Goal: Task Accomplishment & Management: Use online tool/utility

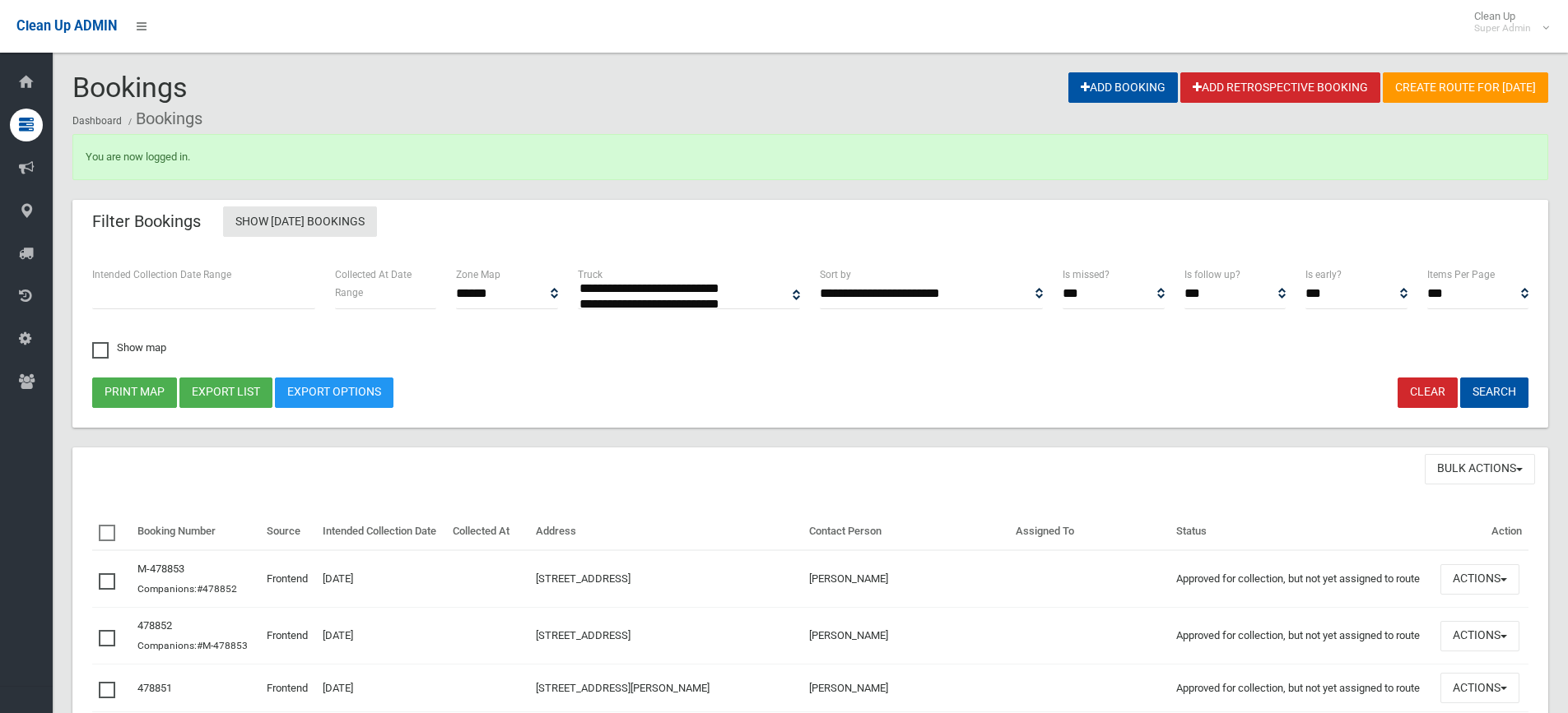
select select
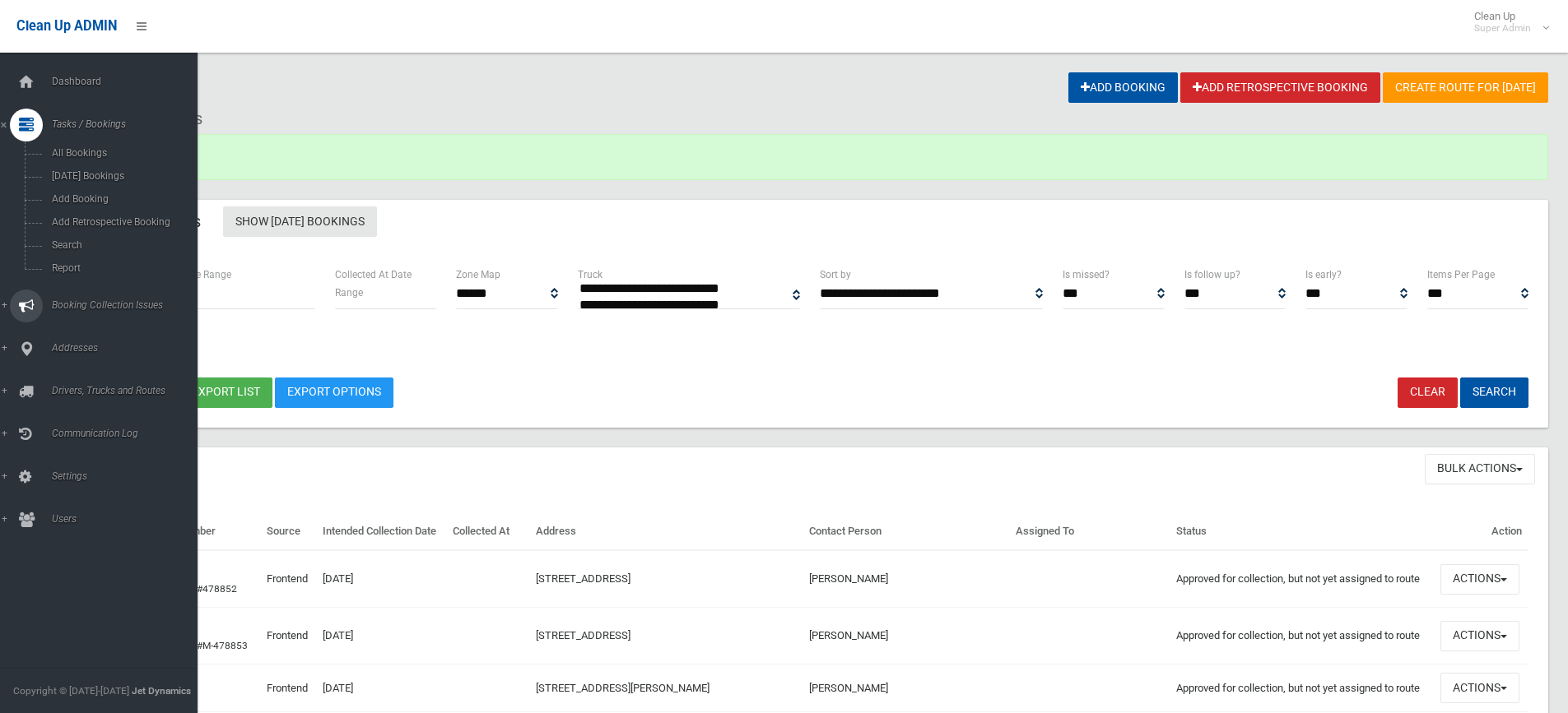
click at [111, 303] on span "Booking Collection Issues" at bounding box center [128, 305] width 163 height 12
click at [121, 199] on span "All Reported Issues" at bounding box center [121, 196] width 149 height 12
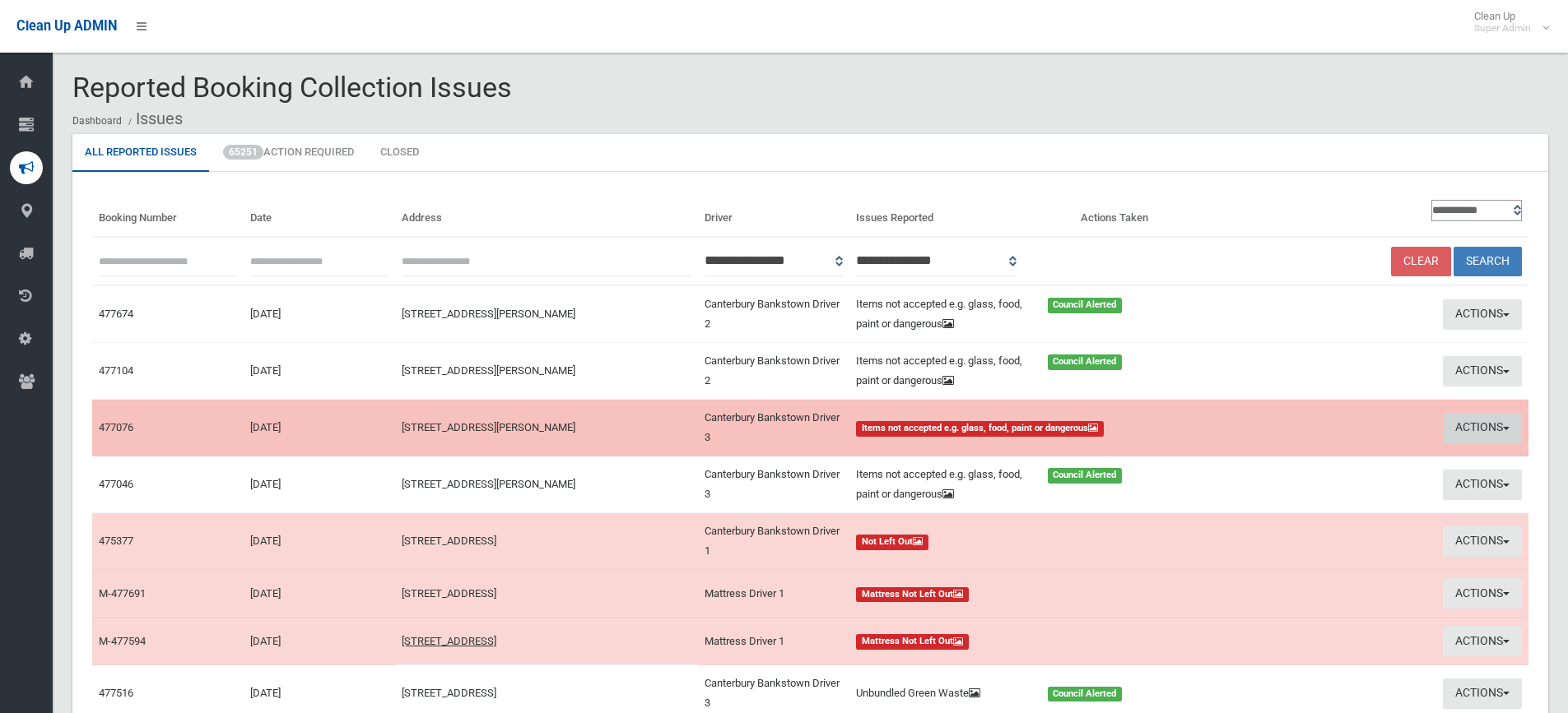
click at [1470, 426] on button "Actions" at bounding box center [1482, 428] width 79 height 30
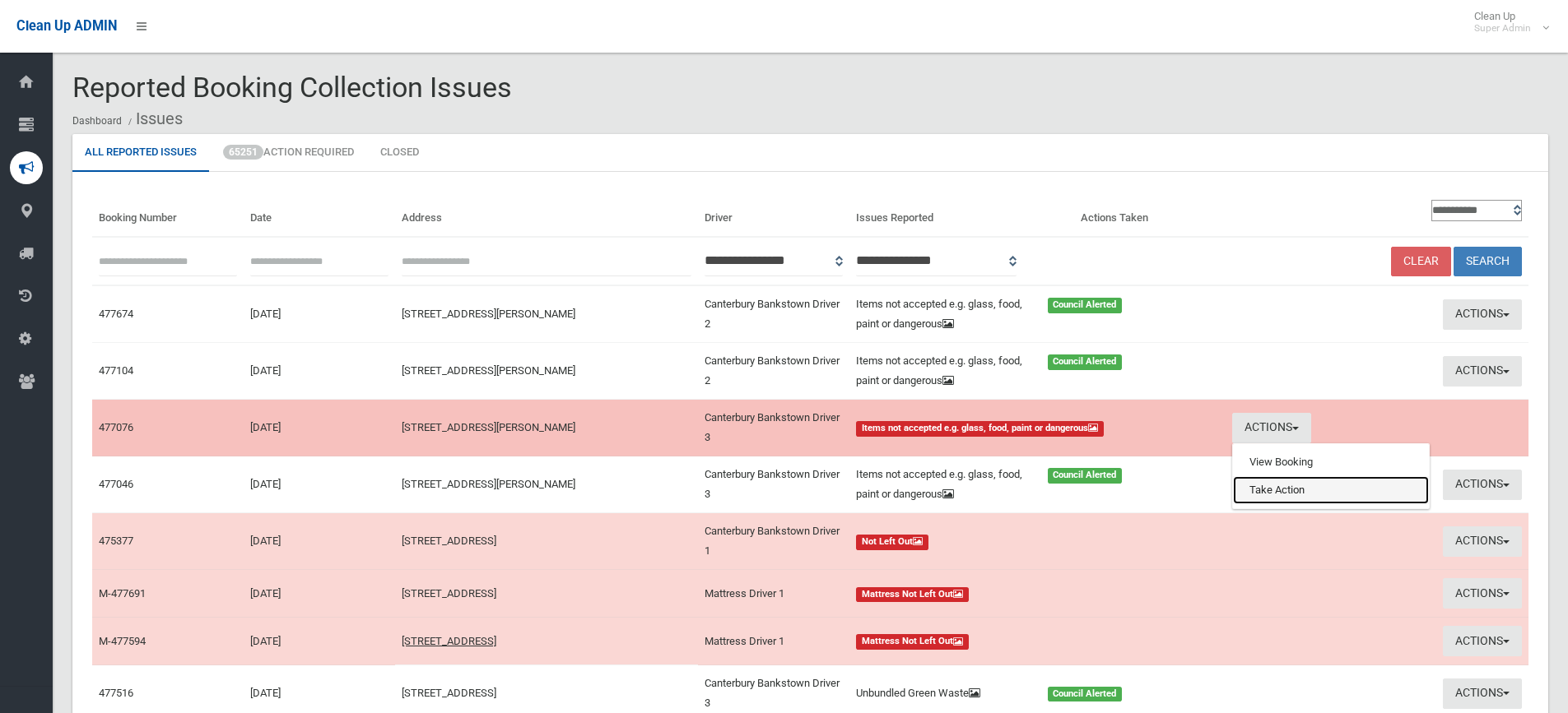
click at [1290, 491] on link "Take Action" at bounding box center [1331, 490] width 196 height 28
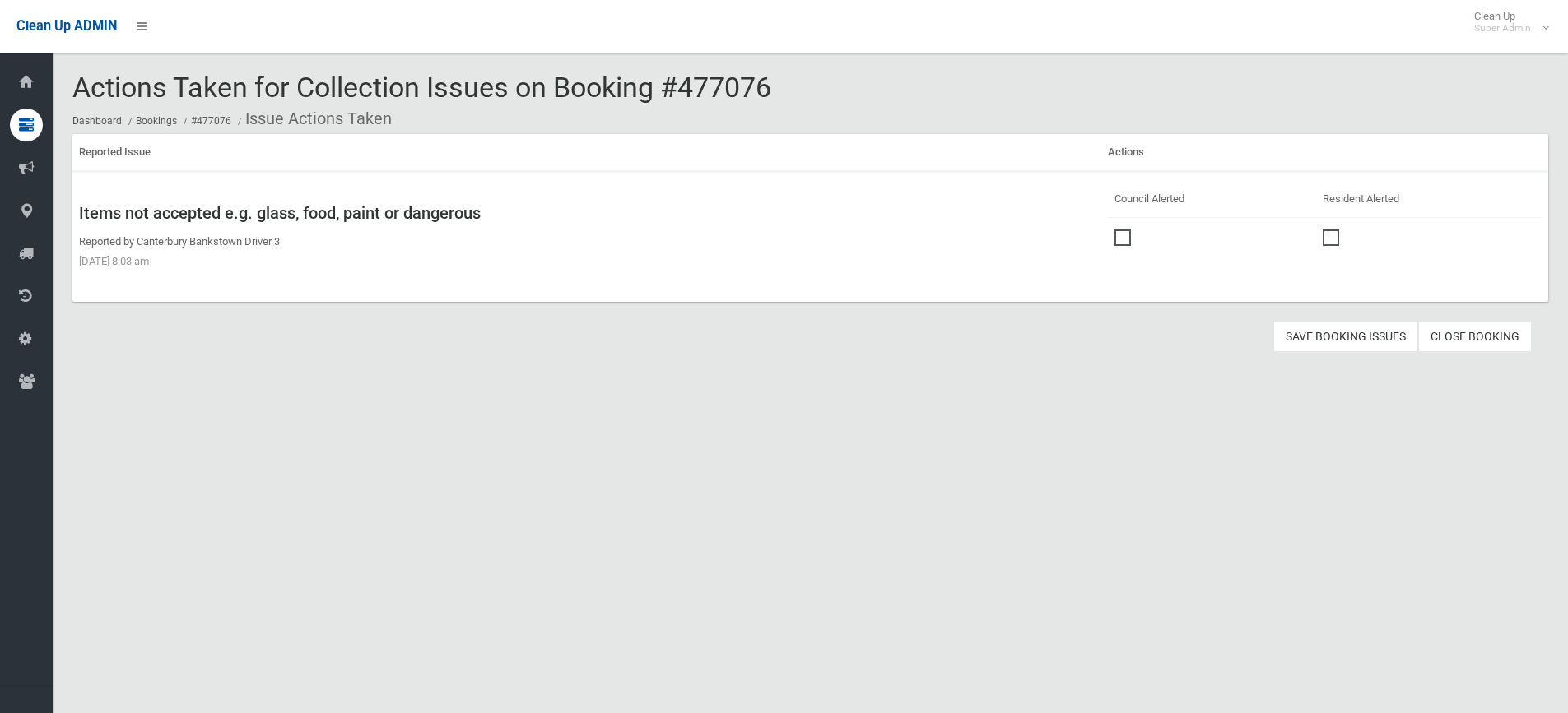
drag, startPoint x: 1112, startPoint y: 232, endPoint x: 1229, endPoint y: 291, distance: 131.0
click at [1115, 230] on span at bounding box center [1127, 230] width 25 height 0
click at [1337, 337] on button "Save Booking Issues" at bounding box center [1345, 337] width 145 height 30
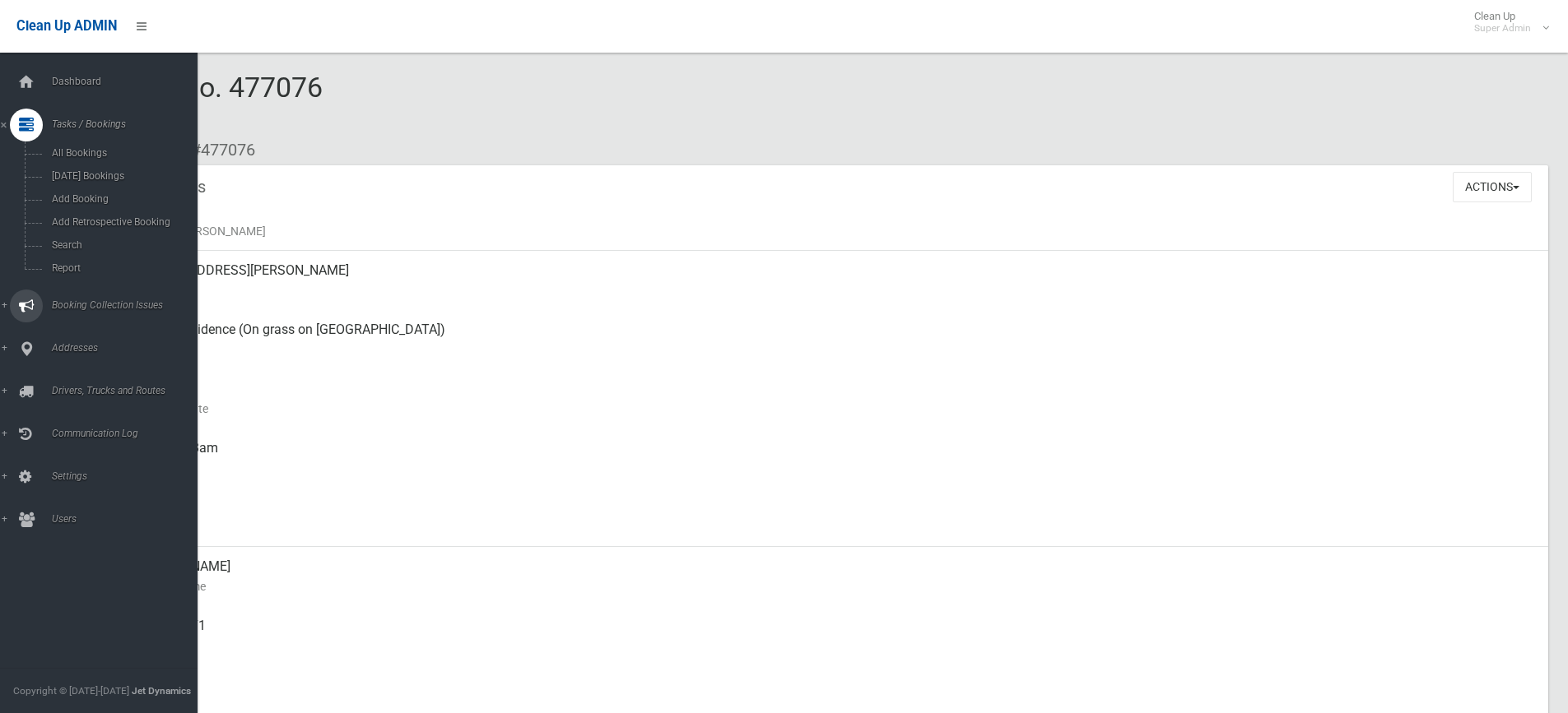
click at [77, 301] on span "Booking Collection Issues" at bounding box center [128, 305] width 163 height 12
click at [83, 189] on link "All Reported Issues" at bounding box center [105, 196] width 210 height 23
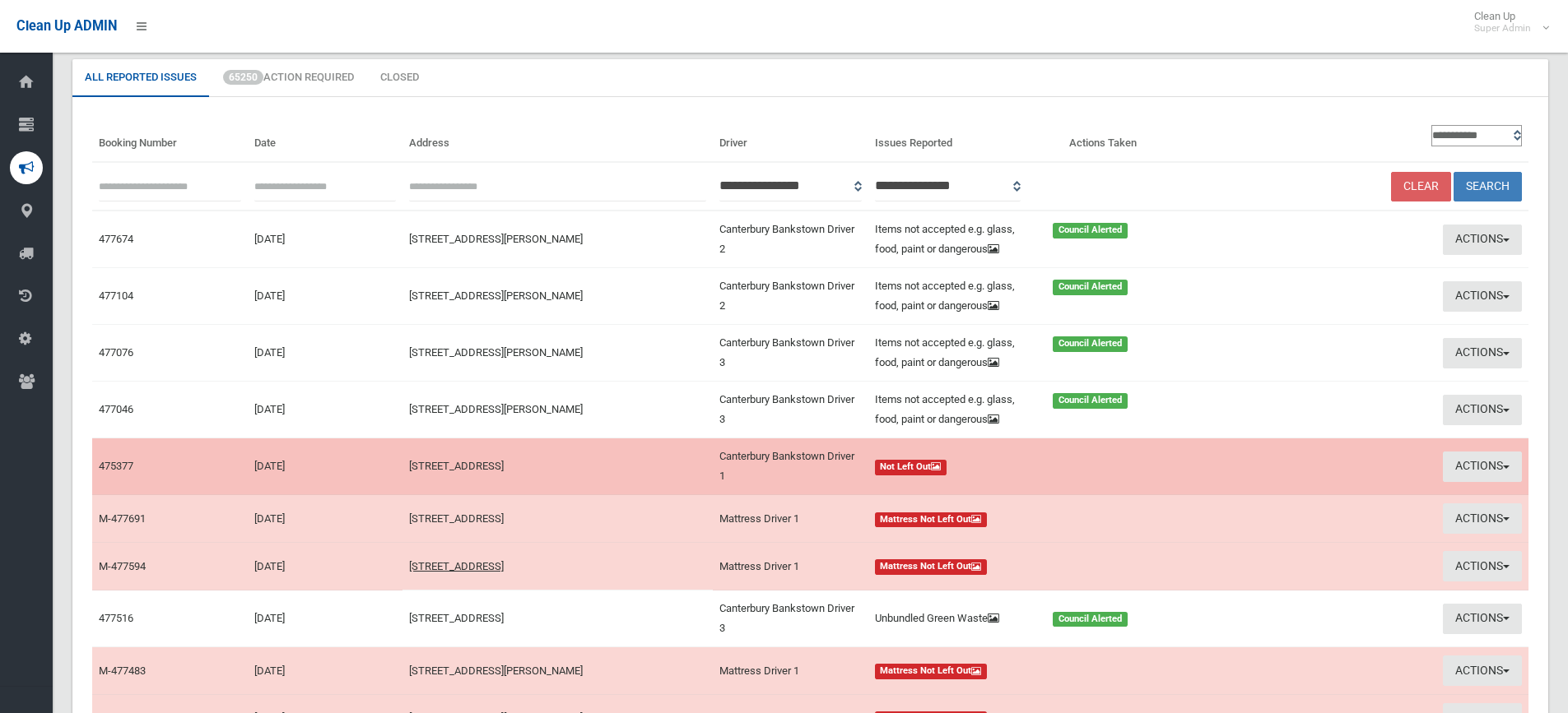
scroll to position [258, 0]
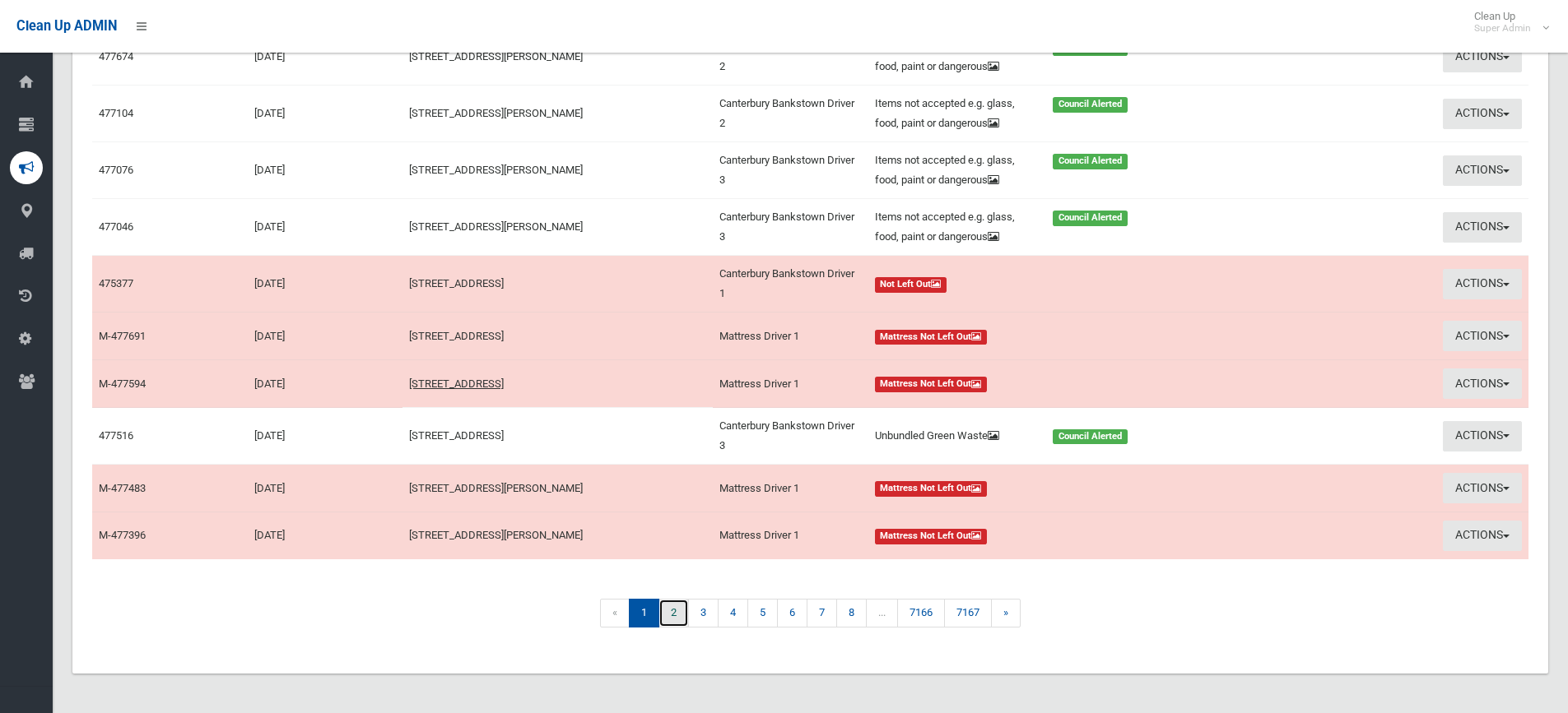
click at [672, 614] on link "2" at bounding box center [673, 613] width 30 height 28
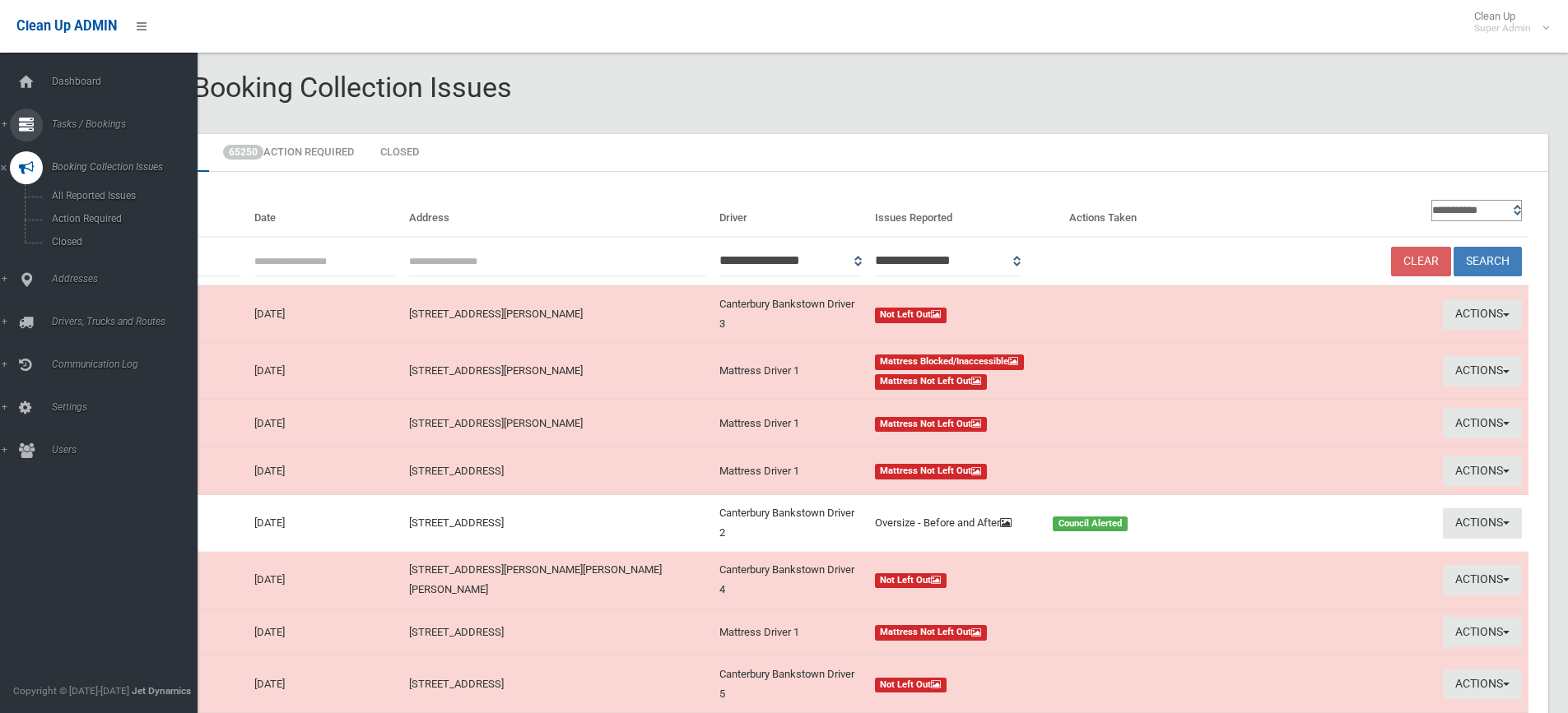
click at [97, 115] on link "Tasks / Bookings" at bounding box center [105, 125] width 210 height 33
click at [72, 242] on span "Search" at bounding box center [121, 245] width 149 height 12
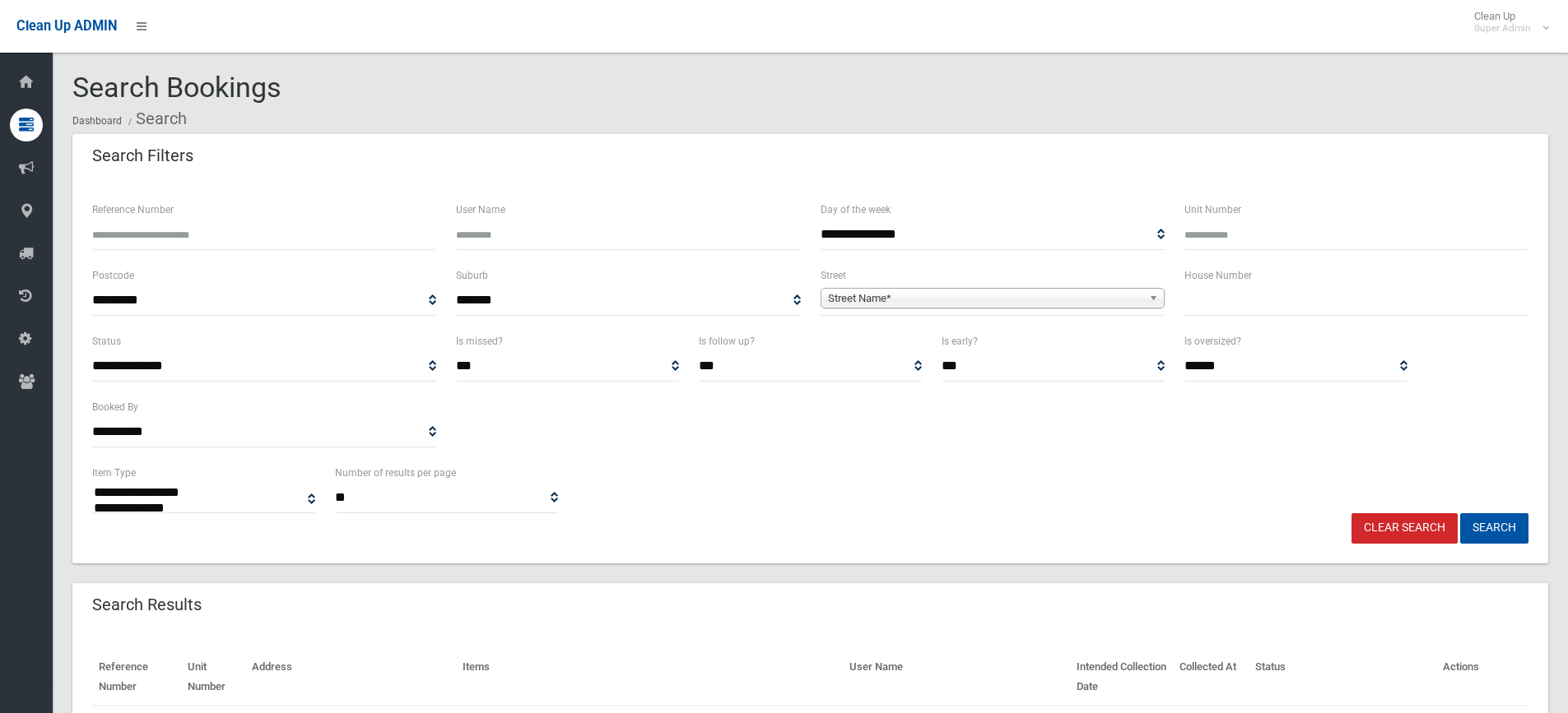
select select
click at [162, 236] on input "Reference Number" at bounding box center [263, 235] width 344 height 30
type input "******"
click at [1460, 513] on button "Search" at bounding box center [1494, 528] width 69 height 30
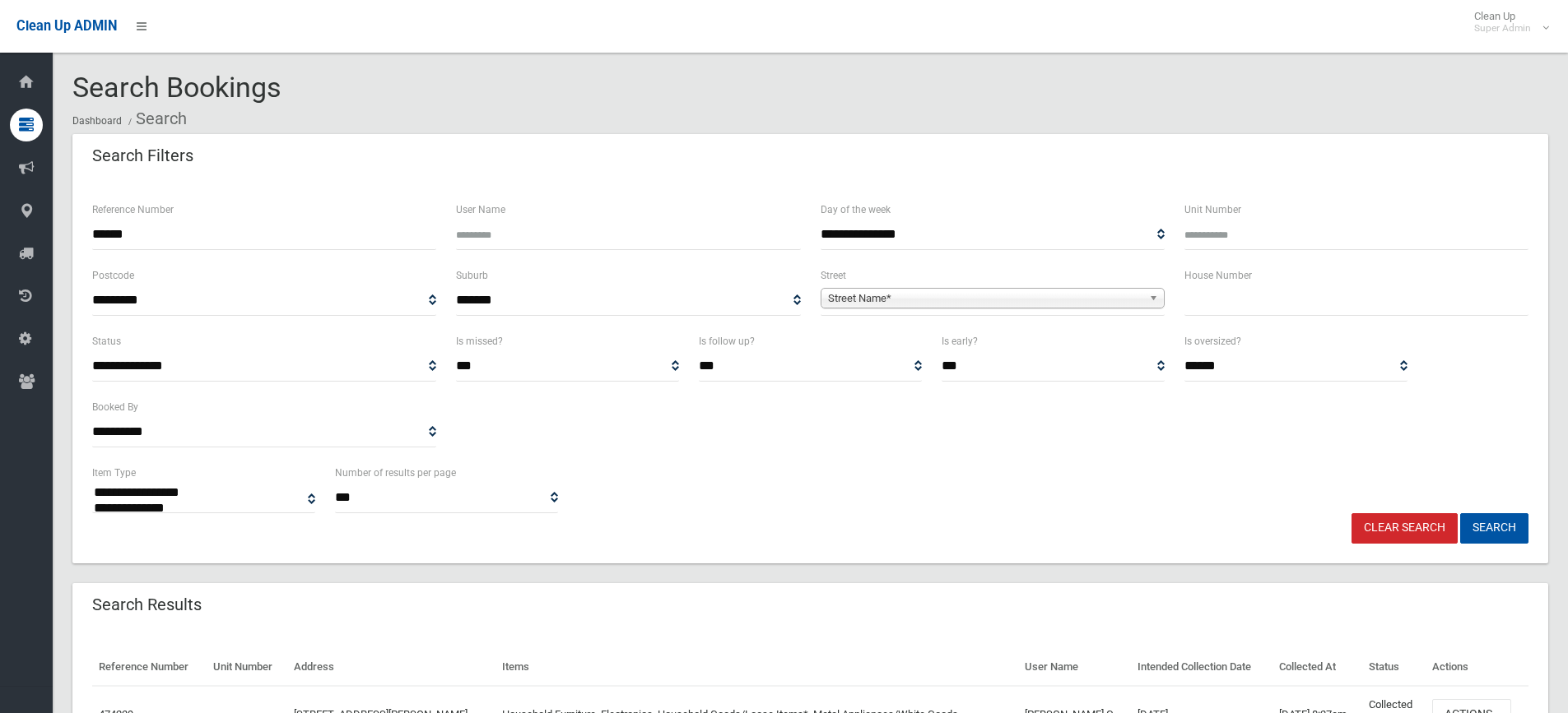
select select
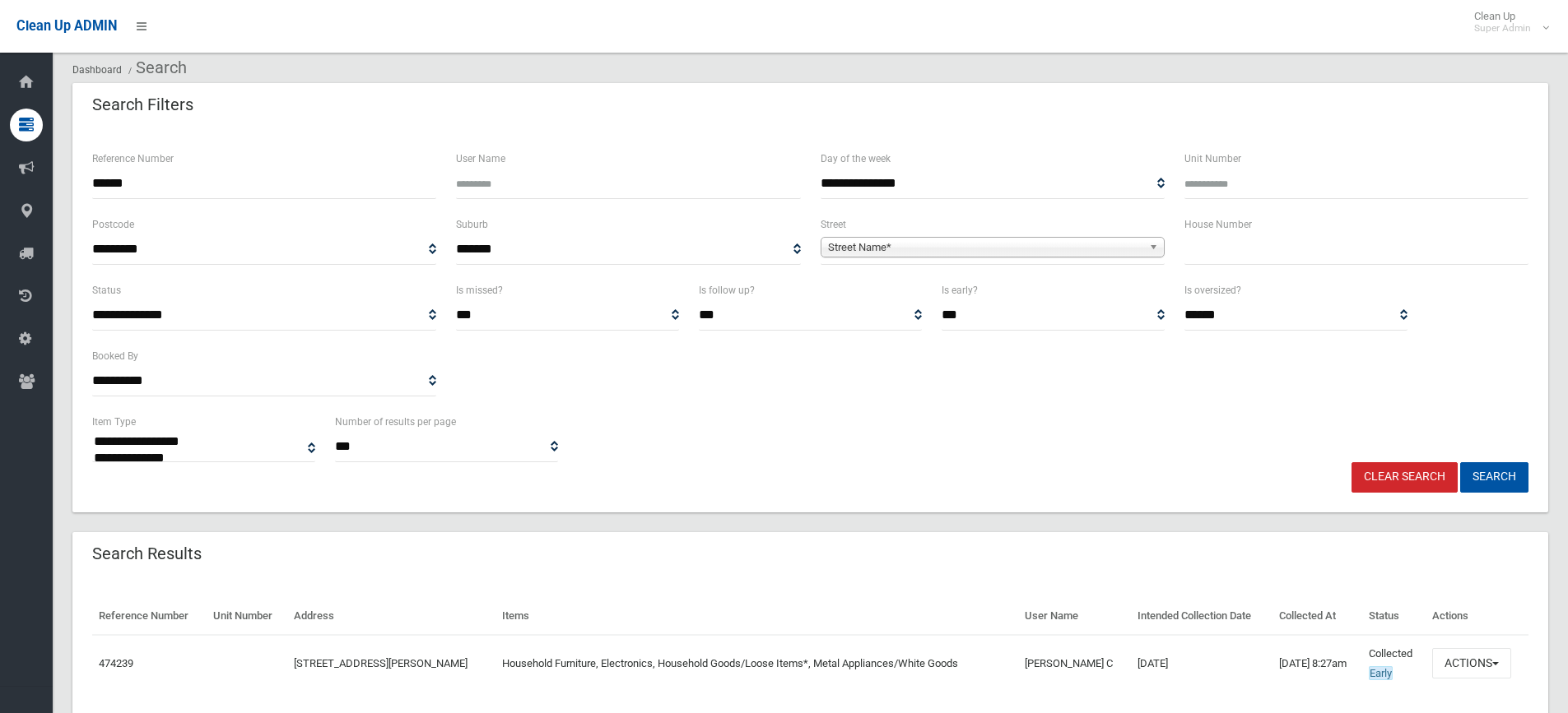
scroll to position [109, 0]
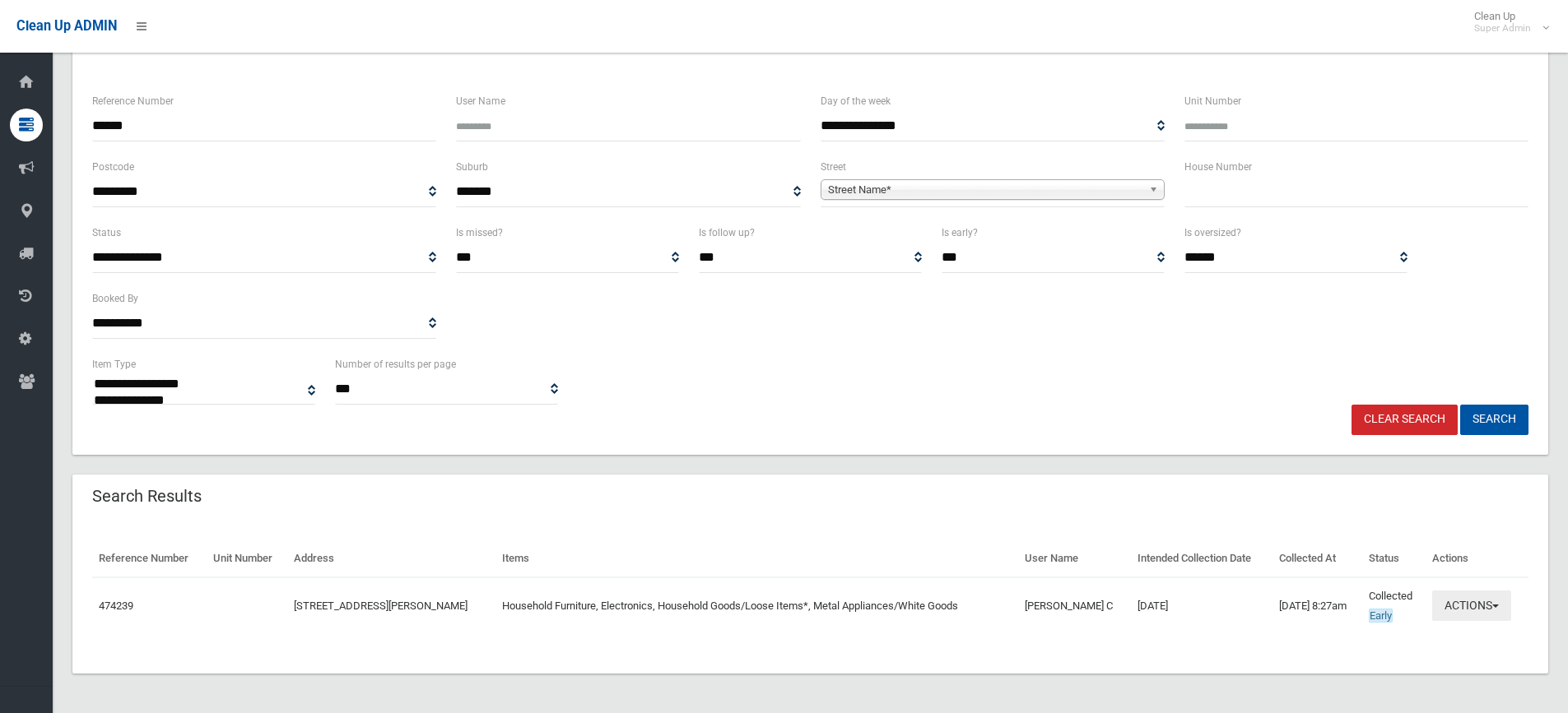
click at [1483, 603] on button "Actions" at bounding box center [1471, 606] width 79 height 30
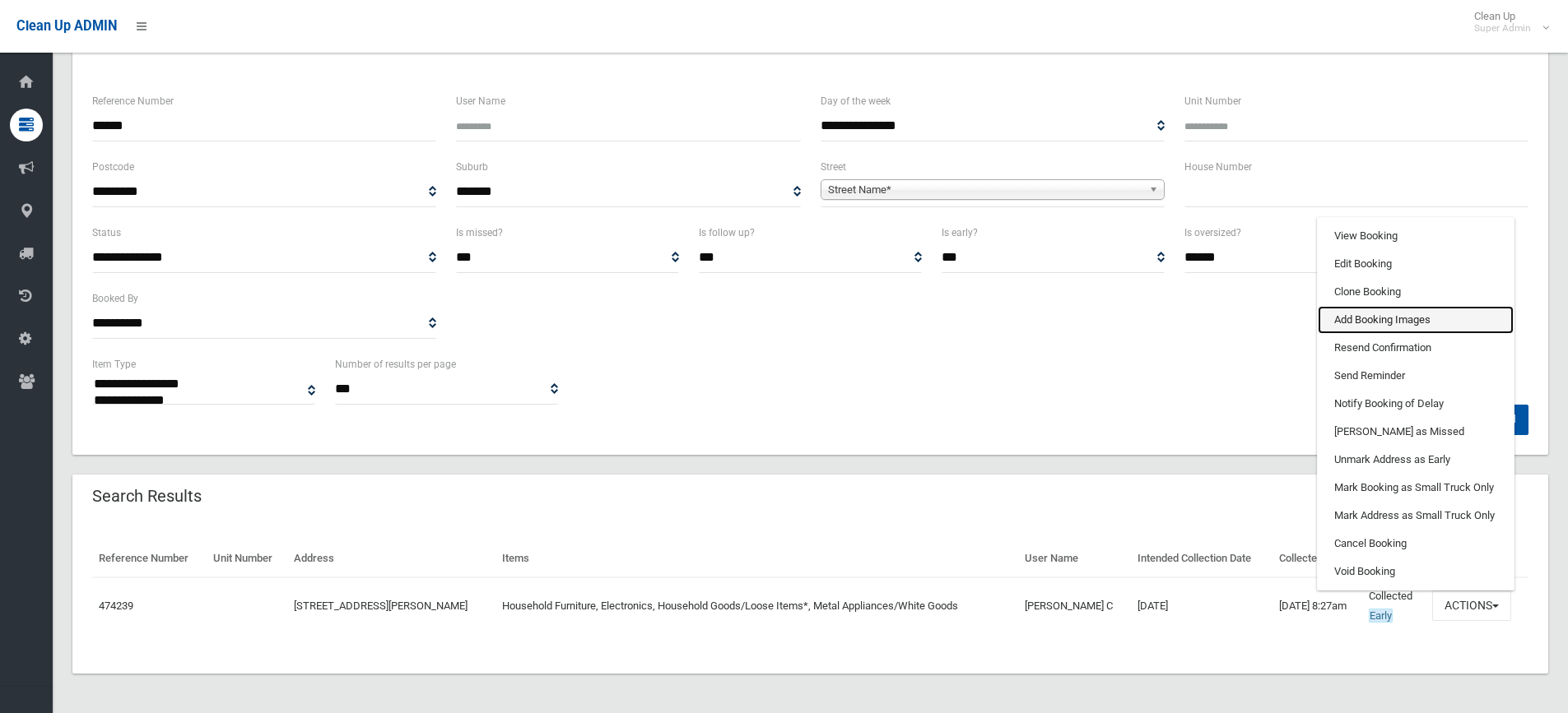
click at [1363, 318] on link "Add Booking Images" at bounding box center [1416, 319] width 196 height 28
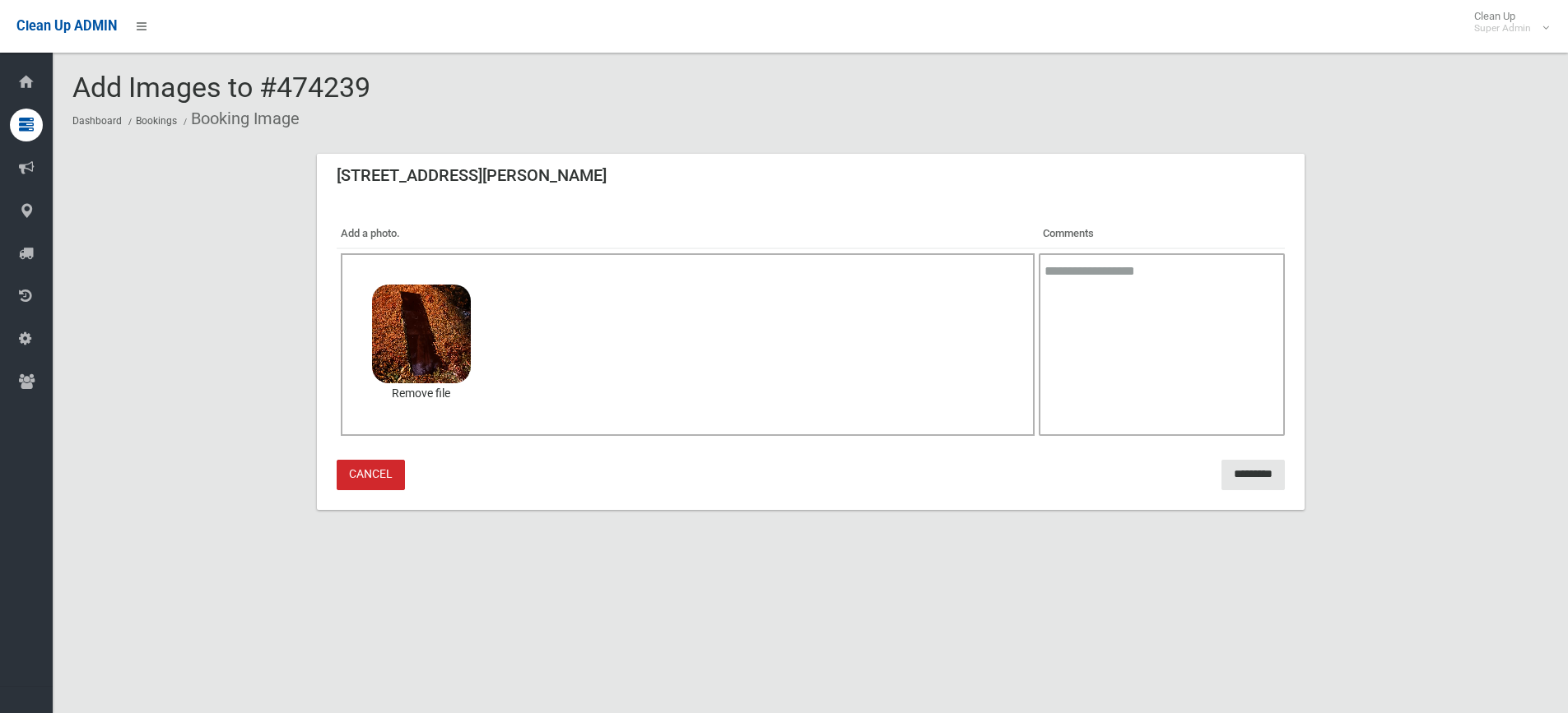
click at [1096, 273] on textarea at bounding box center [1161, 344] width 245 height 182
type textarea "**********"
click at [1230, 468] on input "*********" at bounding box center [1253, 475] width 64 height 30
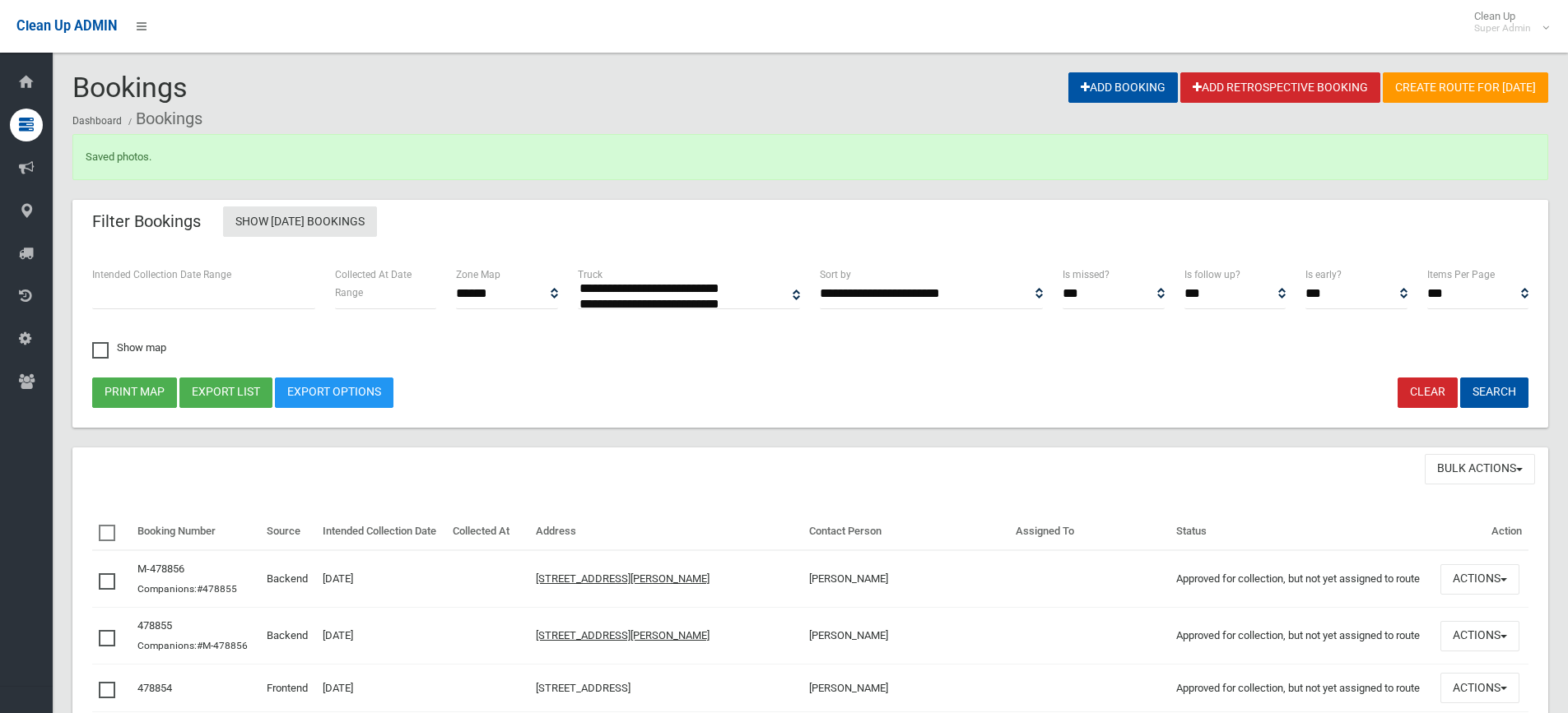
select select
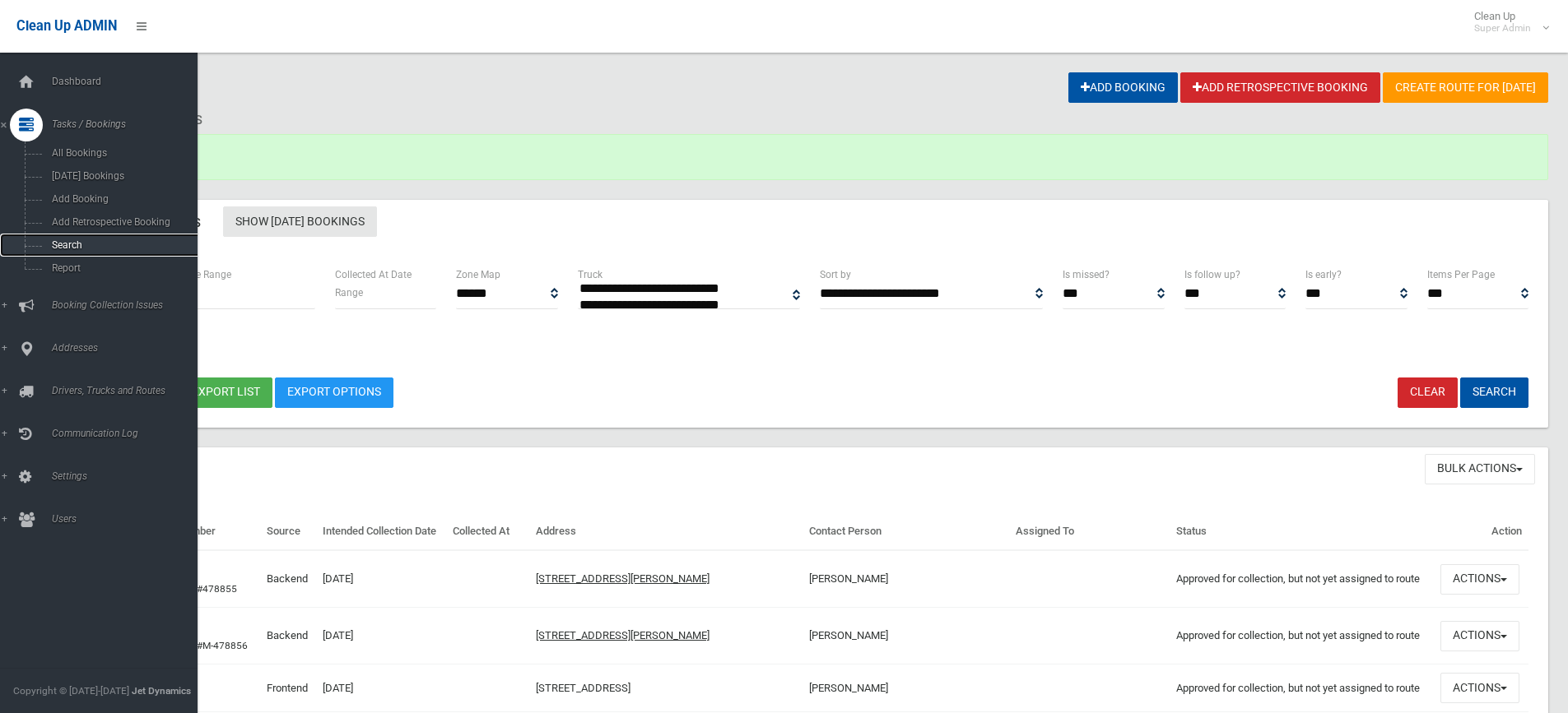
click at [75, 246] on span "Search" at bounding box center [121, 245] width 149 height 12
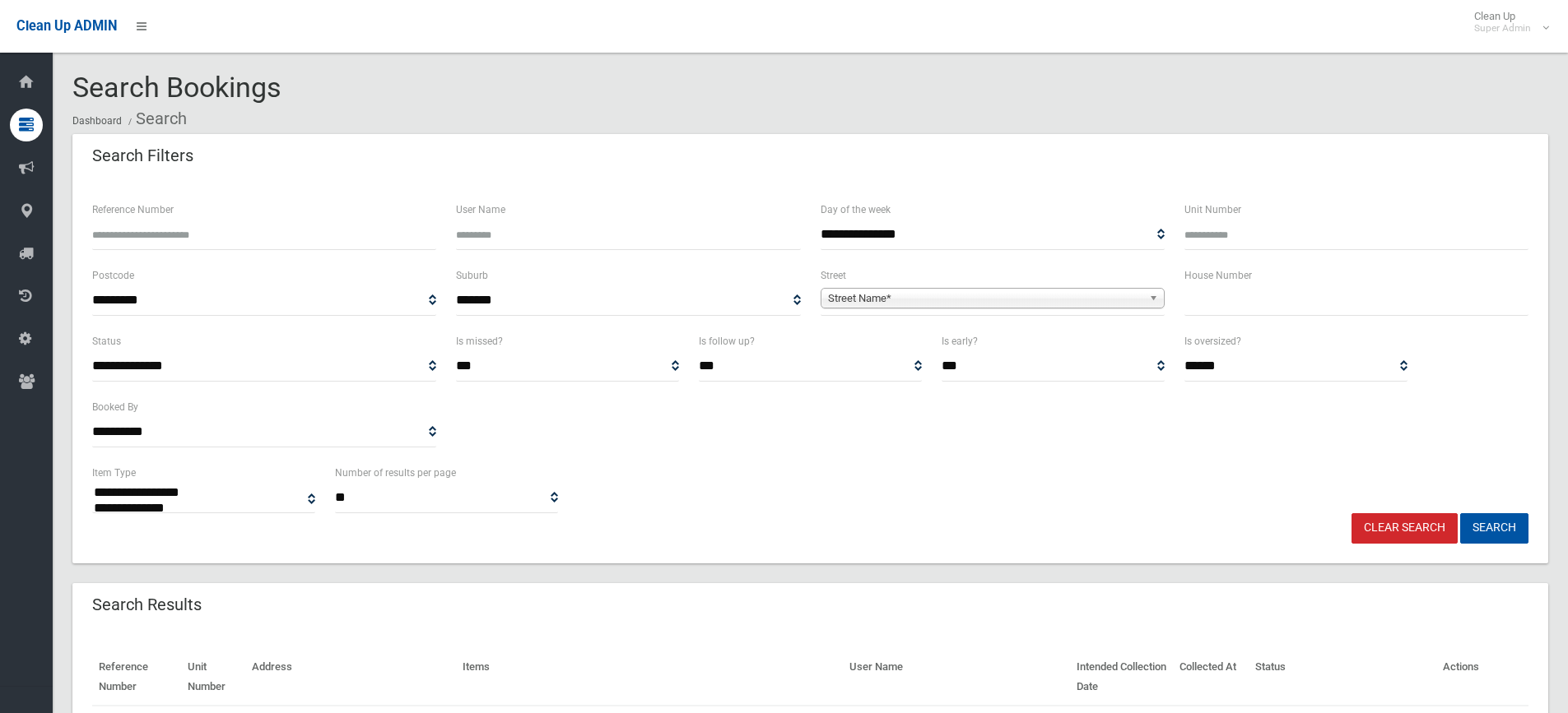
select select
click at [128, 233] on input "Reference Number" at bounding box center [263, 235] width 344 height 30
type input "******"
click at [1460, 513] on button "Search" at bounding box center [1494, 528] width 69 height 30
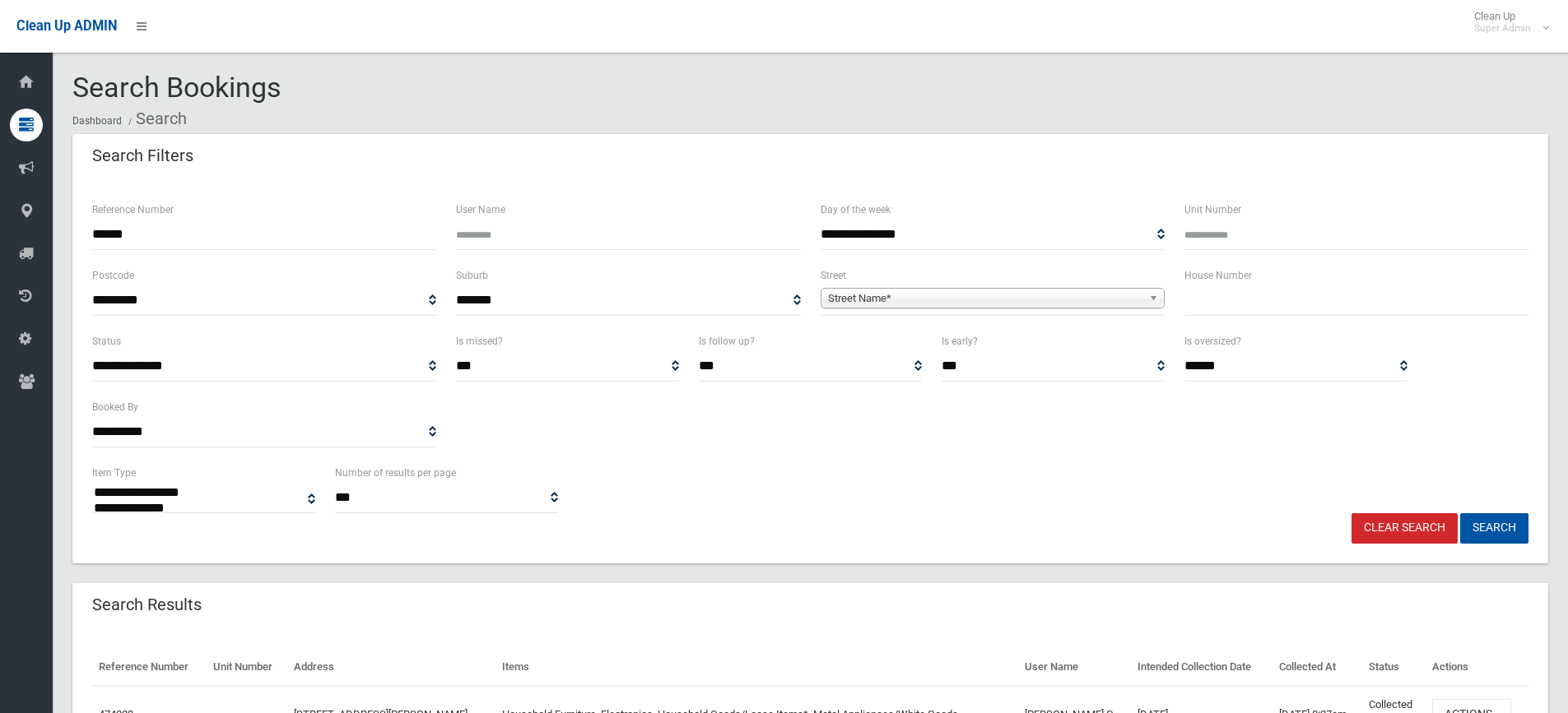
select select
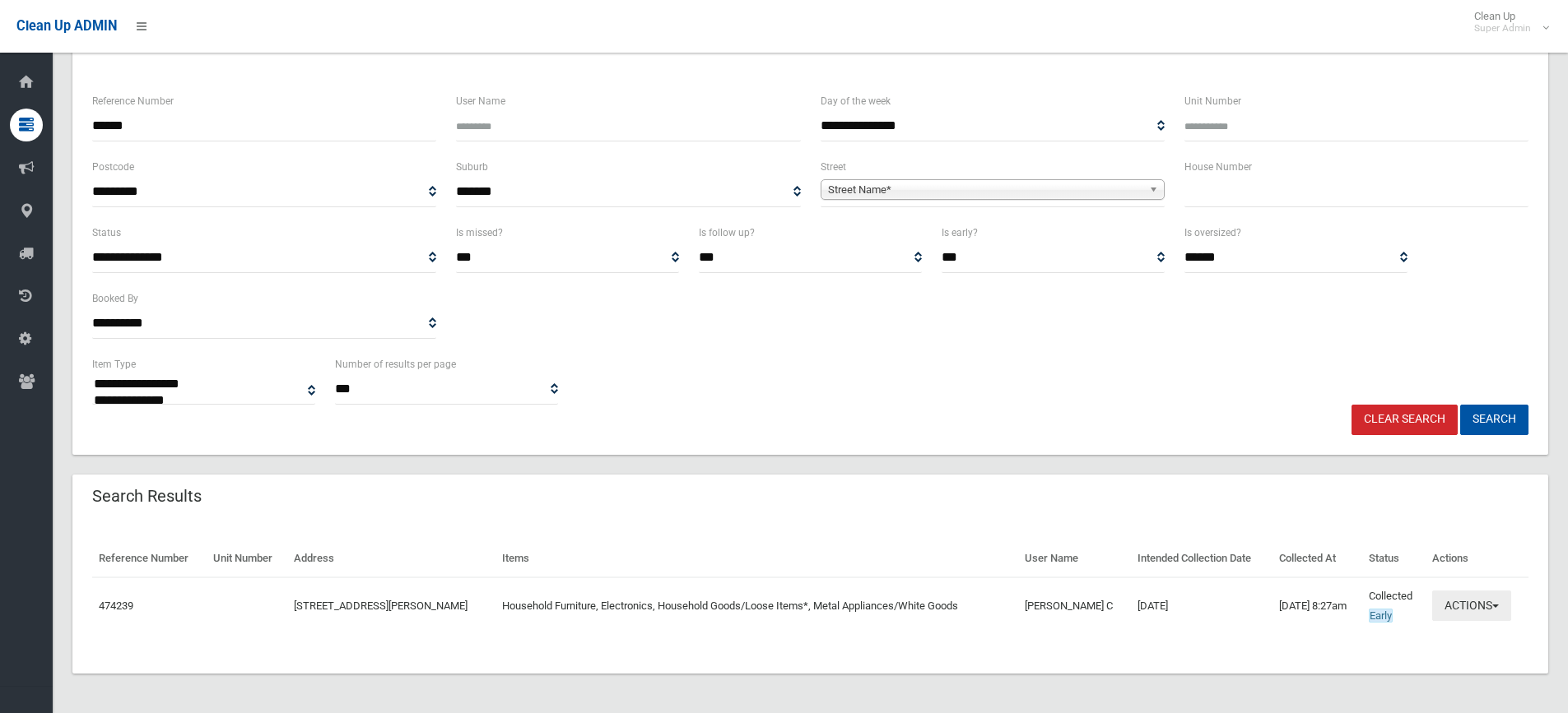
scroll to position [109, 0]
click at [1486, 600] on button "Actions" at bounding box center [1471, 606] width 79 height 30
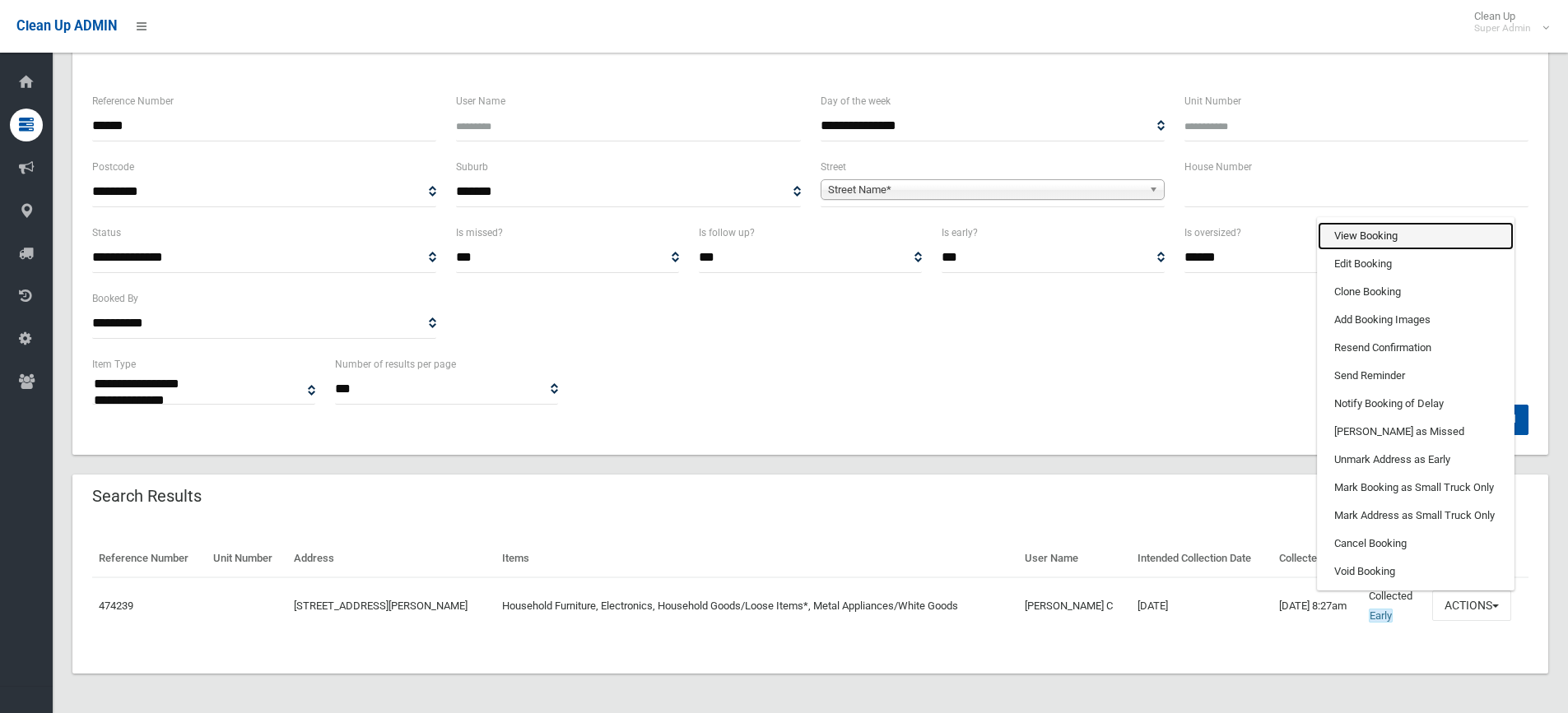
click at [1381, 238] on link "View Booking" at bounding box center [1416, 236] width 196 height 28
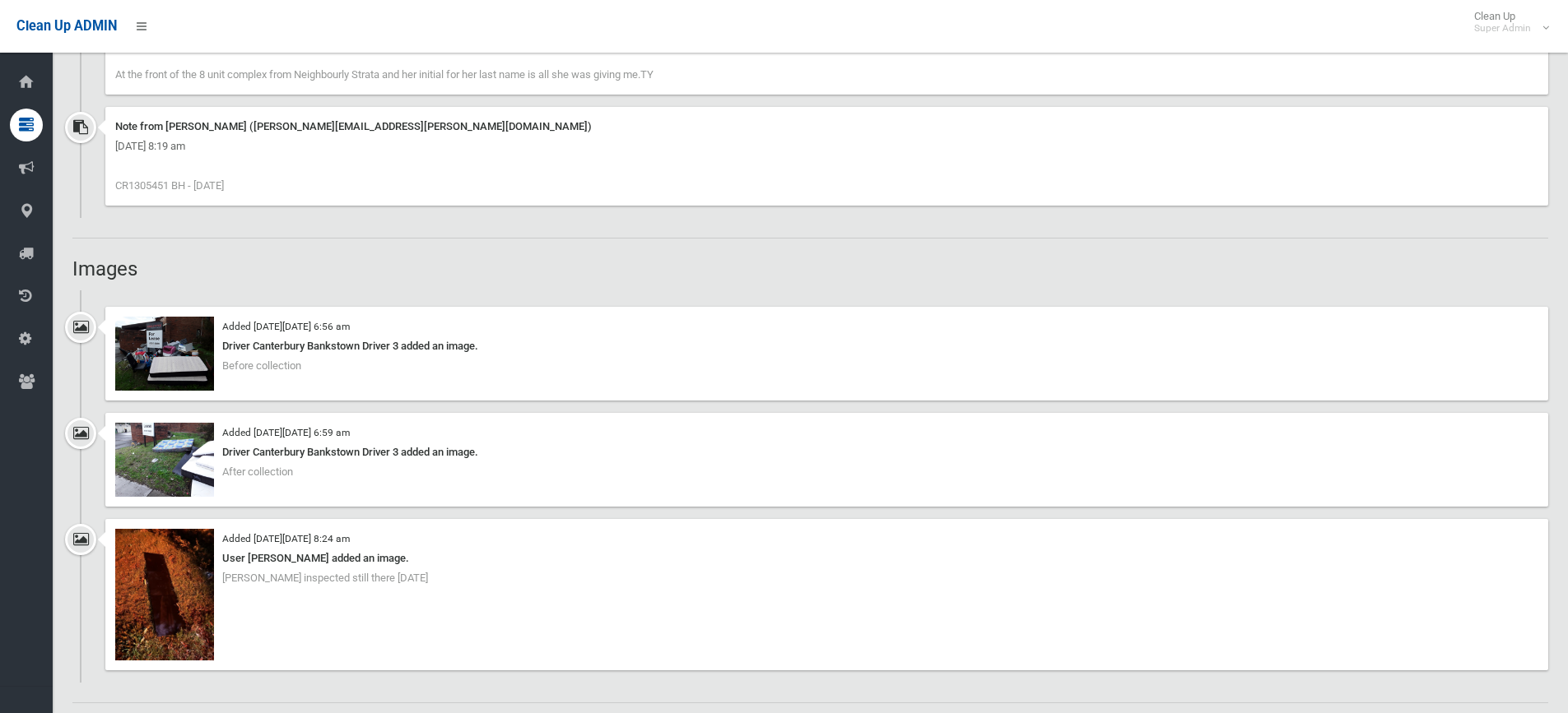
scroll to position [1317, 0]
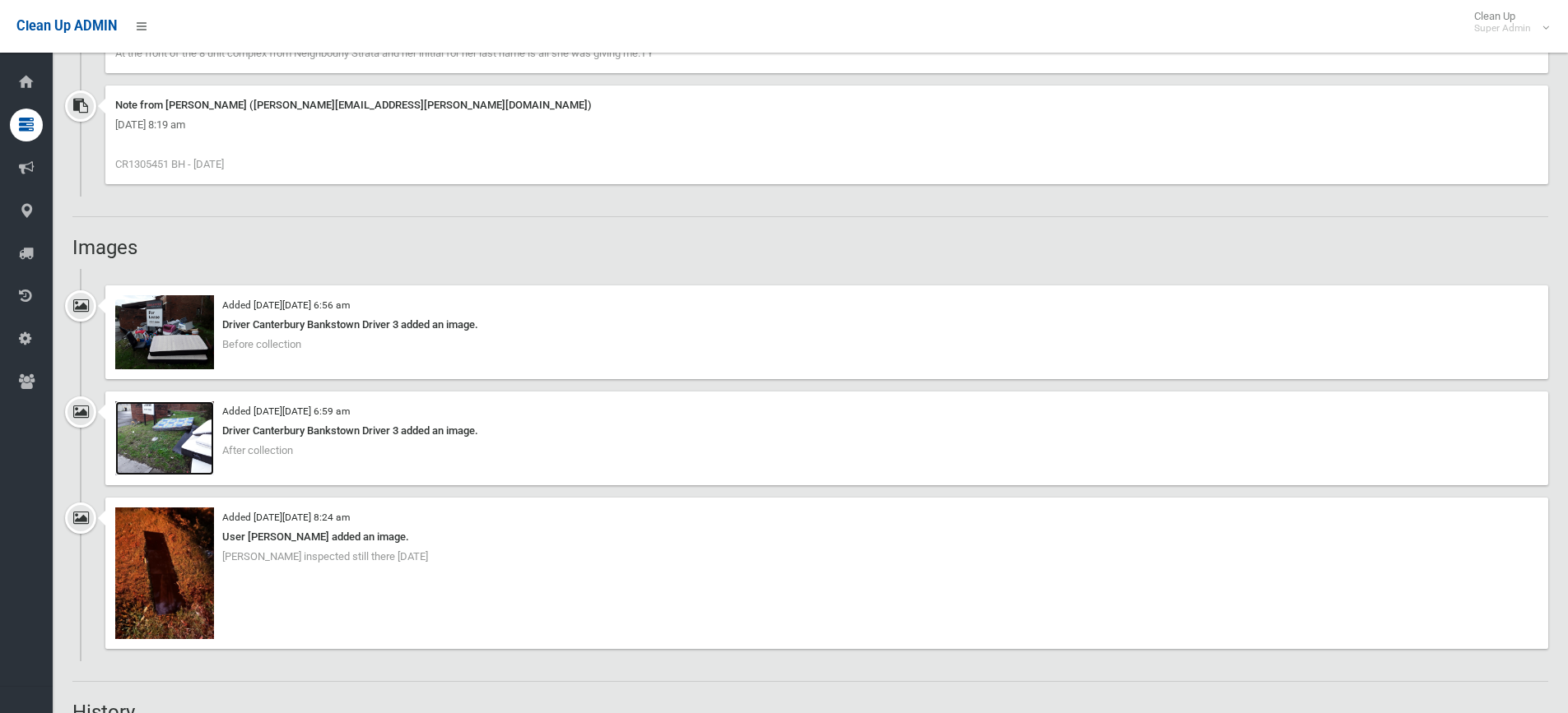
click at [162, 441] on img at bounding box center [165, 438] width 99 height 74
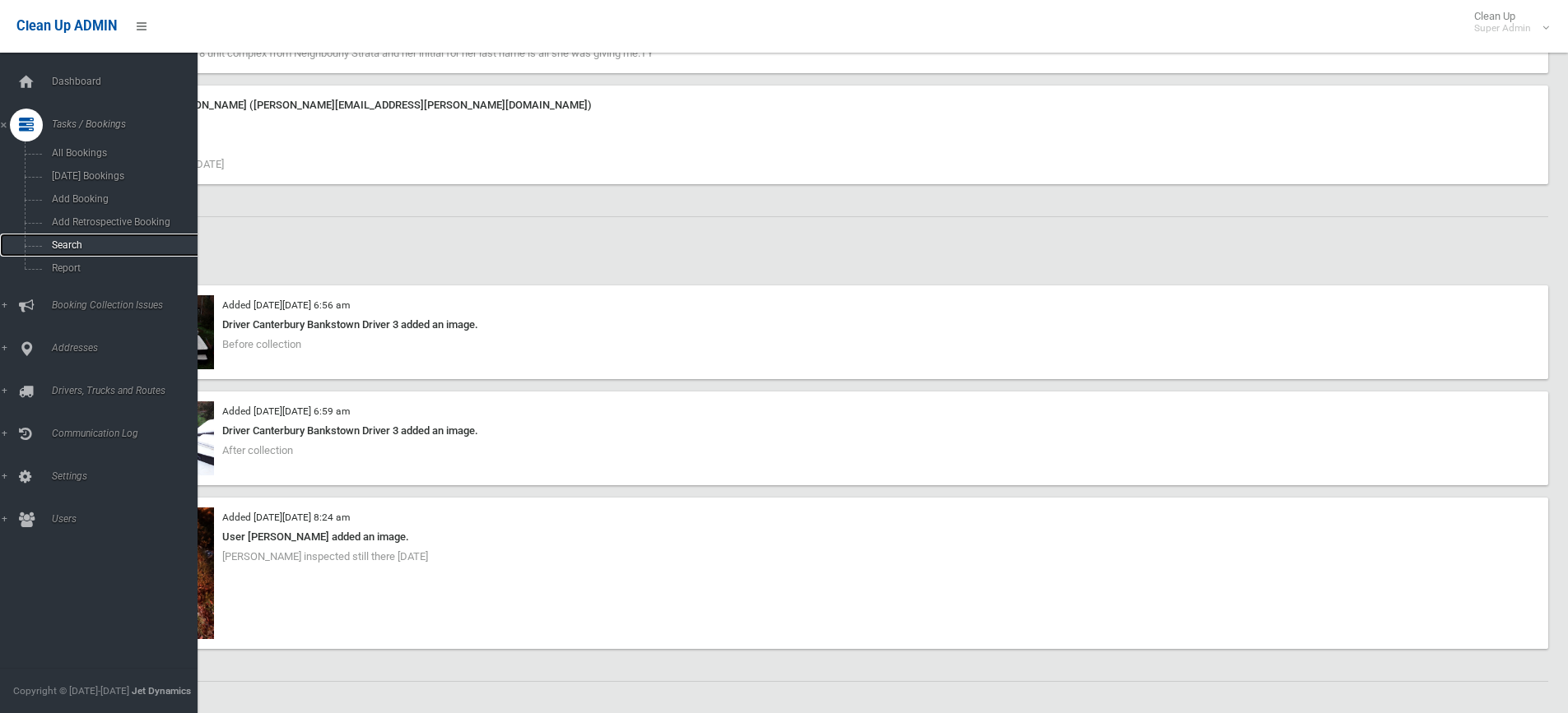
click at [71, 244] on span "Search" at bounding box center [121, 245] width 149 height 12
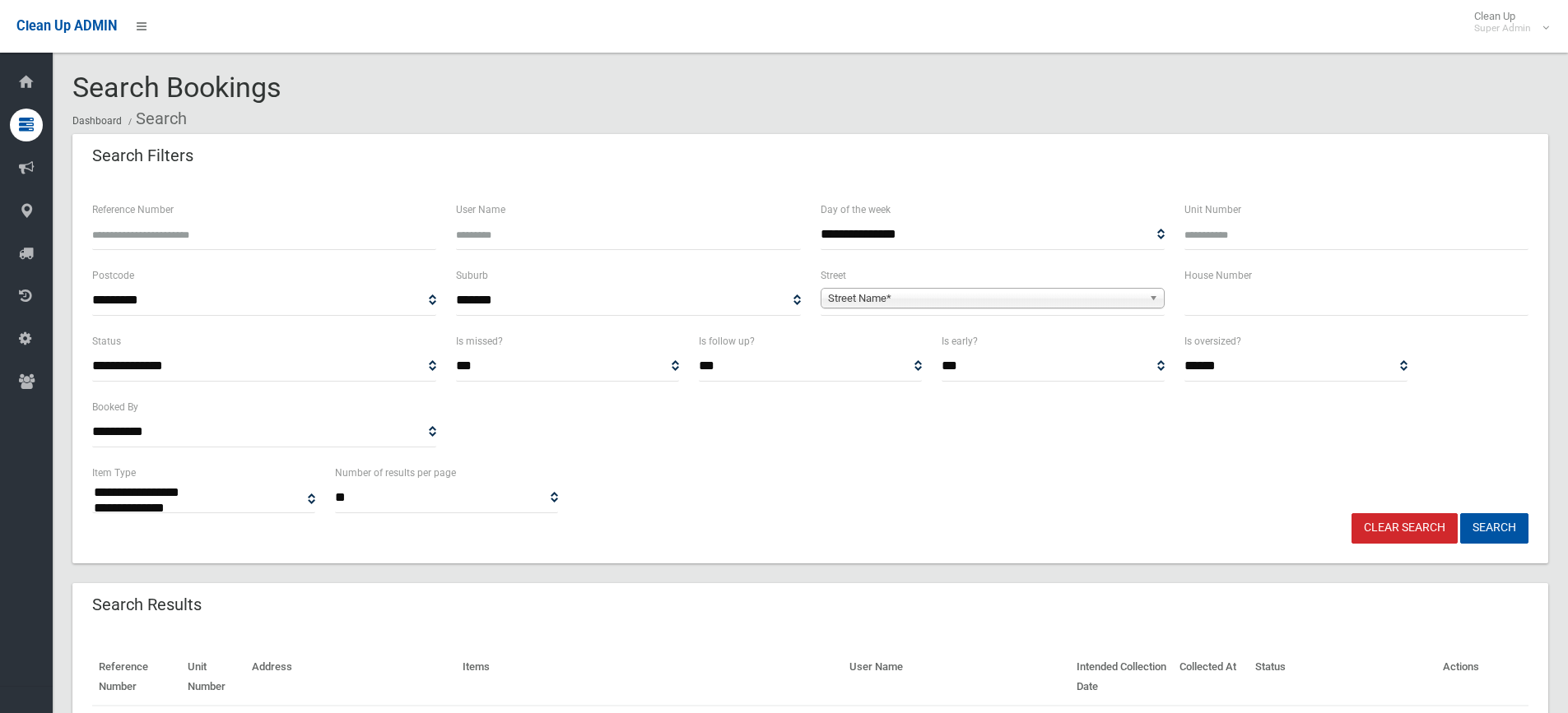
select select
click at [160, 242] on input "Reference Number" at bounding box center [263, 235] width 344 height 30
type input "******"
click at [1460, 513] on button "Search" at bounding box center [1494, 528] width 69 height 30
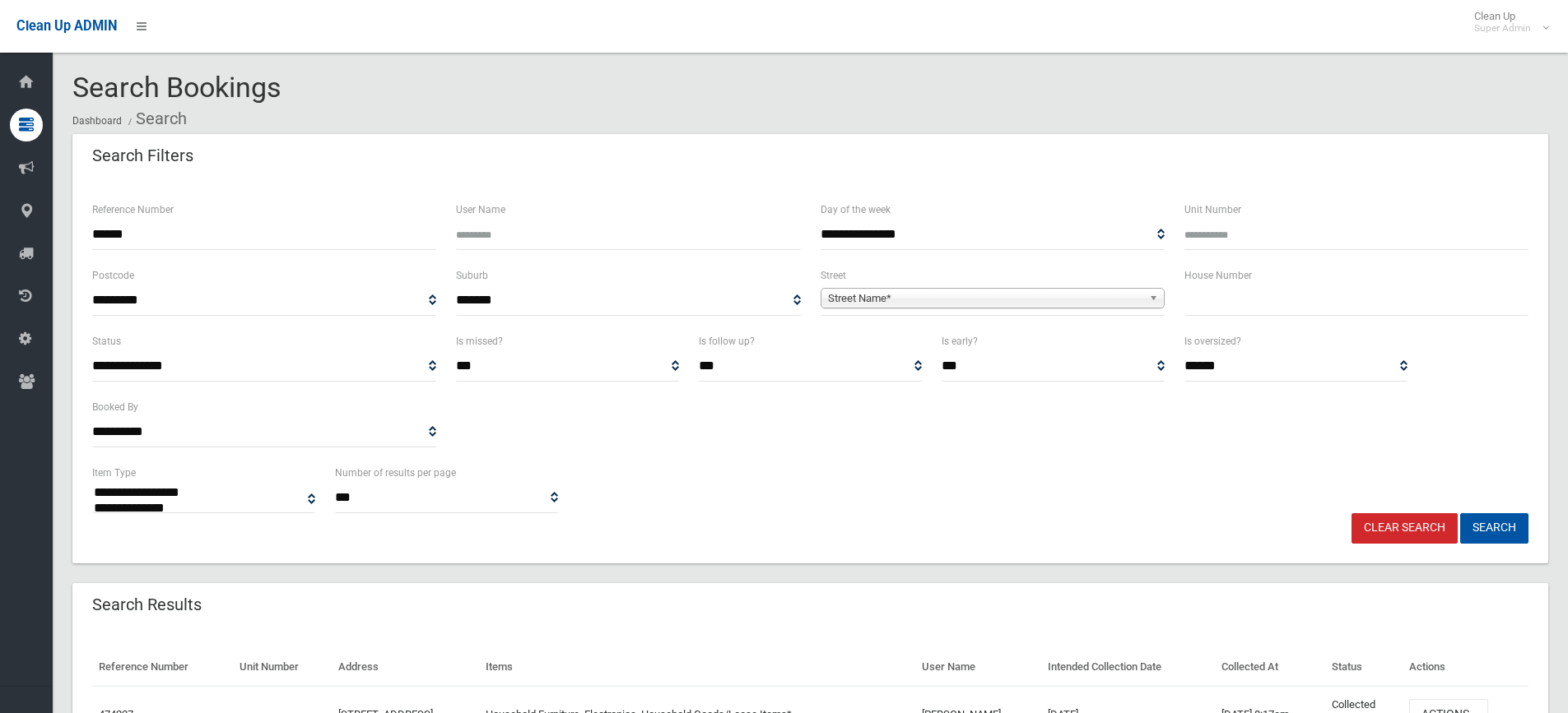
select select
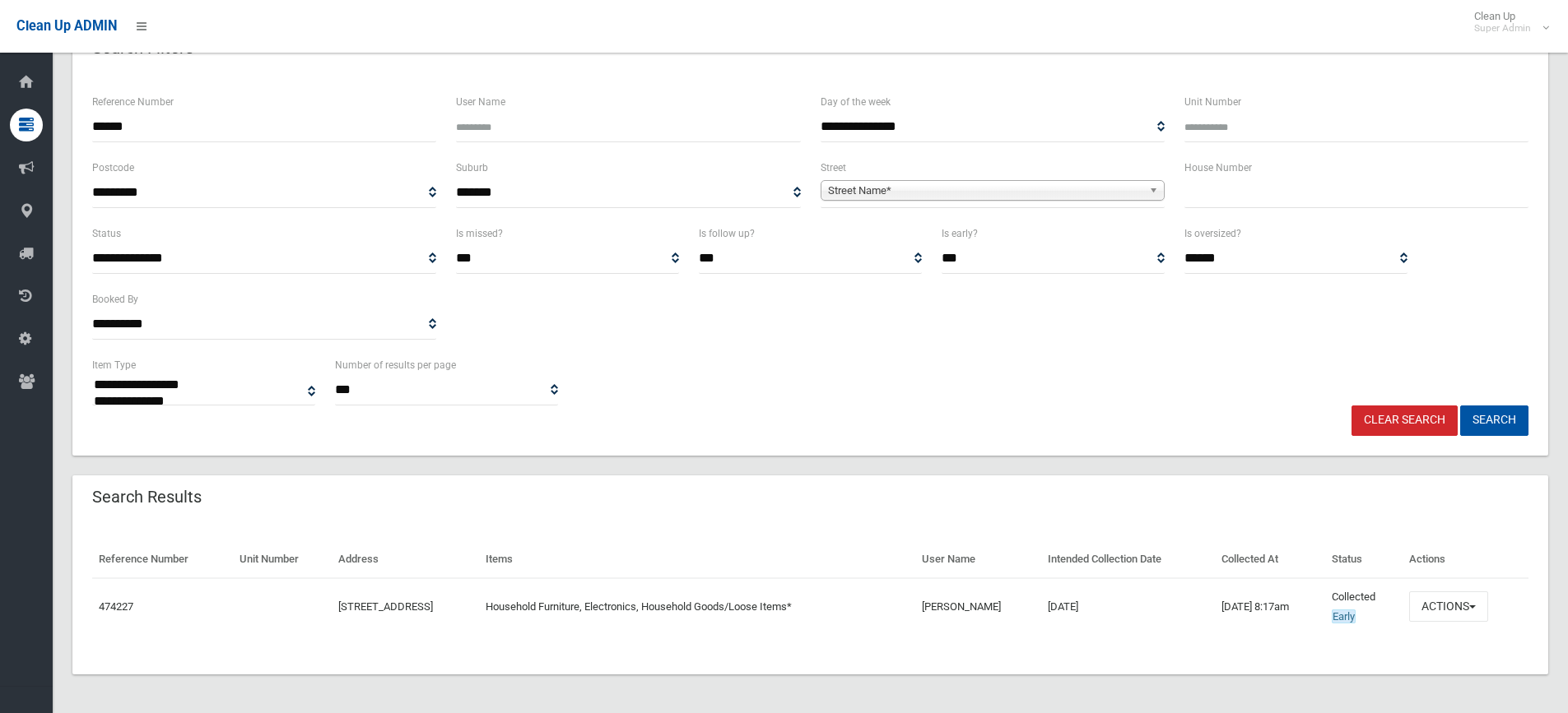
scroll to position [109, 0]
click at [1476, 605] on button "Actions" at bounding box center [1448, 606] width 79 height 30
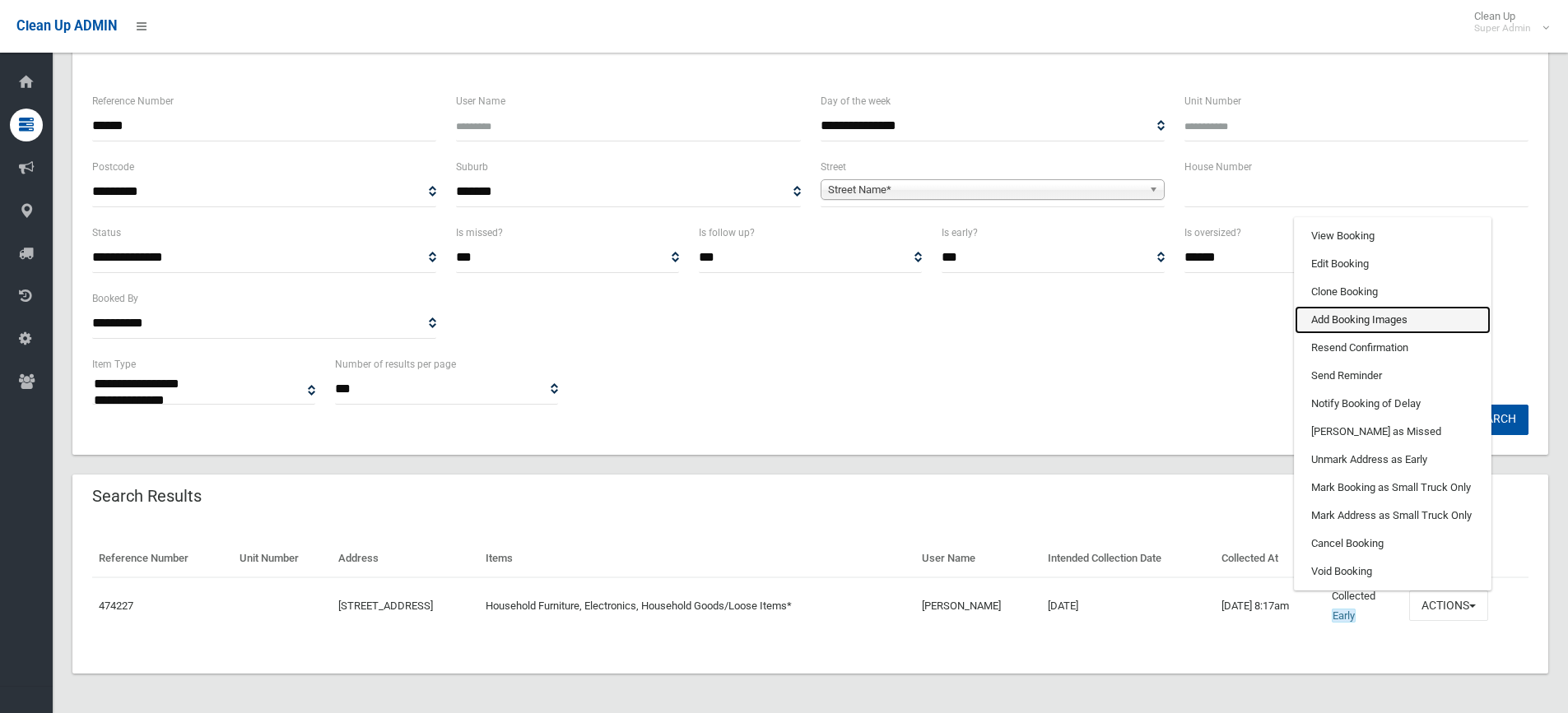
click at [1374, 321] on link "Add Booking Images" at bounding box center [1392, 319] width 196 height 28
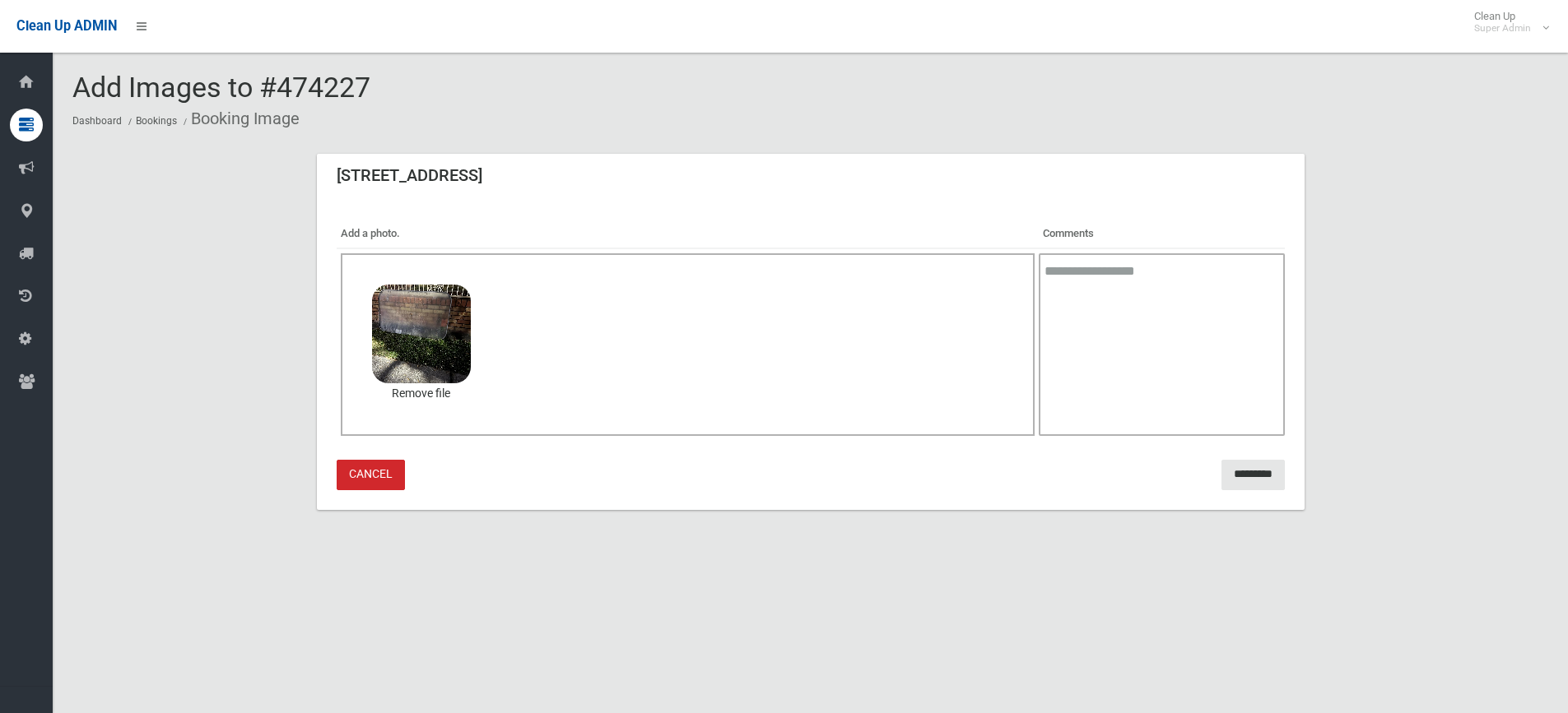
click at [1129, 266] on textarea at bounding box center [1161, 344] width 245 height 182
type textarea "**********"
click at [1261, 471] on input "*********" at bounding box center [1253, 475] width 64 height 30
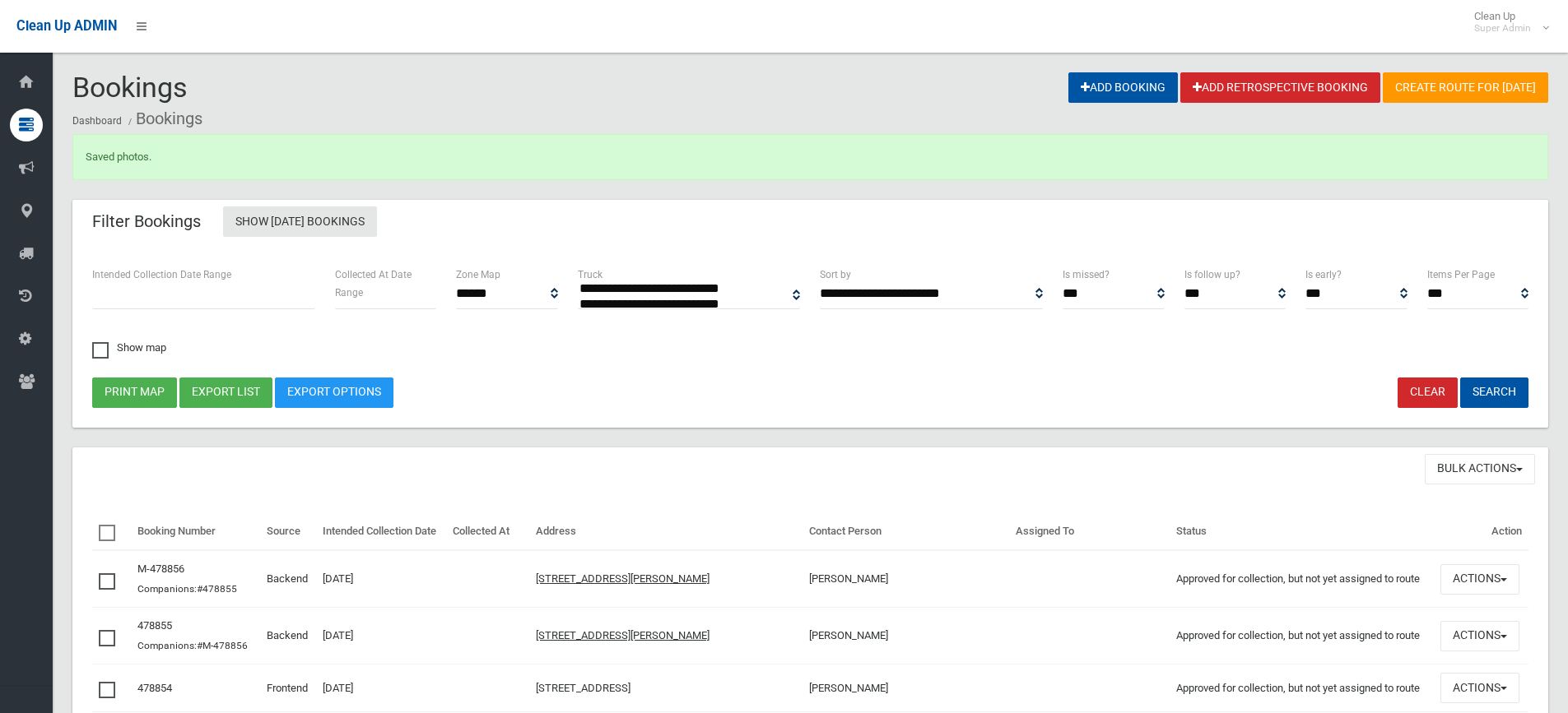
select select
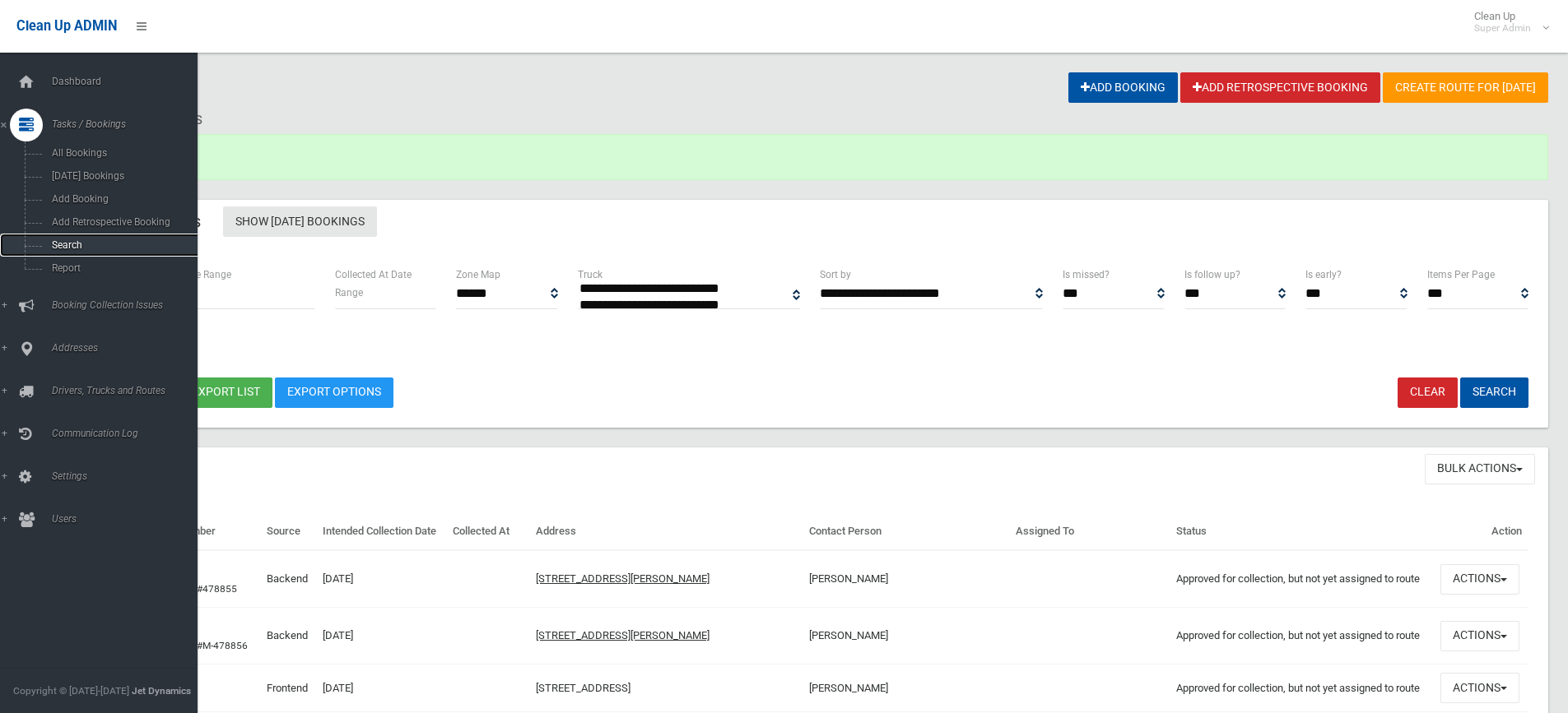
click at [69, 243] on span "Search" at bounding box center [121, 245] width 149 height 12
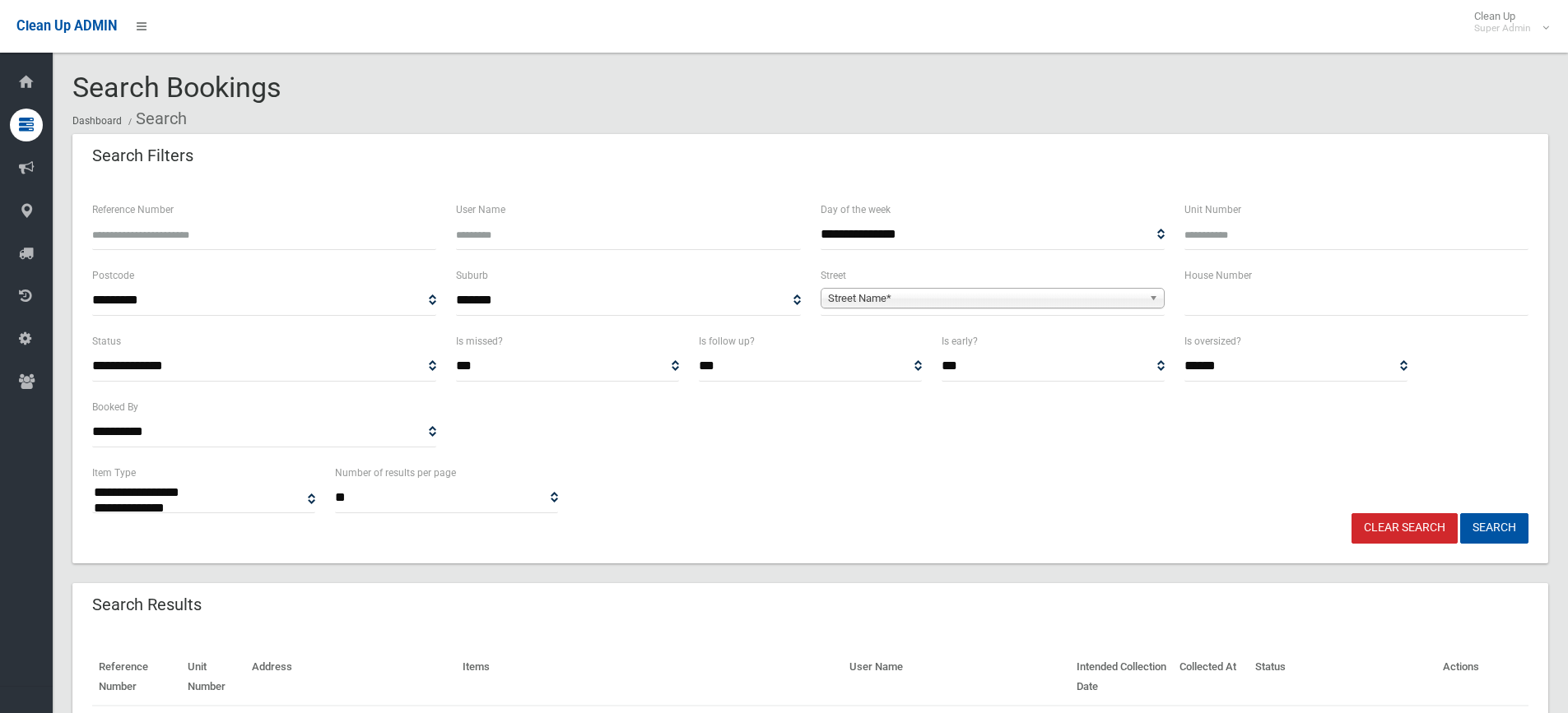
select select
click at [181, 227] on input "Reference Number" at bounding box center [263, 235] width 344 height 30
type input "******"
click at [1460, 513] on button "Search" at bounding box center [1494, 528] width 69 height 30
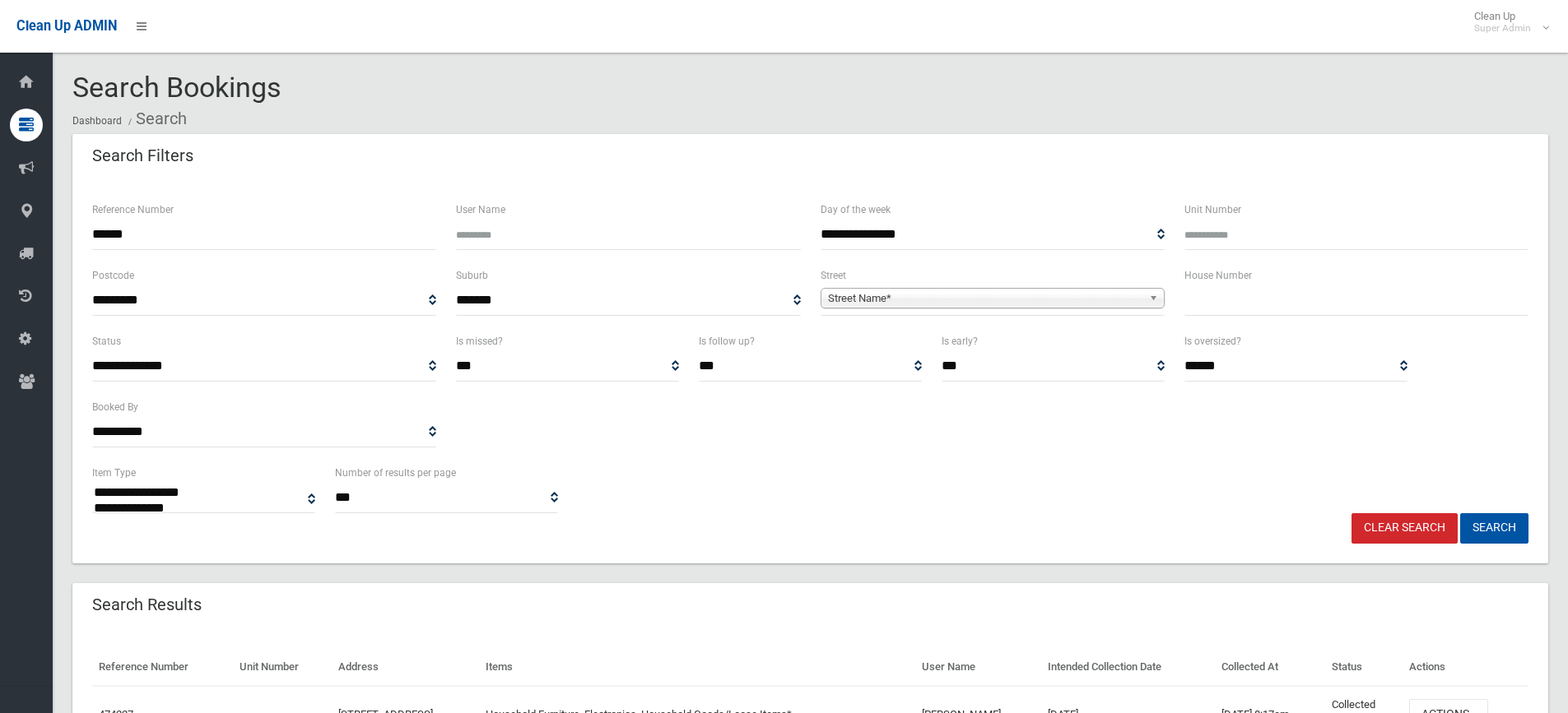
select select
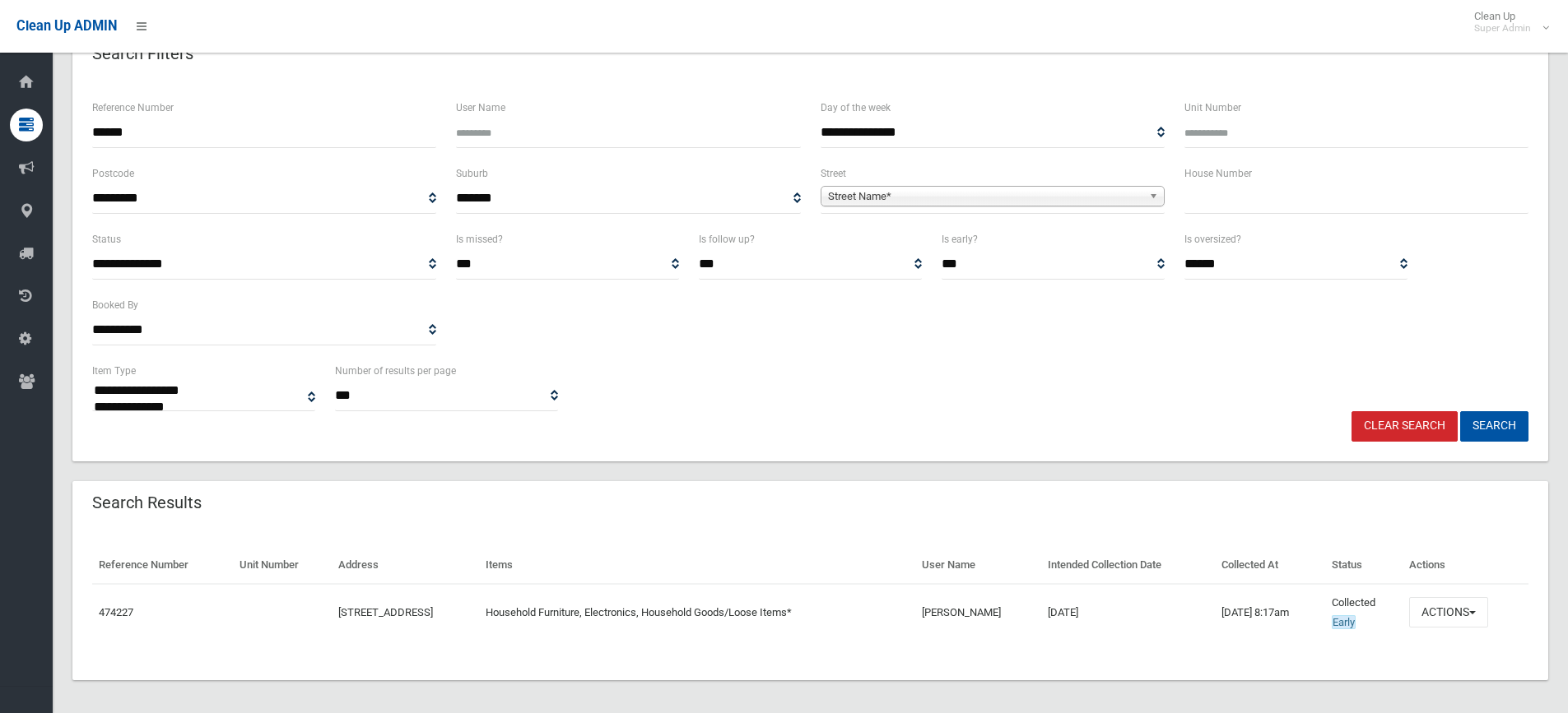
scroll to position [109, 0]
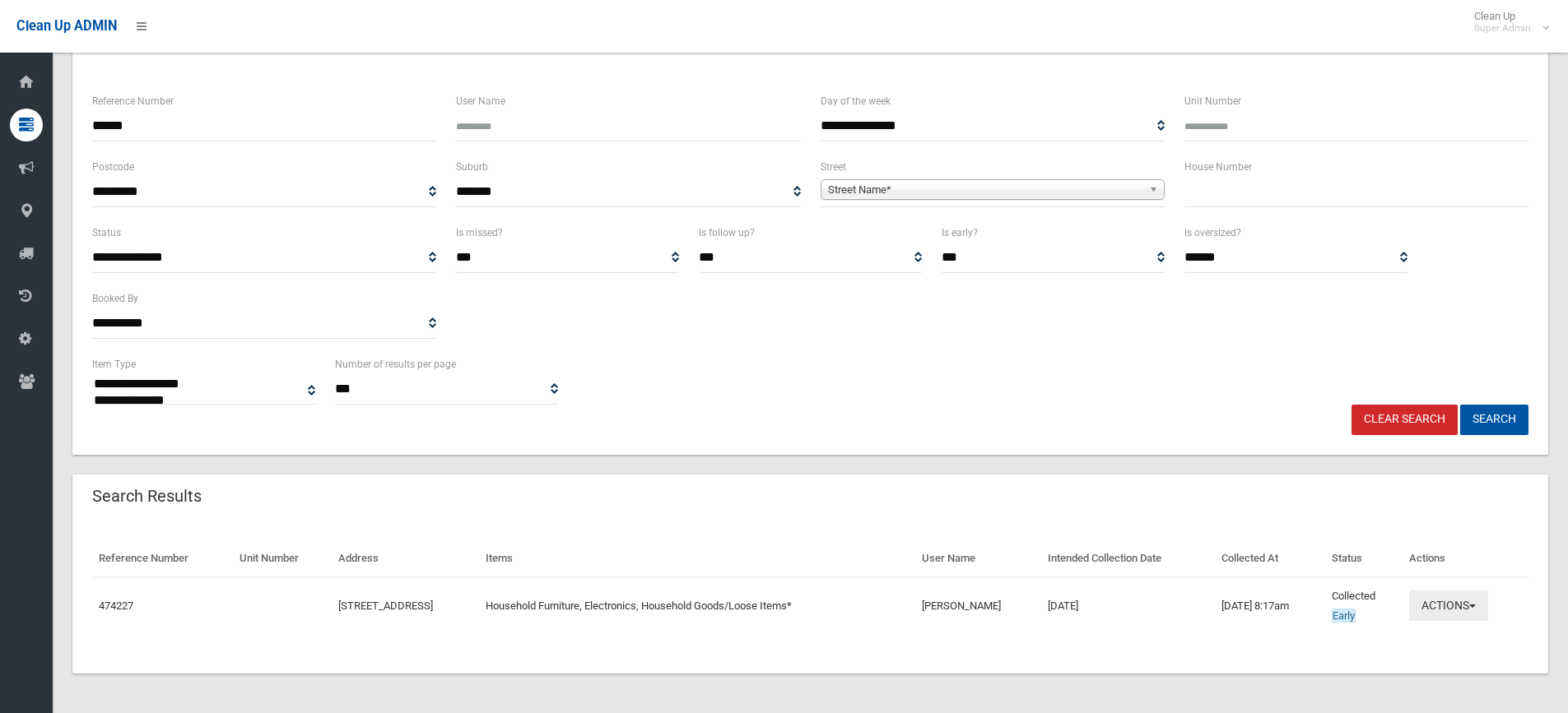
click at [1460, 604] on button "Actions" at bounding box center [1448, 606] width 79 height 30
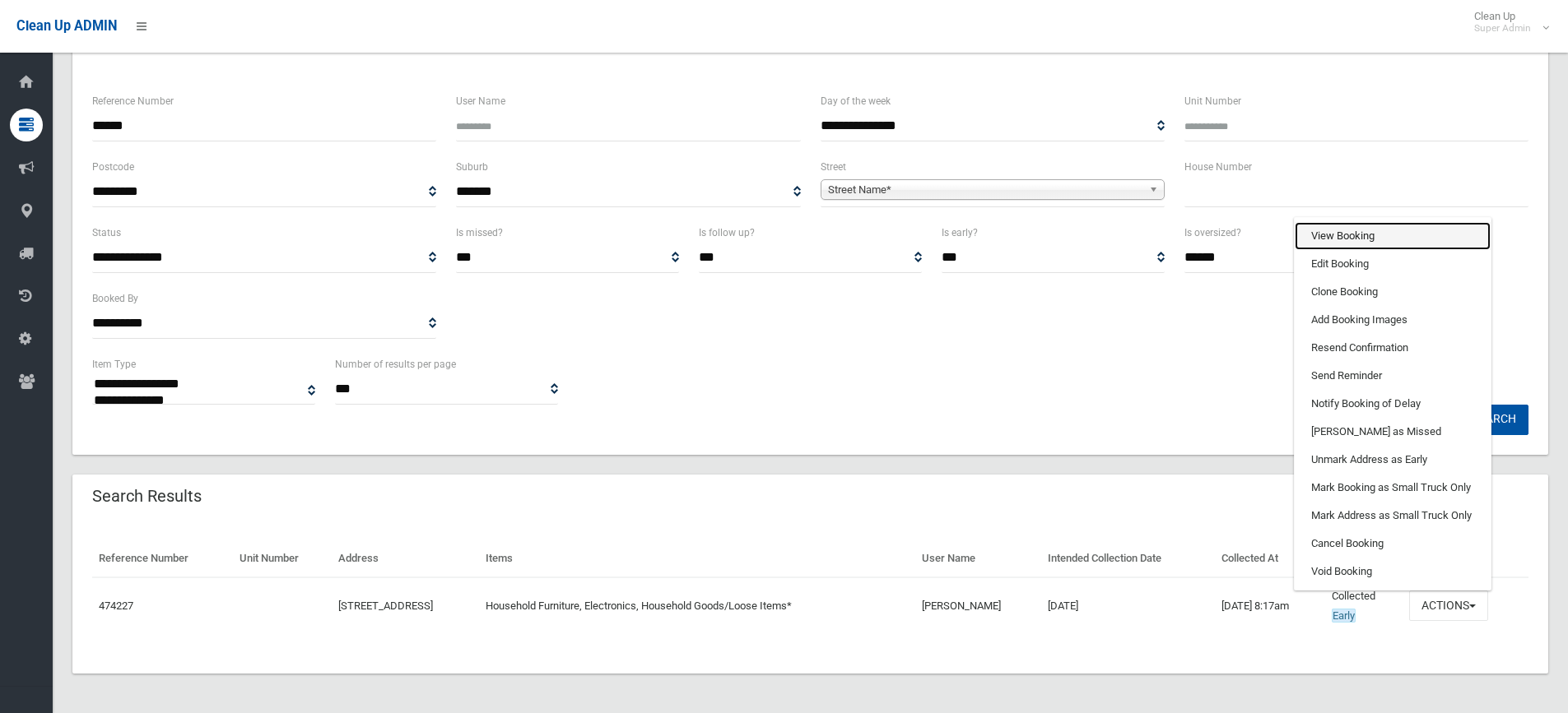
click at [1355, 232] on link "View Booking" at bounding box center [1392, 236] width 196 height 28
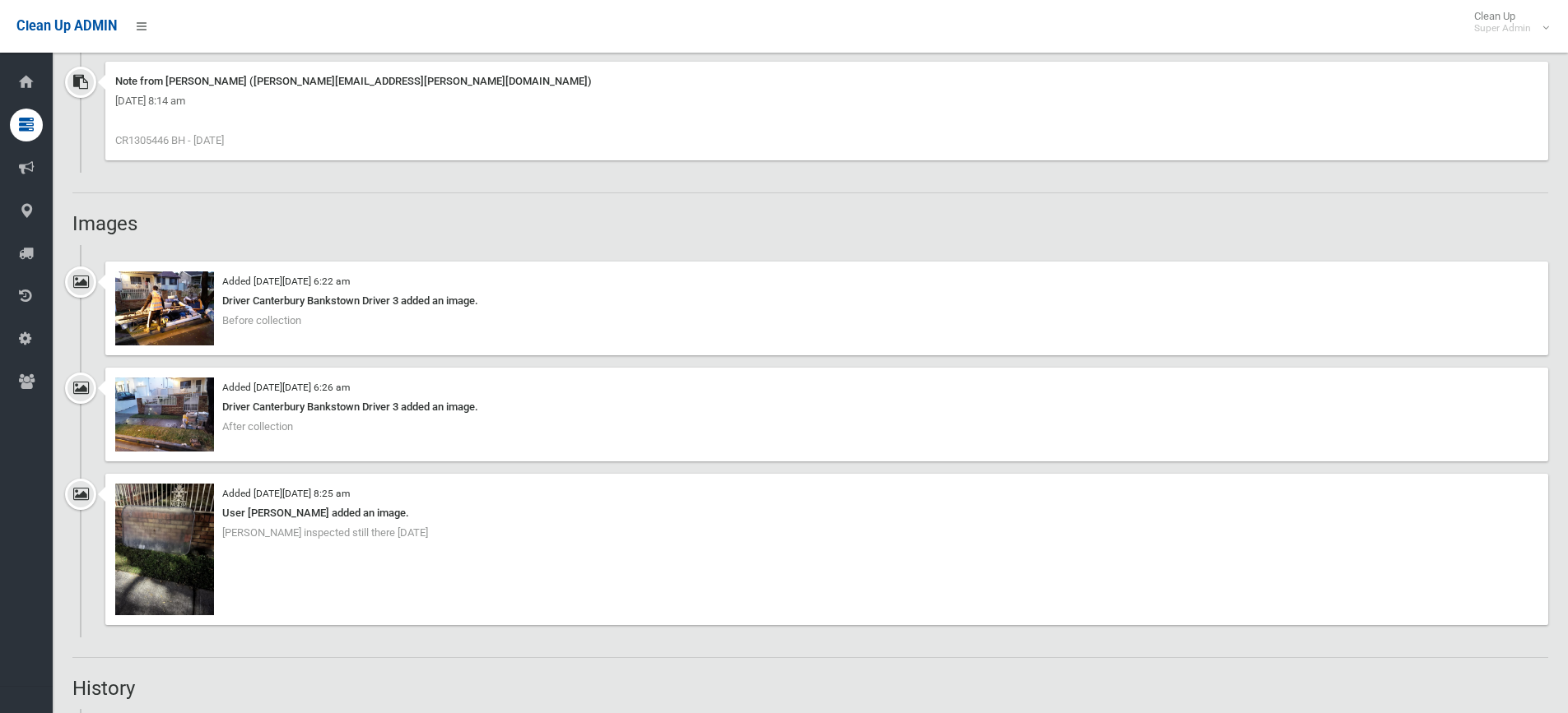
scroll to position [1234, 0]
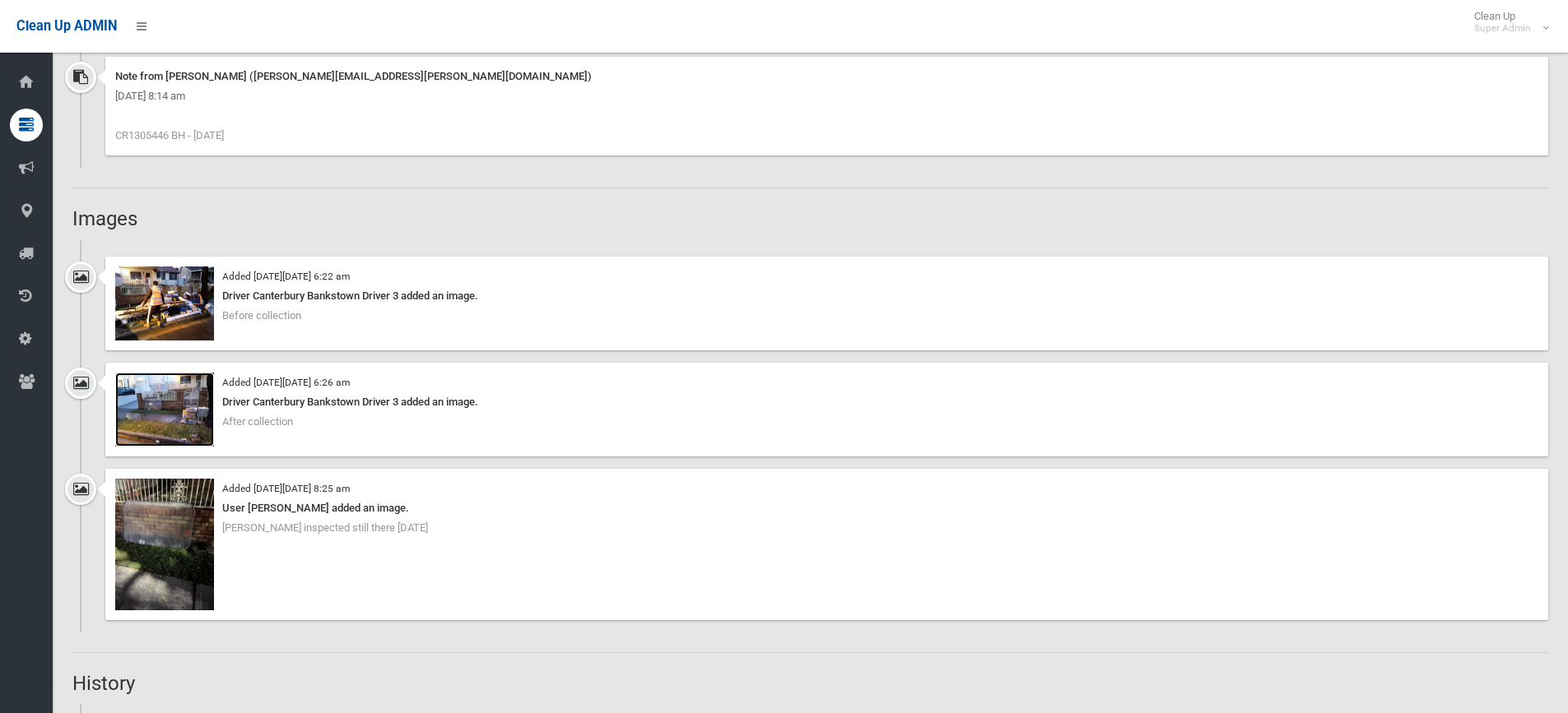
click at [181, 415] on img at bounding box center [165, 410] width 99 height 74
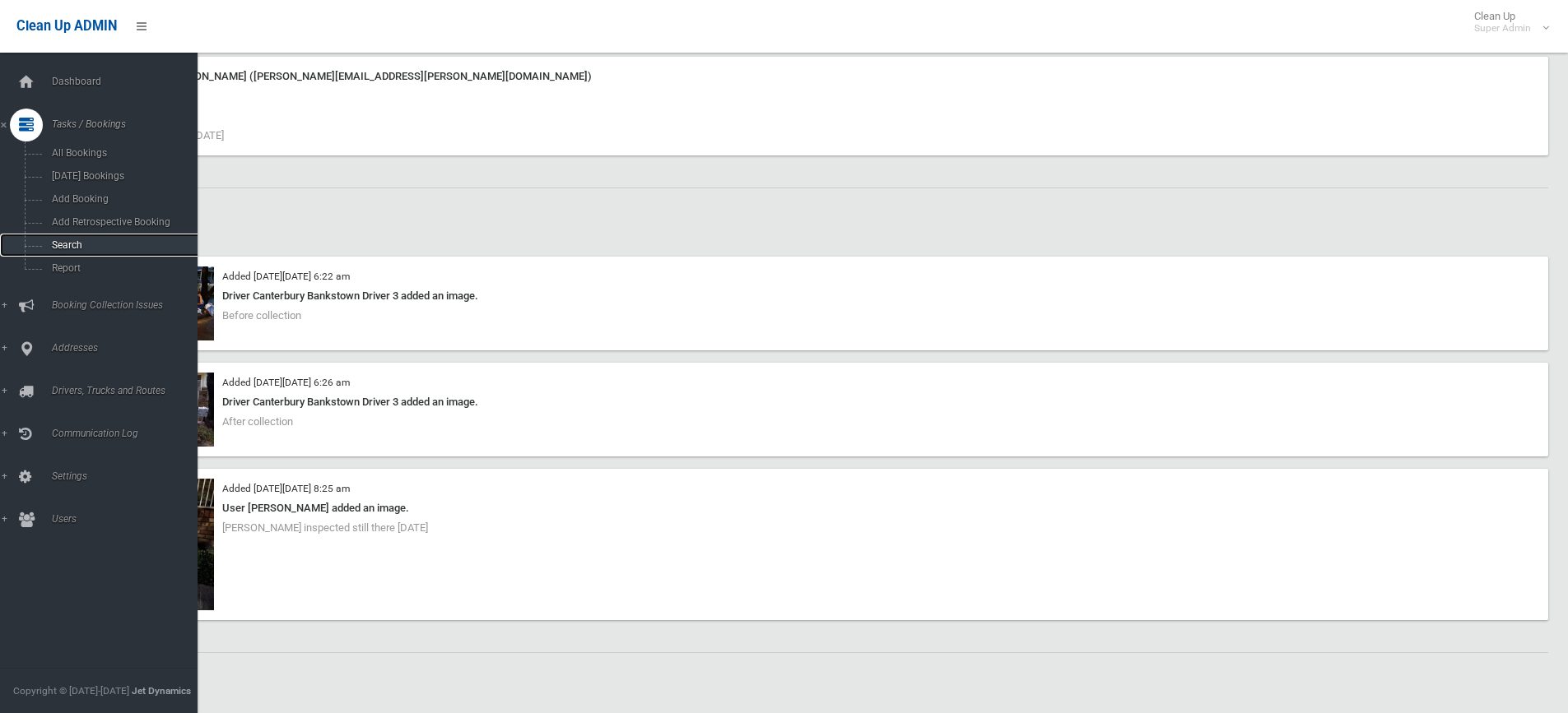
click at [75, 242] on span "Search" at bounding box center [121, 245] width 149 height 12
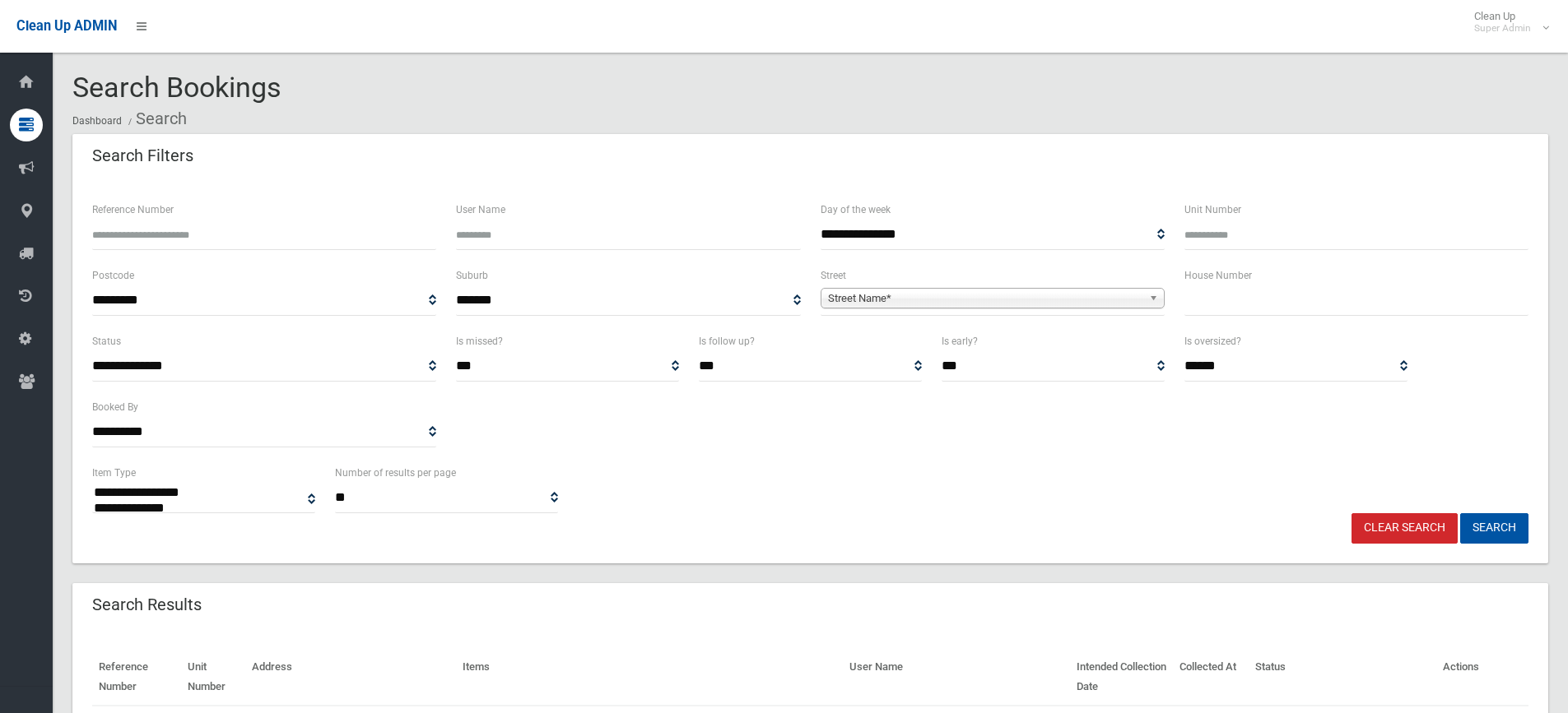
select select
click at [208, 235] on input "Reference Number" at bounding box center [263, 235] width 344 height 30
type input "******"
click at [1460, 513] on button "Search" at bounding box center [1494, 528] width 69 height 30
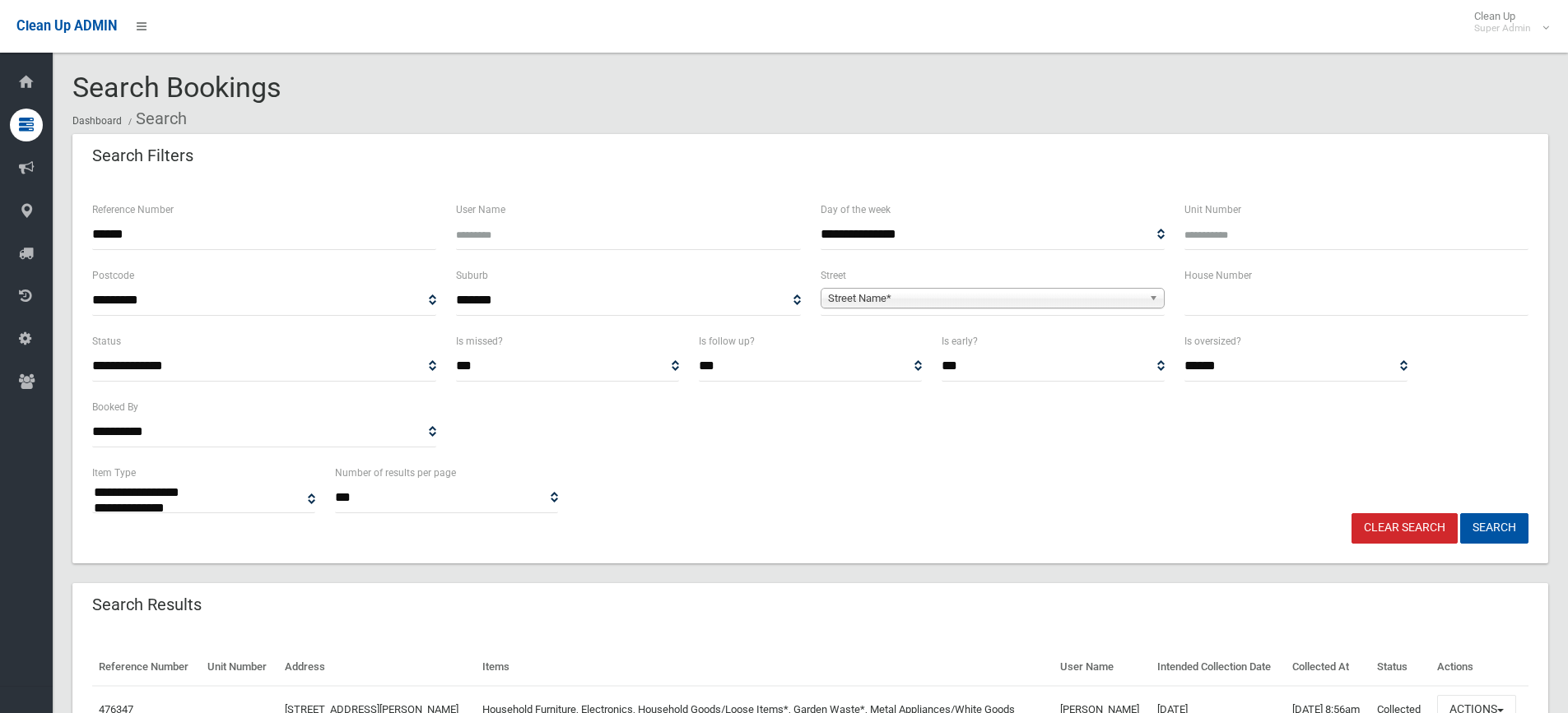
select select
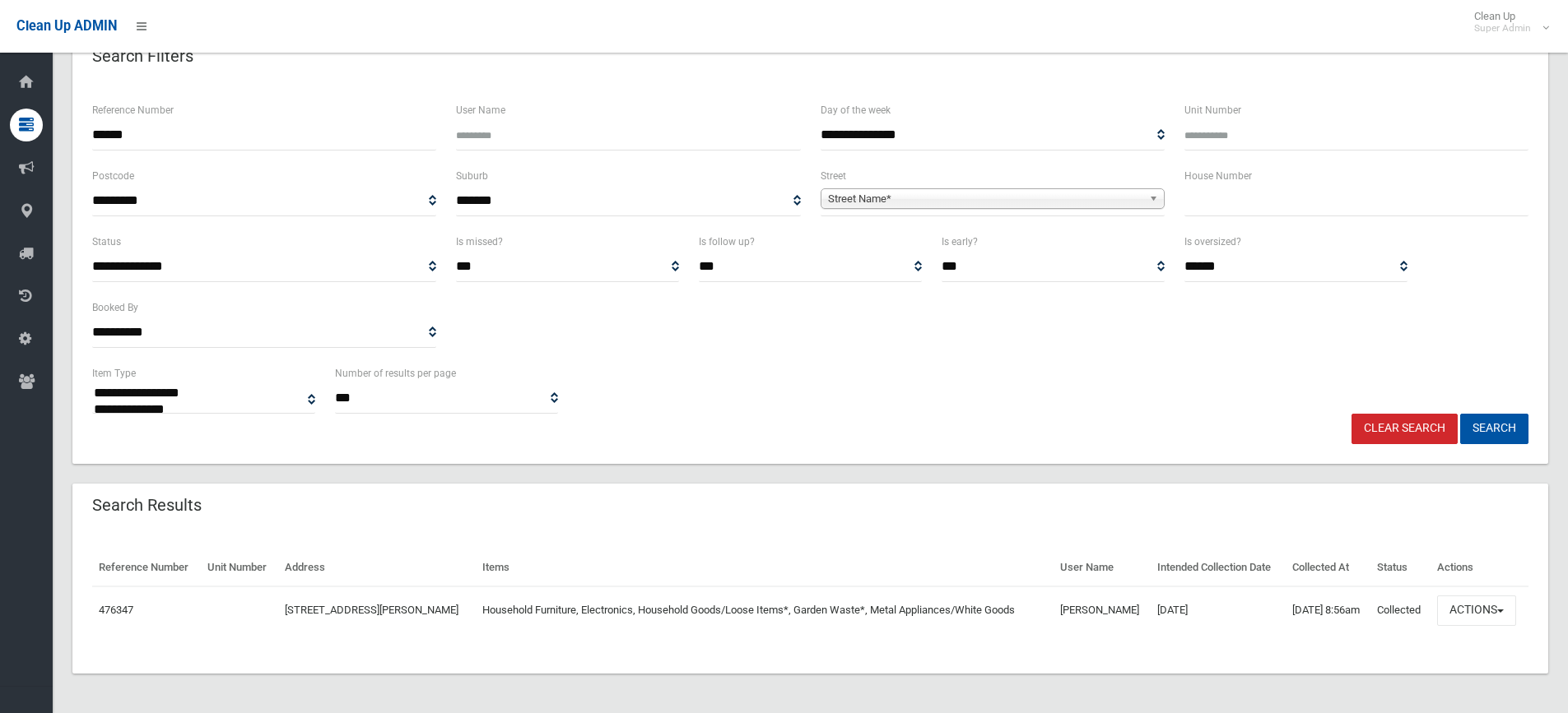
scroll to position [129, 0]
click at [1467, 603] on button "Actions" at bounding box center [1476, 611] width 79 height 30
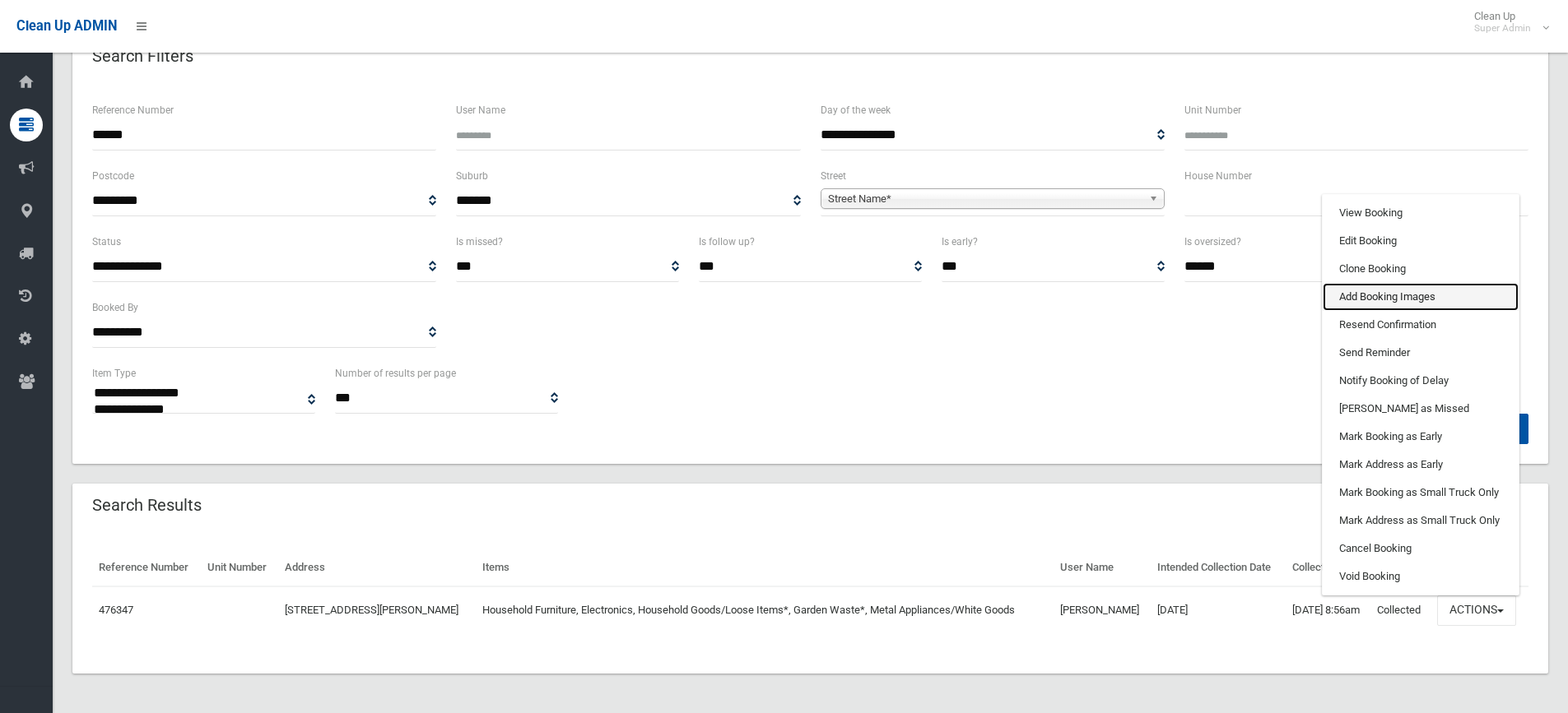
click at [1360, 291] on link "Add Booking Images" at bounding box center [1420, 297] width 196 height 28
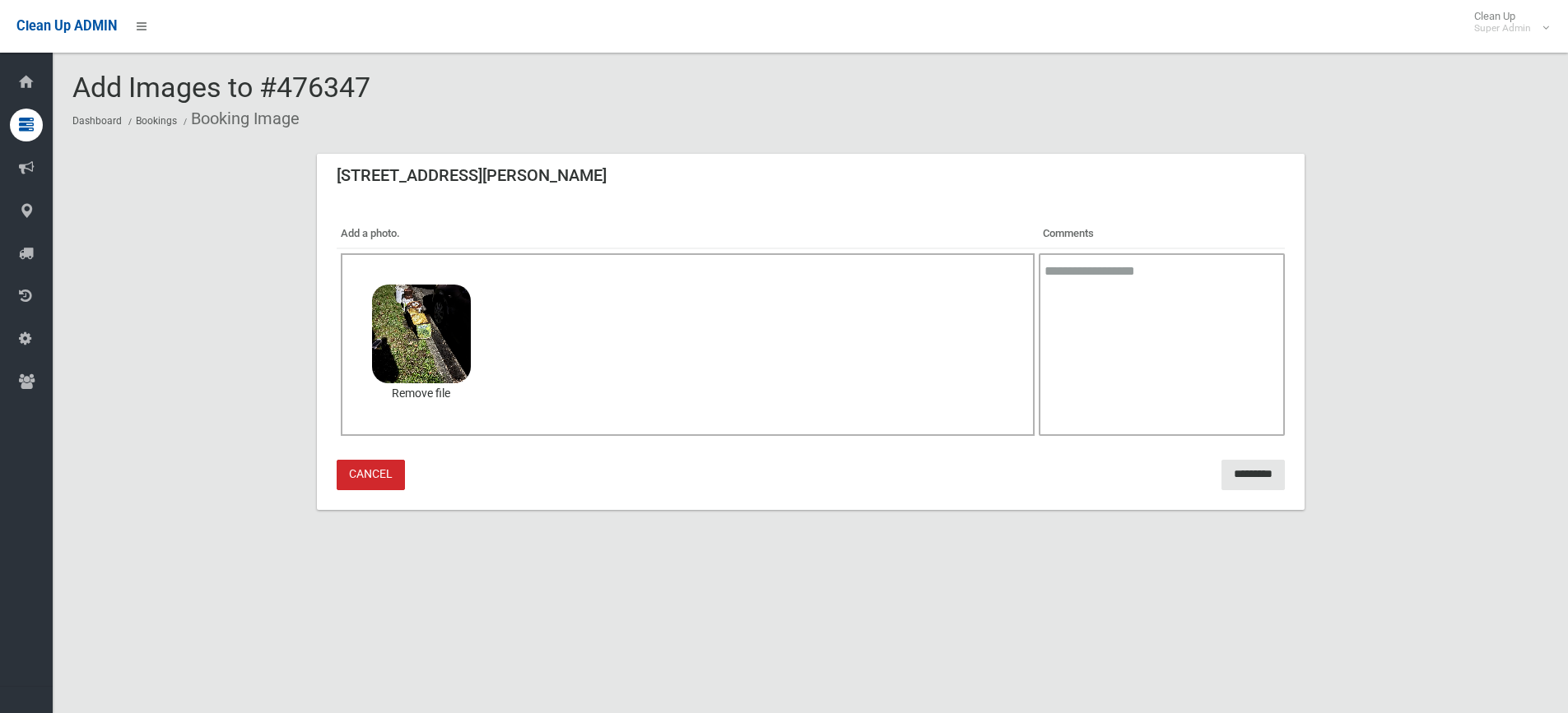
click at [1090, 294] on textarea at bounding box center [1161, 344] width 245 height 182
type textarea "**********"
click at [1225, 470] on input "*********" at bounding box center [1253, 475] width 64 height 30
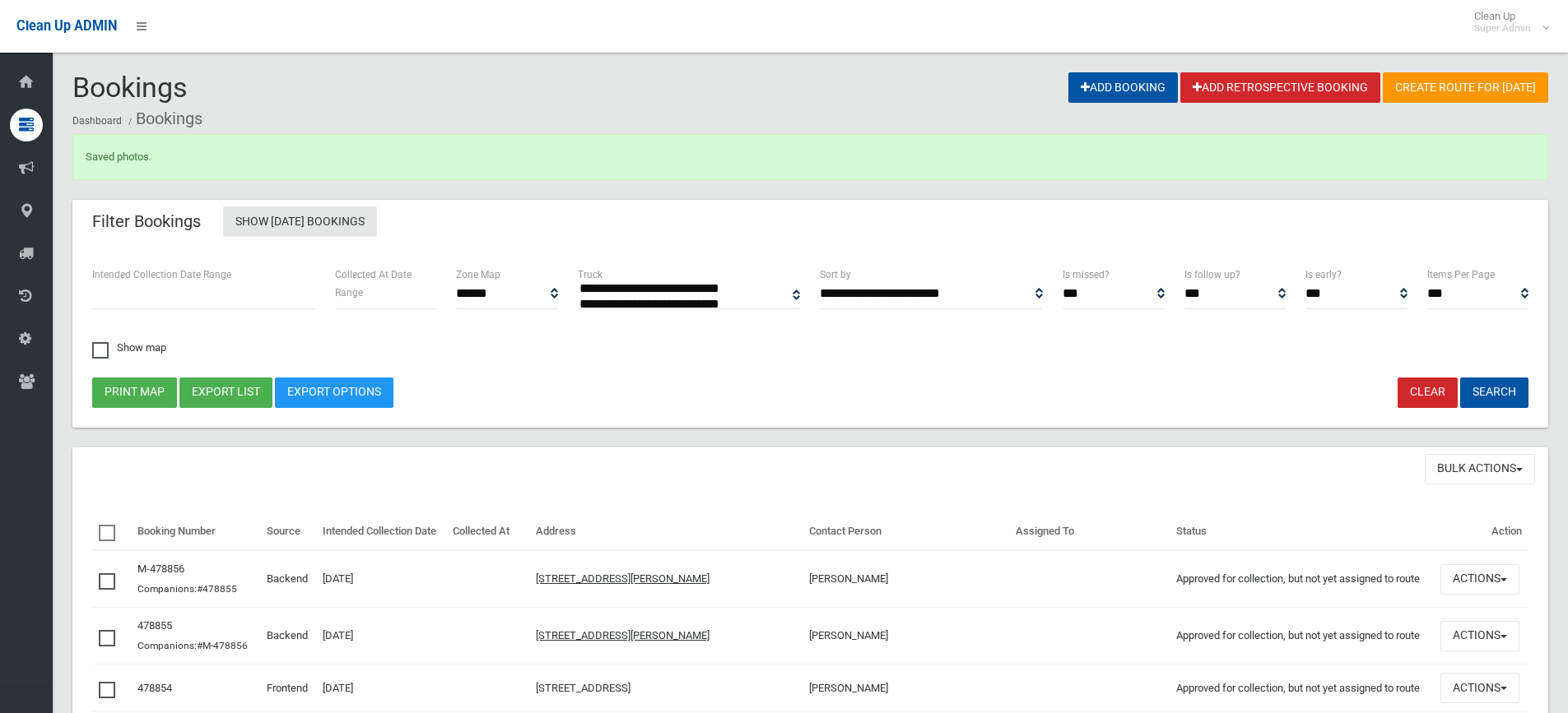
select select
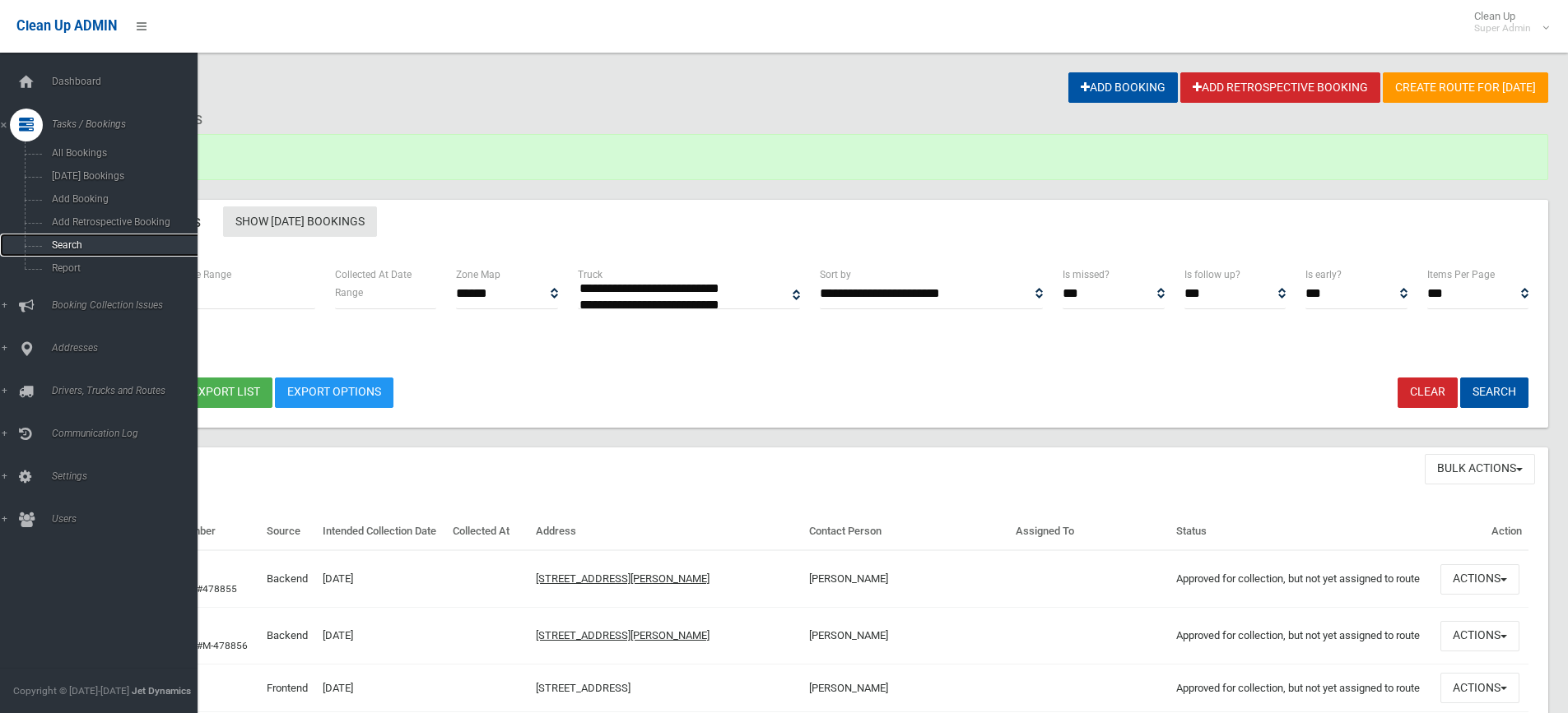
click at [81, 240] on span "Search" at bounding box center [121, 245] width 149 height 12
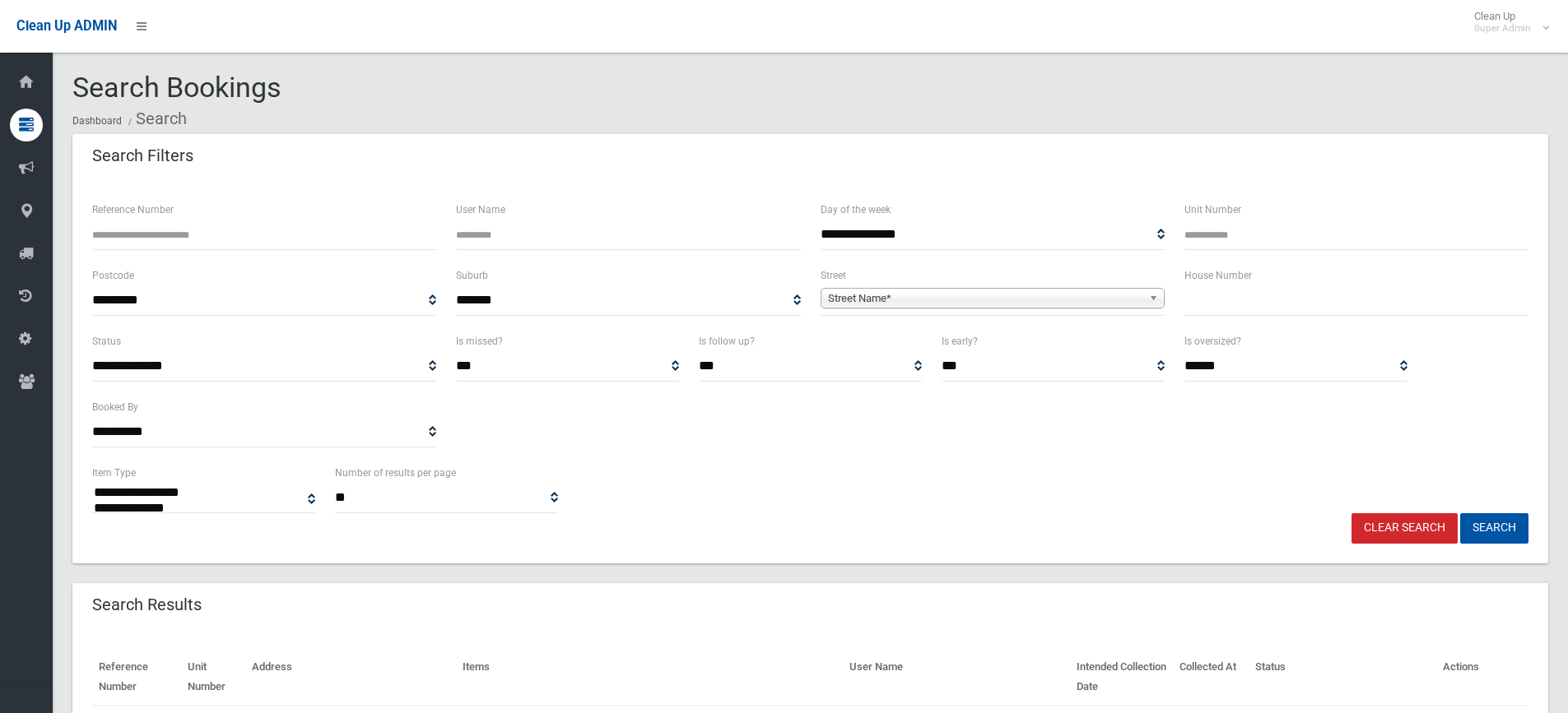
select select
click at [150, 241] on input "Reference Number" at bounding box center [263, 235] width 344 height 30
type input "*"
type input "******"
click at [1460, 513] on button "Search" at bounding box center [1494, 528] width 69 height 30
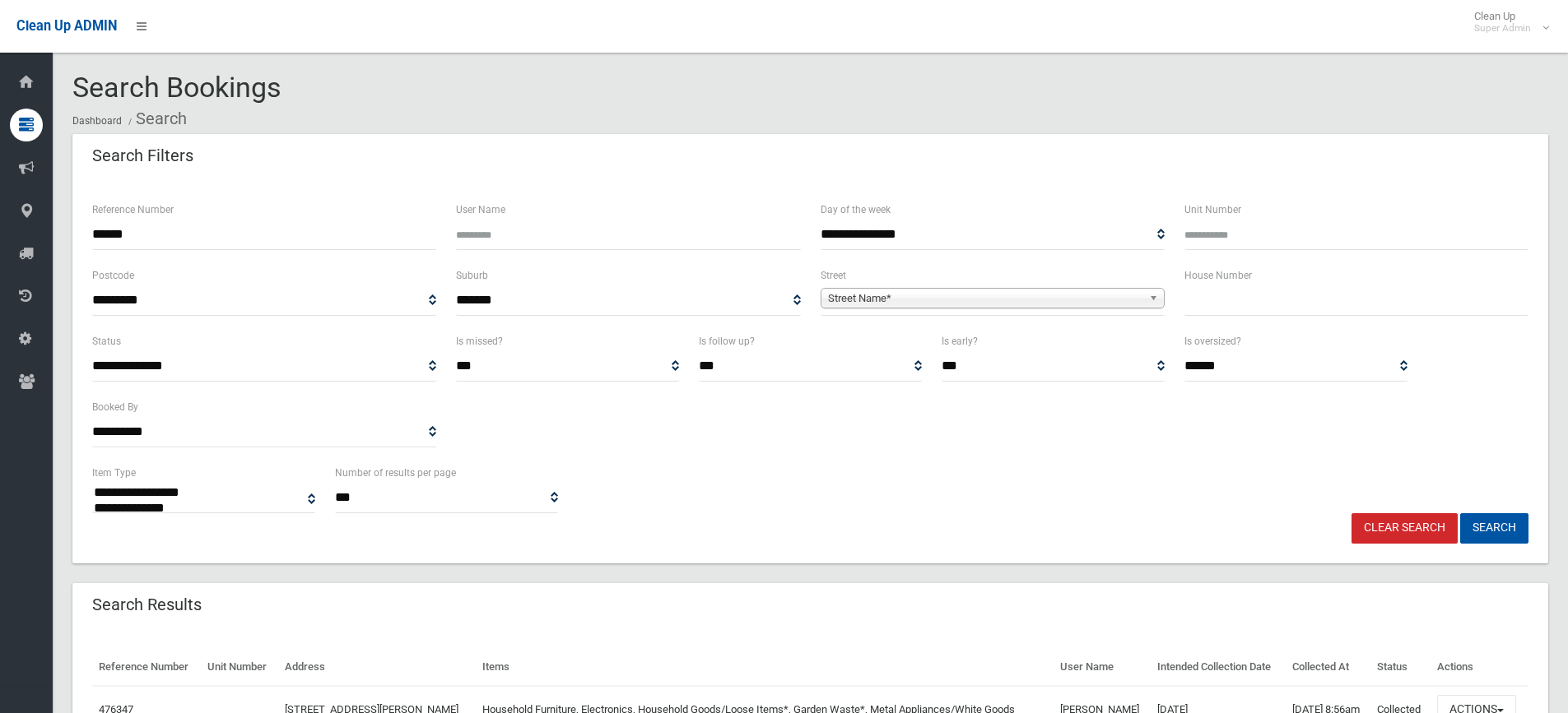
select select
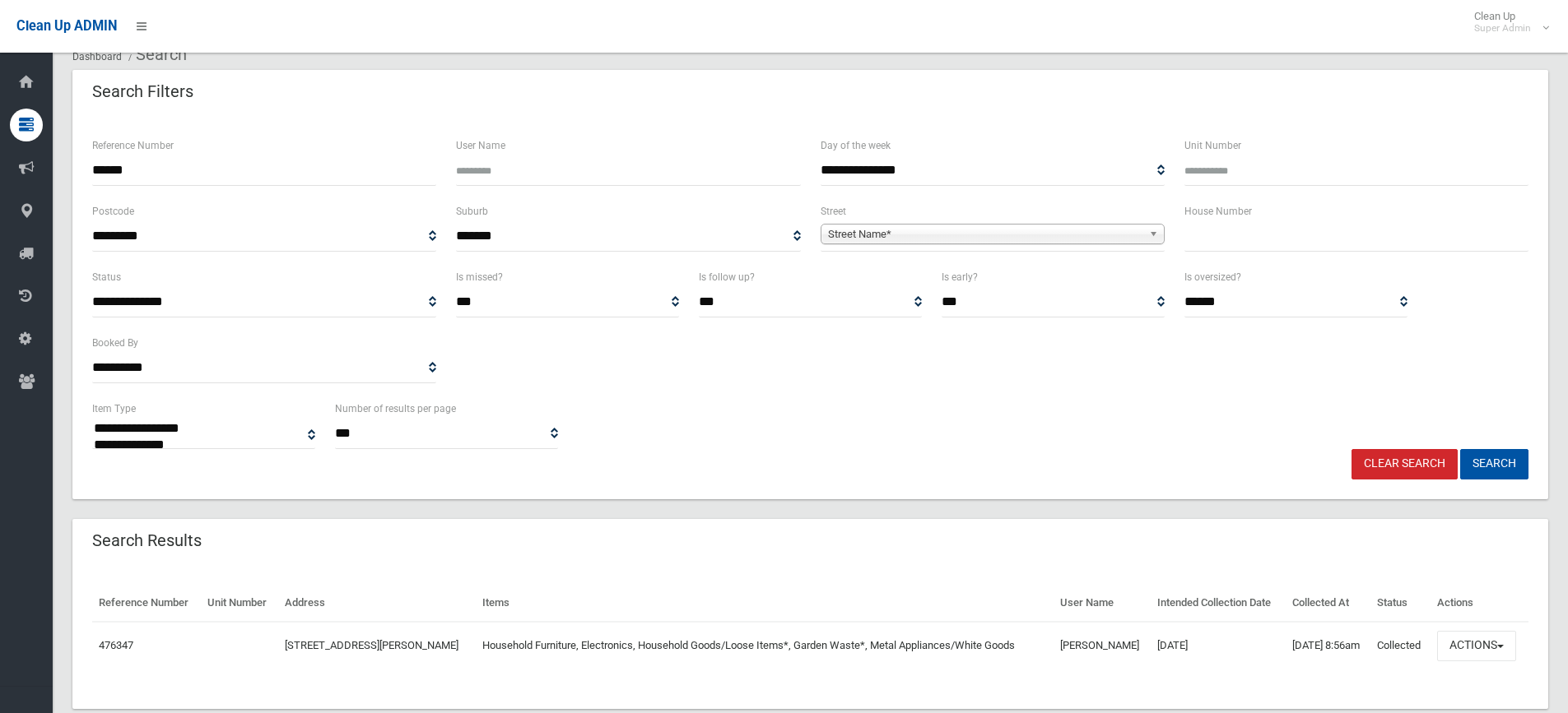
scroll to position [129, 0]
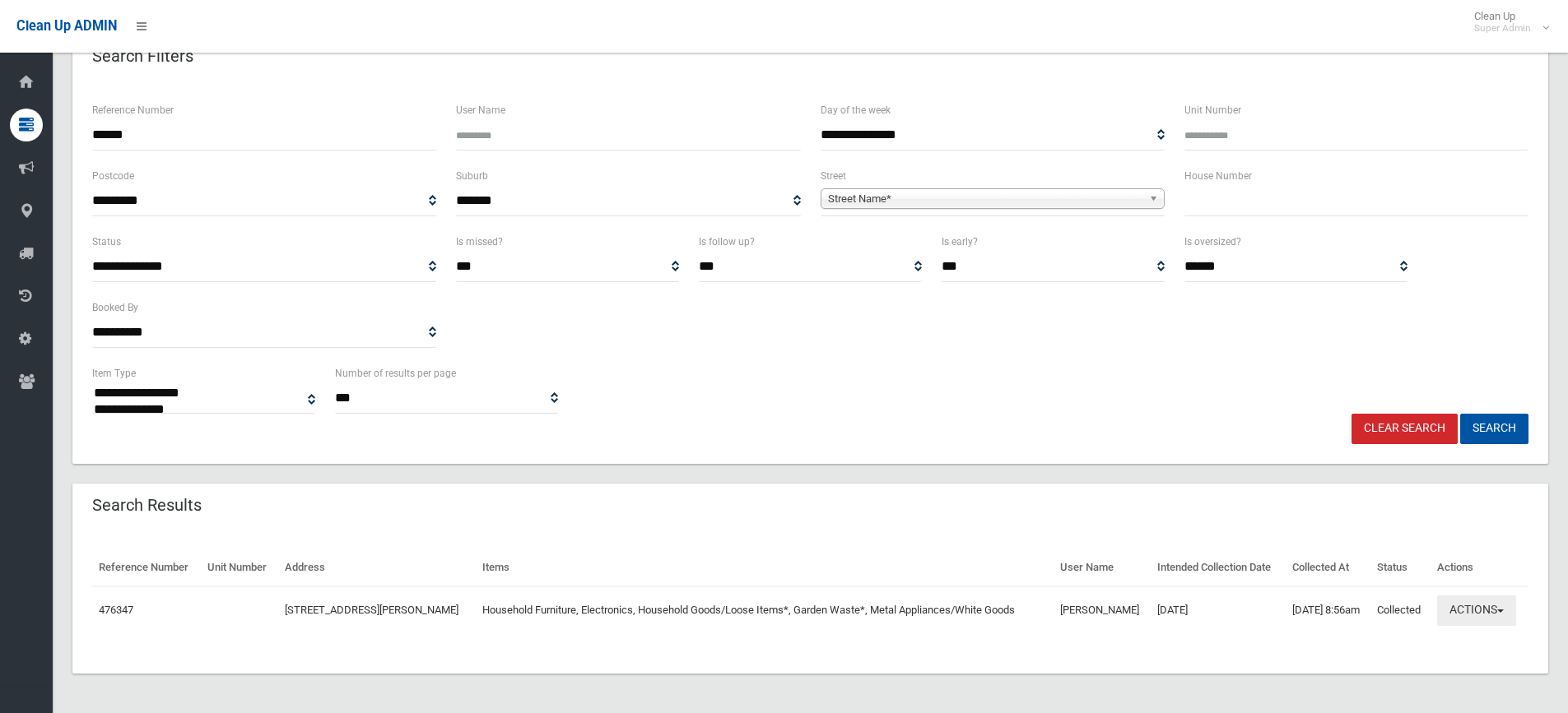
click at [1485, 610] on button "Actions" at bounding box center [1476, 611] width 79 height 30
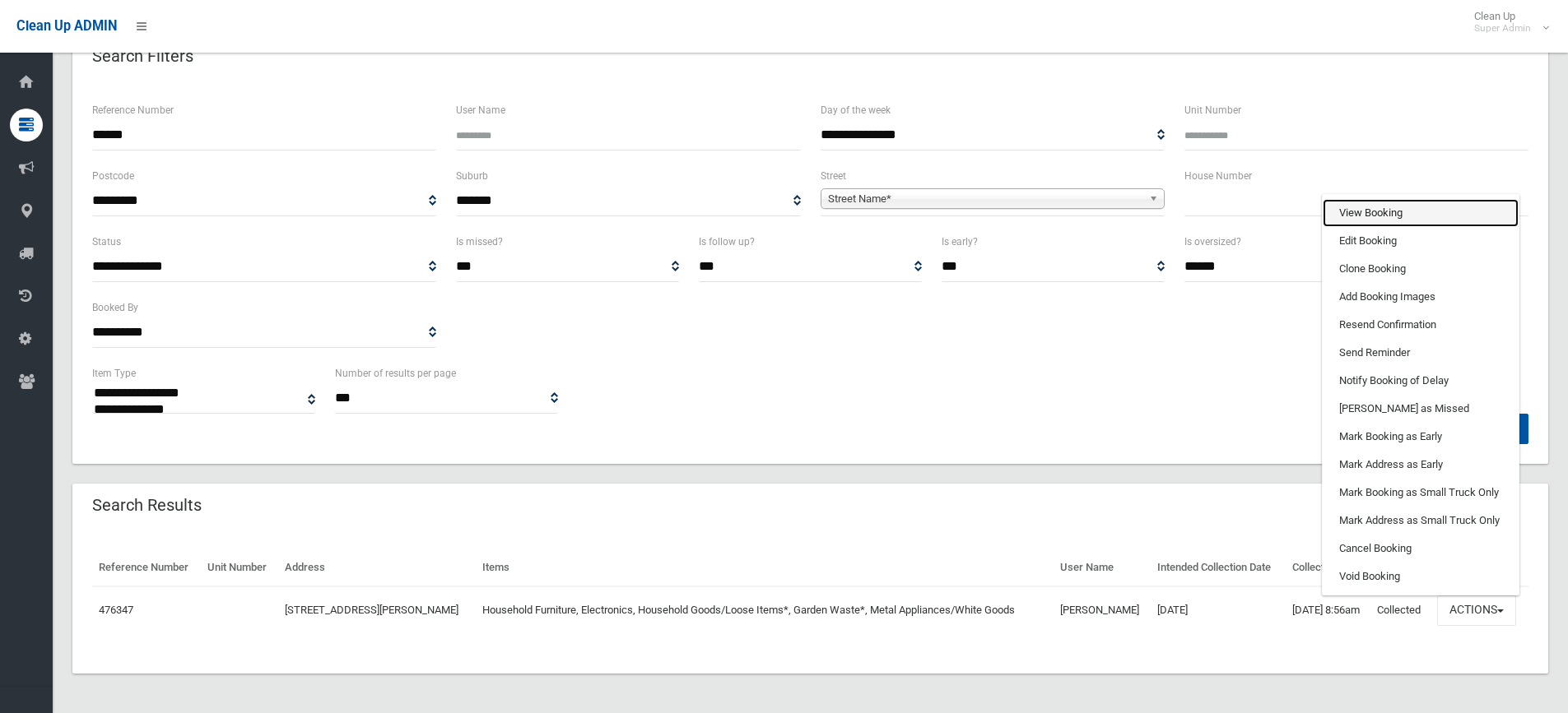
click at [1359, 211] on link "View Booking" at bounding box center [1420, 212] width 196 height 28
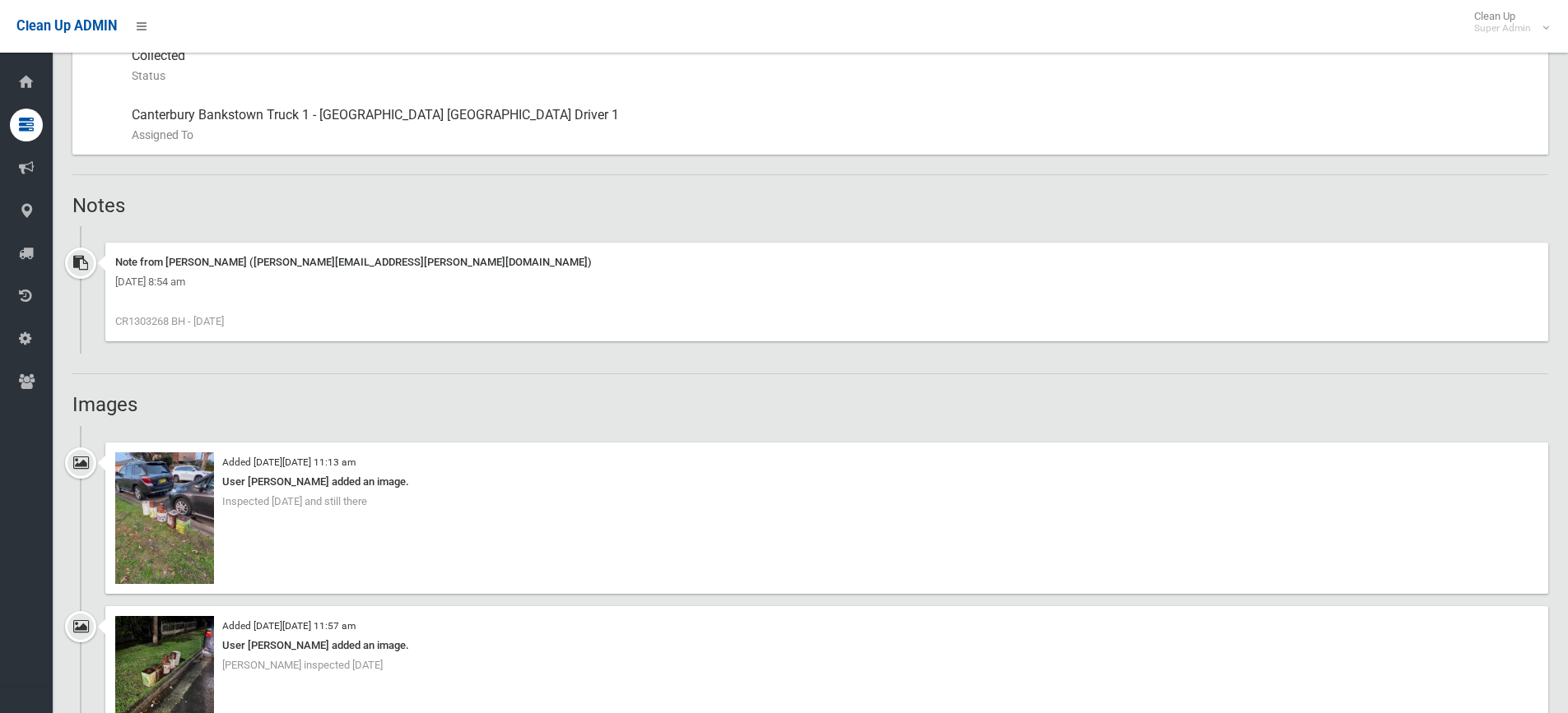
scroll to position [987, 0]
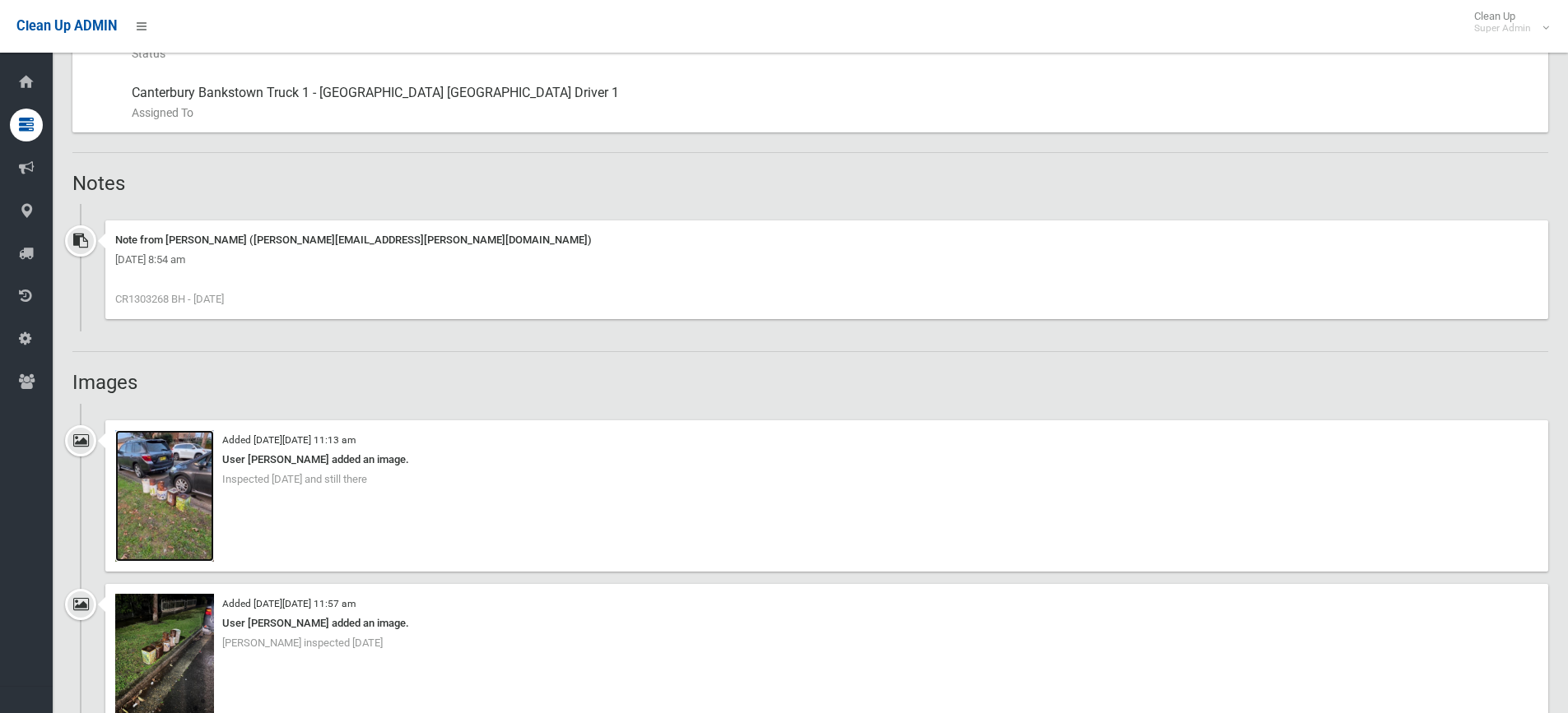
click at [181, 501] on img at bounding box center [165, 496] width 99 height 131
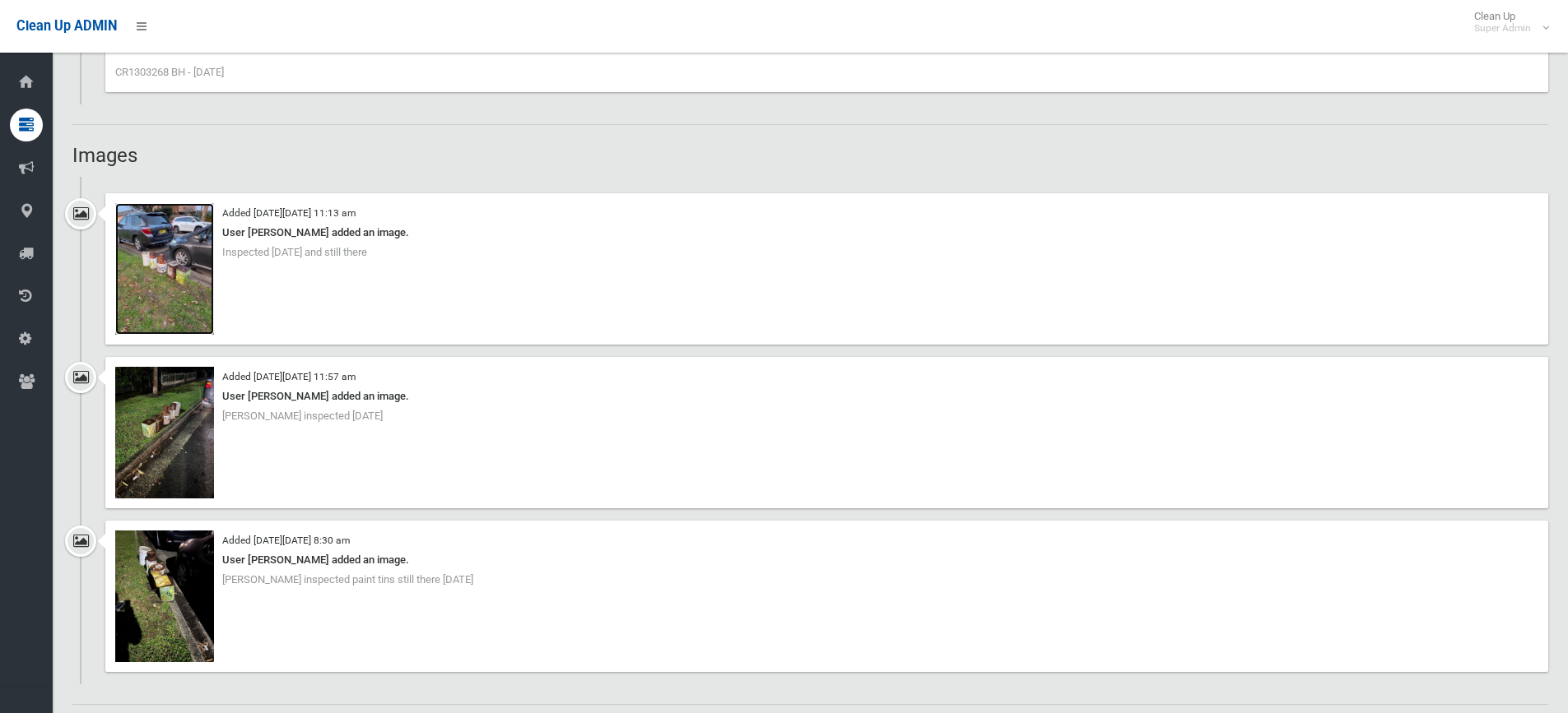
scroll to position [1234, 0]
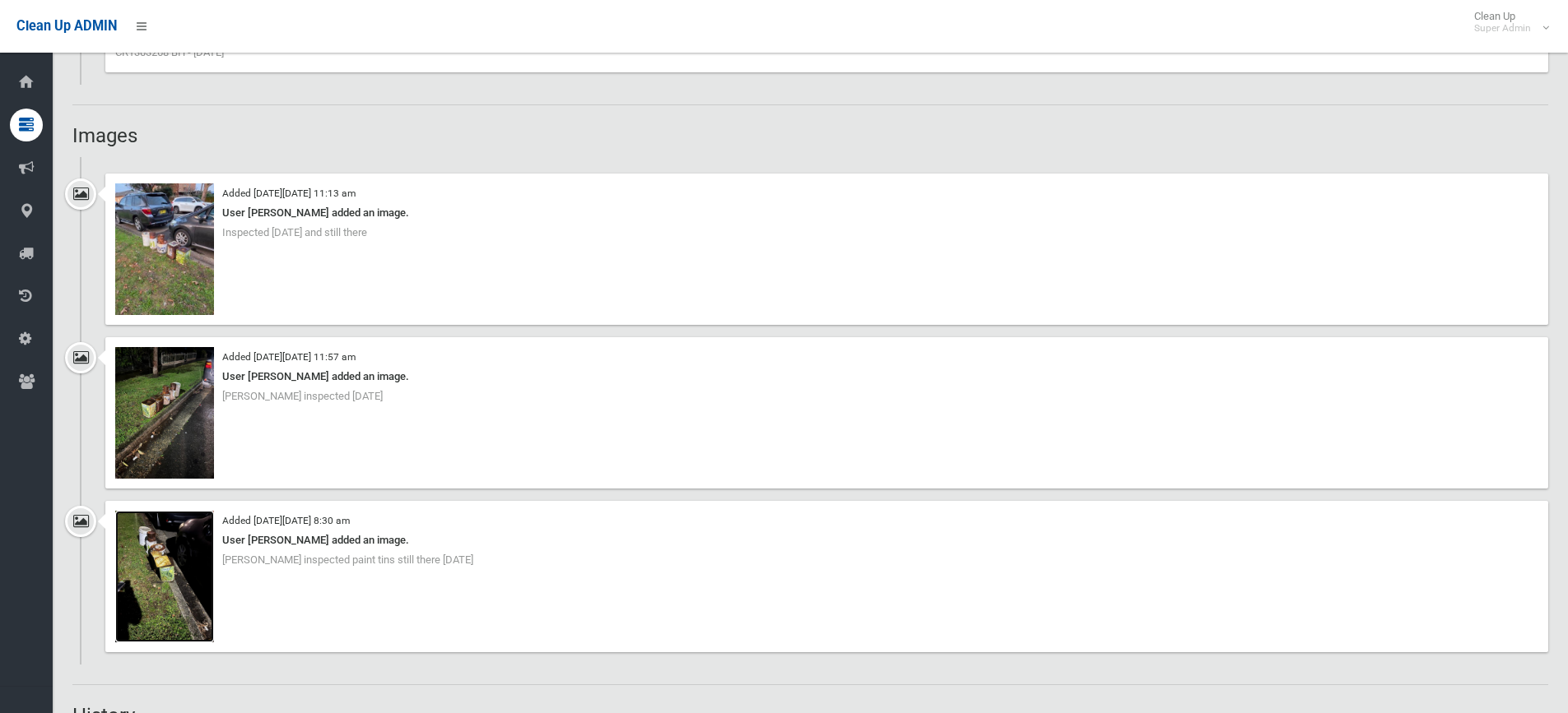
click at [175, 564] on img at bounding box center [165, 576] width 99 height 131
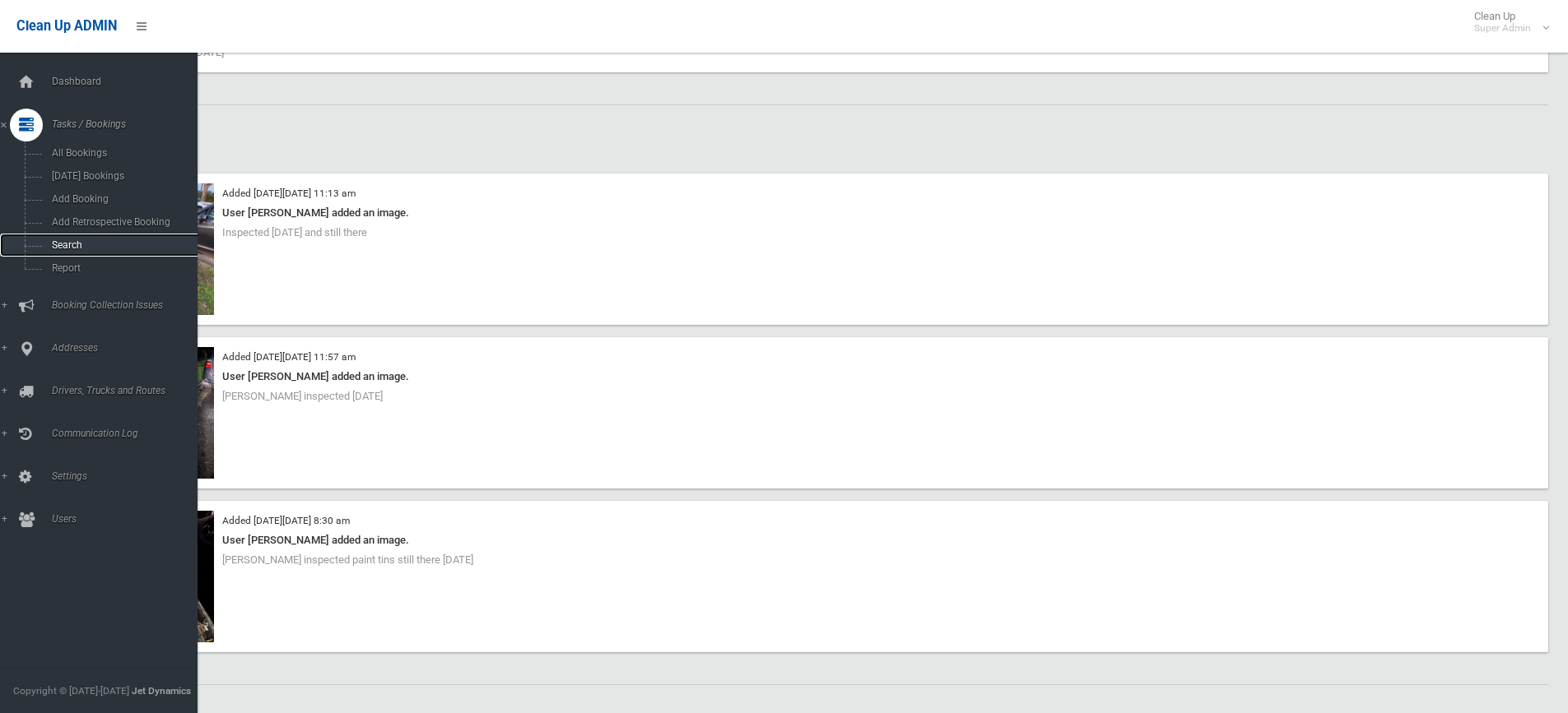
click at [64, 237] on link "Search" at bounding box center [105, 245] width 210 height 23
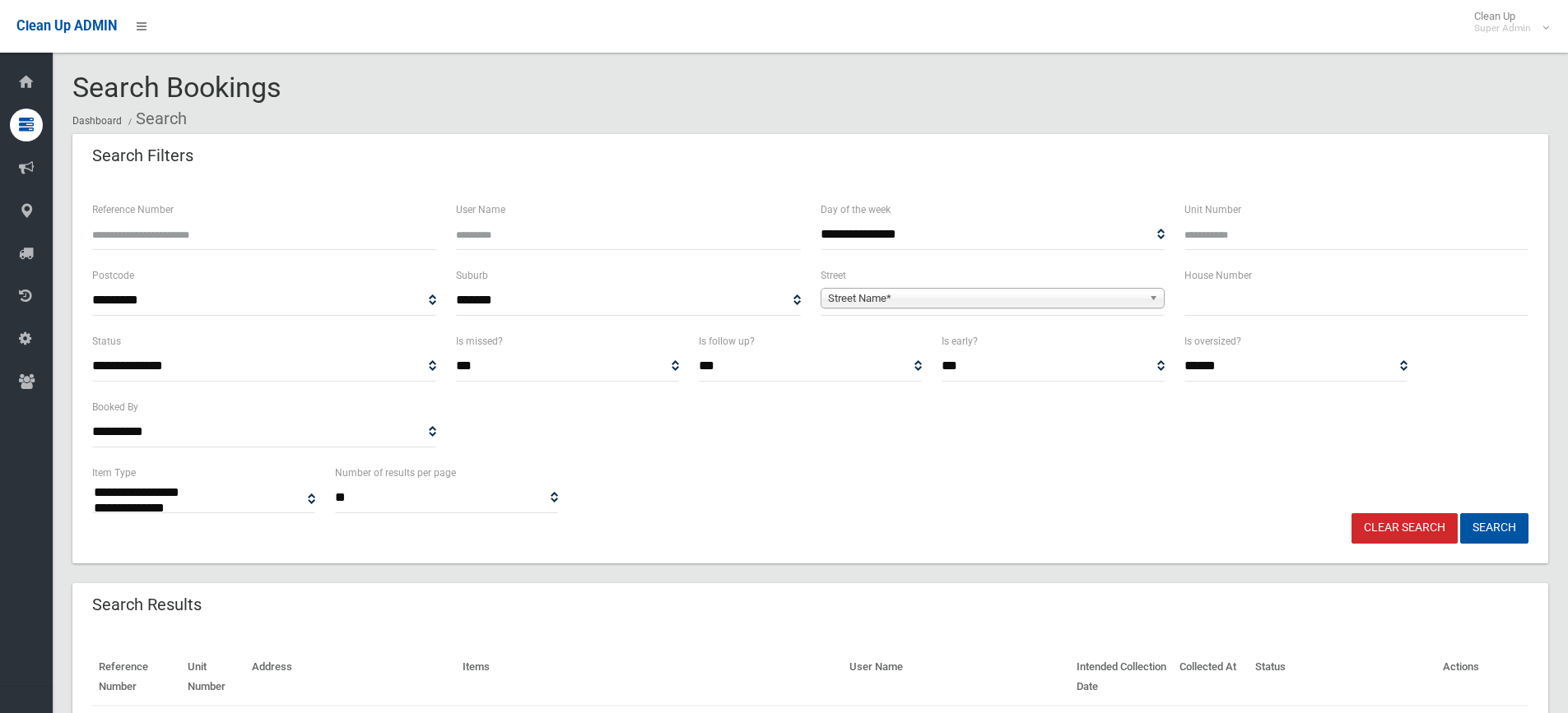
select select
click at [125, 233] on input "Reference Number" at bounding box center [263, 235] width 344 height 30
type input "******"
click at [1460, 513] on button "Search" at bounding box center [1494, 528] width 69 height 30
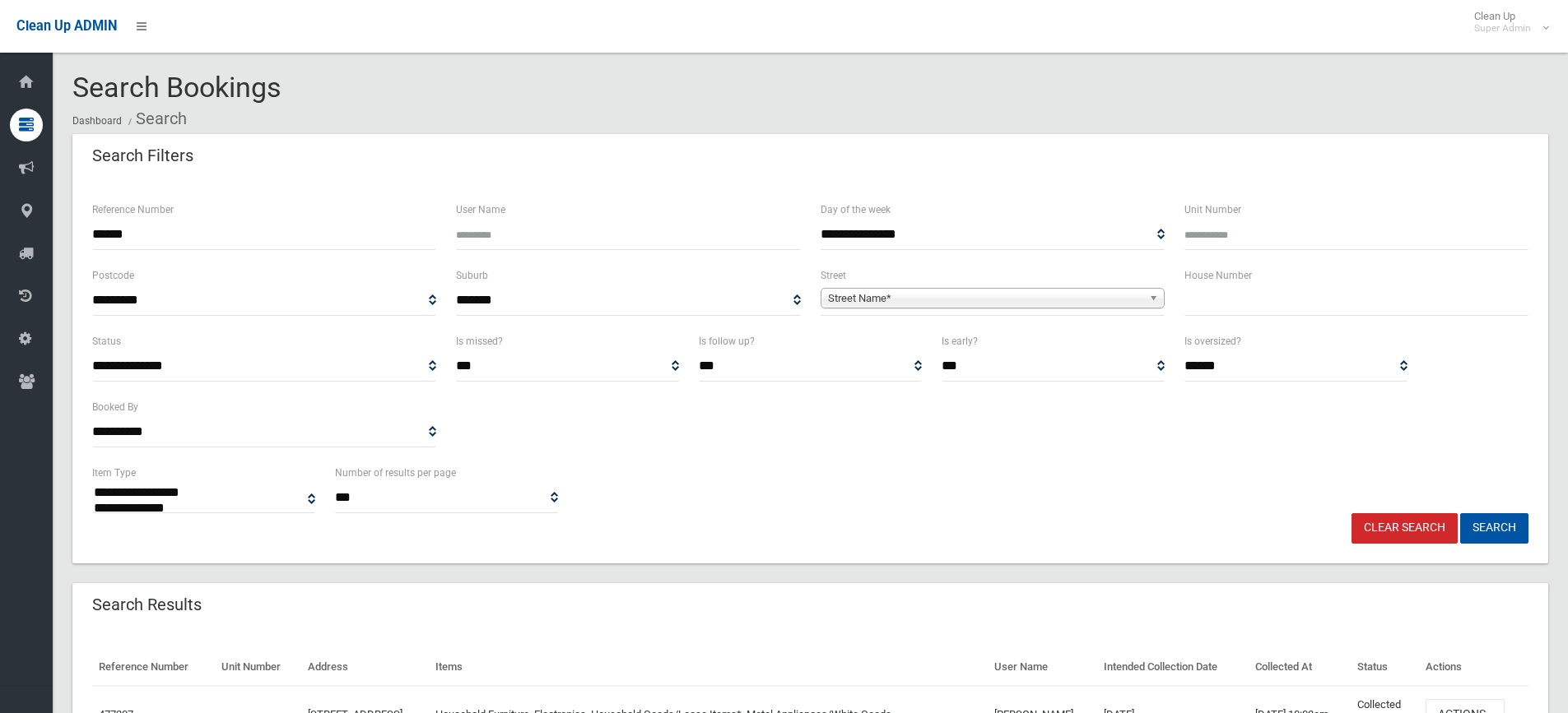
select select
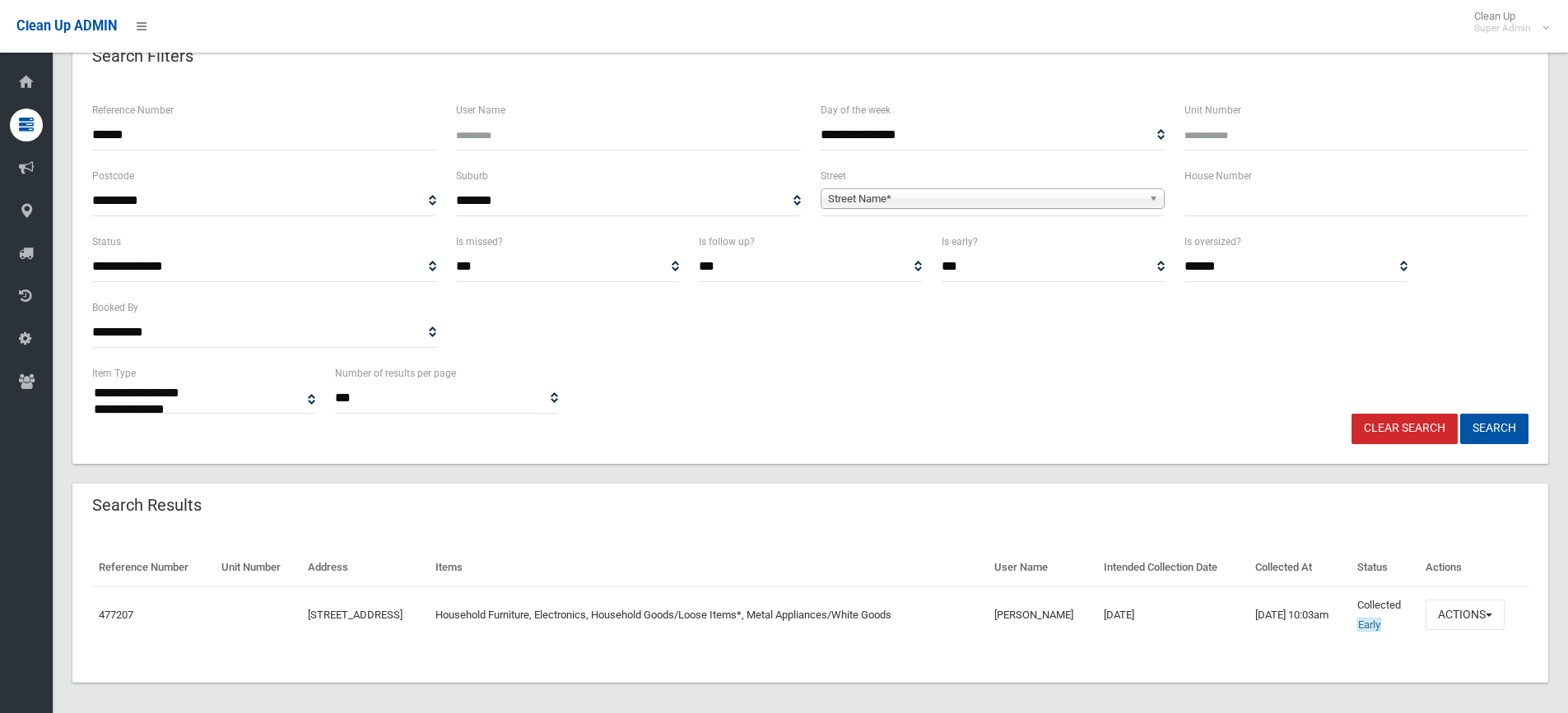
scroll to position [109, 0]
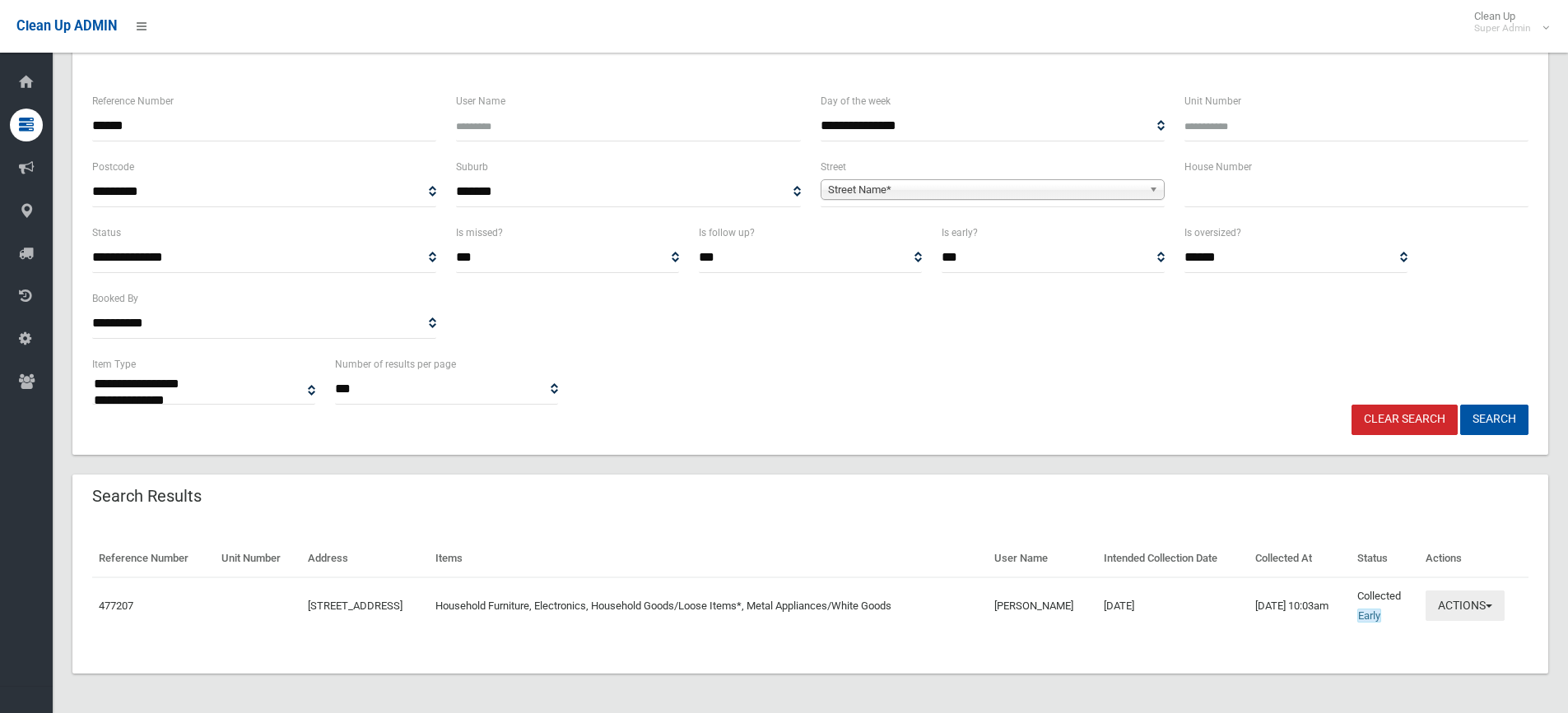
click at [1494, 604] on button "Actions" at bounding box center [1465, 606] width 79 height 30
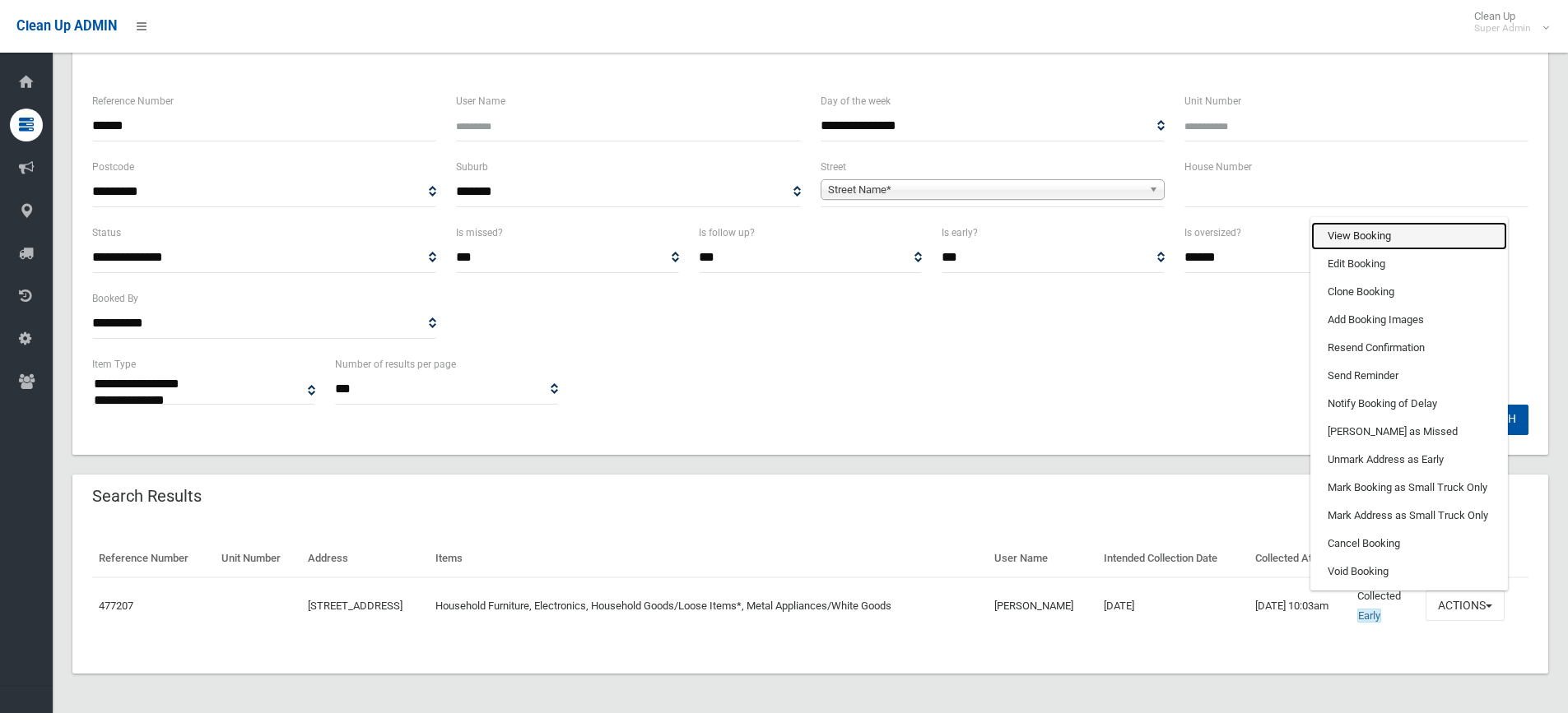
click at [1378, 231] on link "View Booking" at bounding box center [1409, 236] width 196 height 28
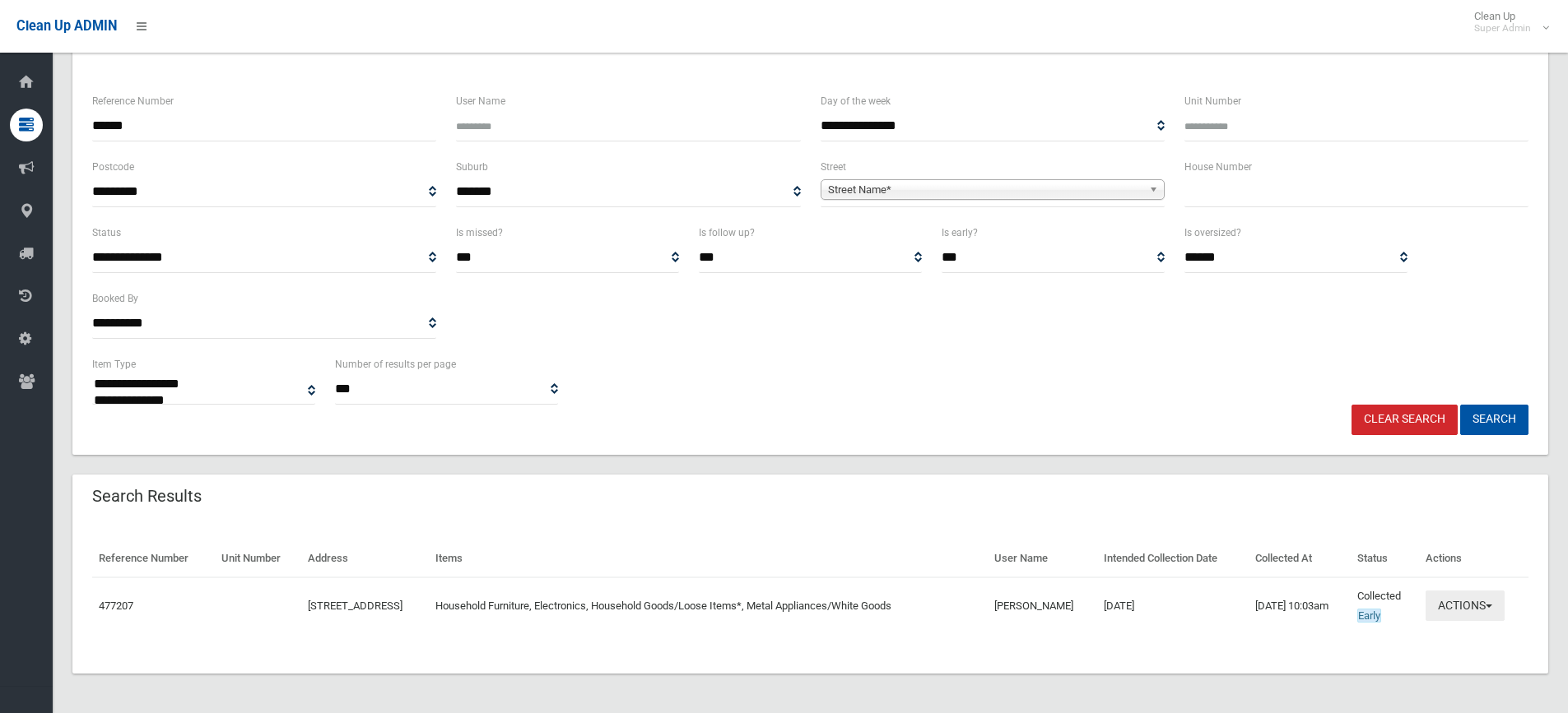
click at [1474, 600] on button "Actions" at bounding box center [1465, 606] width 79 height 30
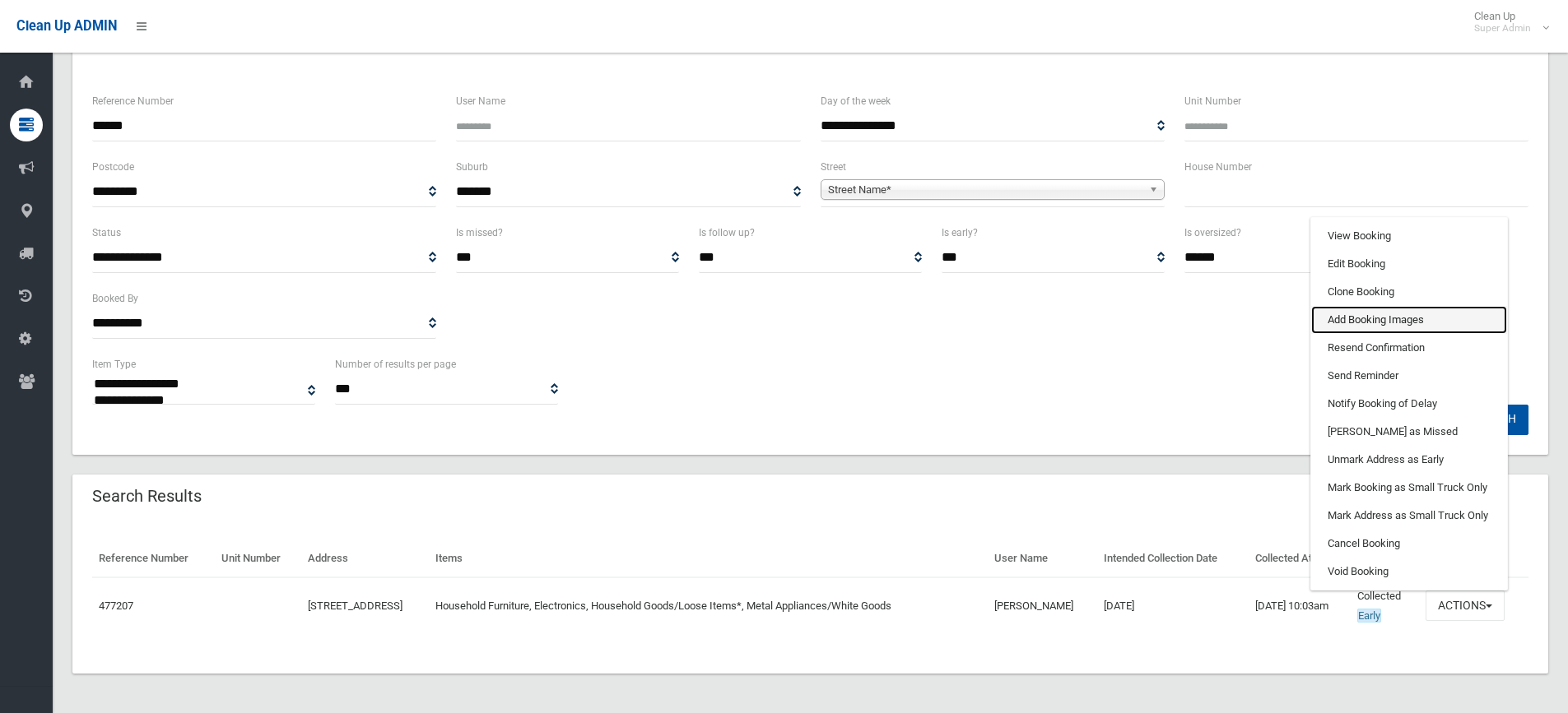
click at [1380, 320] on link "Add Booking Images" at bounding box center [1409, 319] width 196 height 28
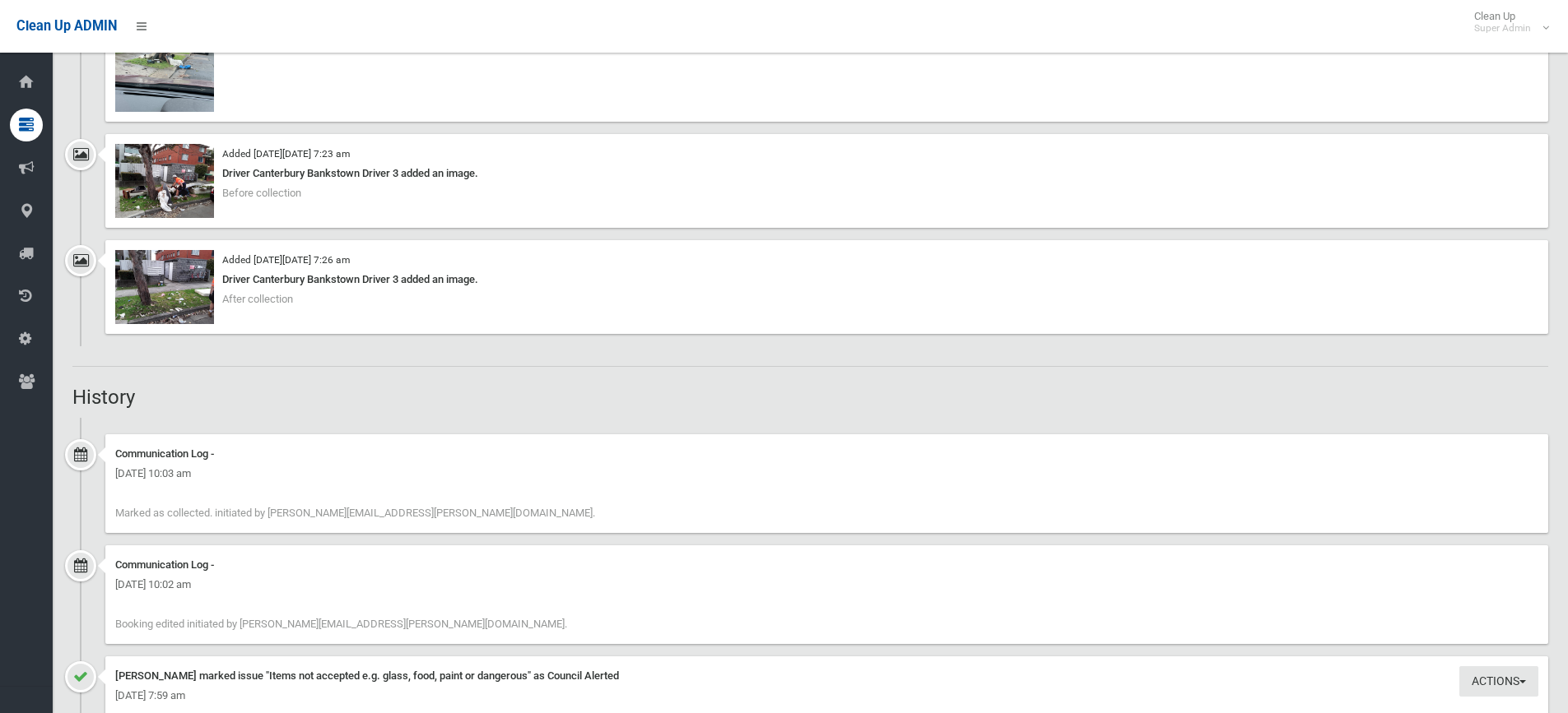
scroll to position [1563, 0]
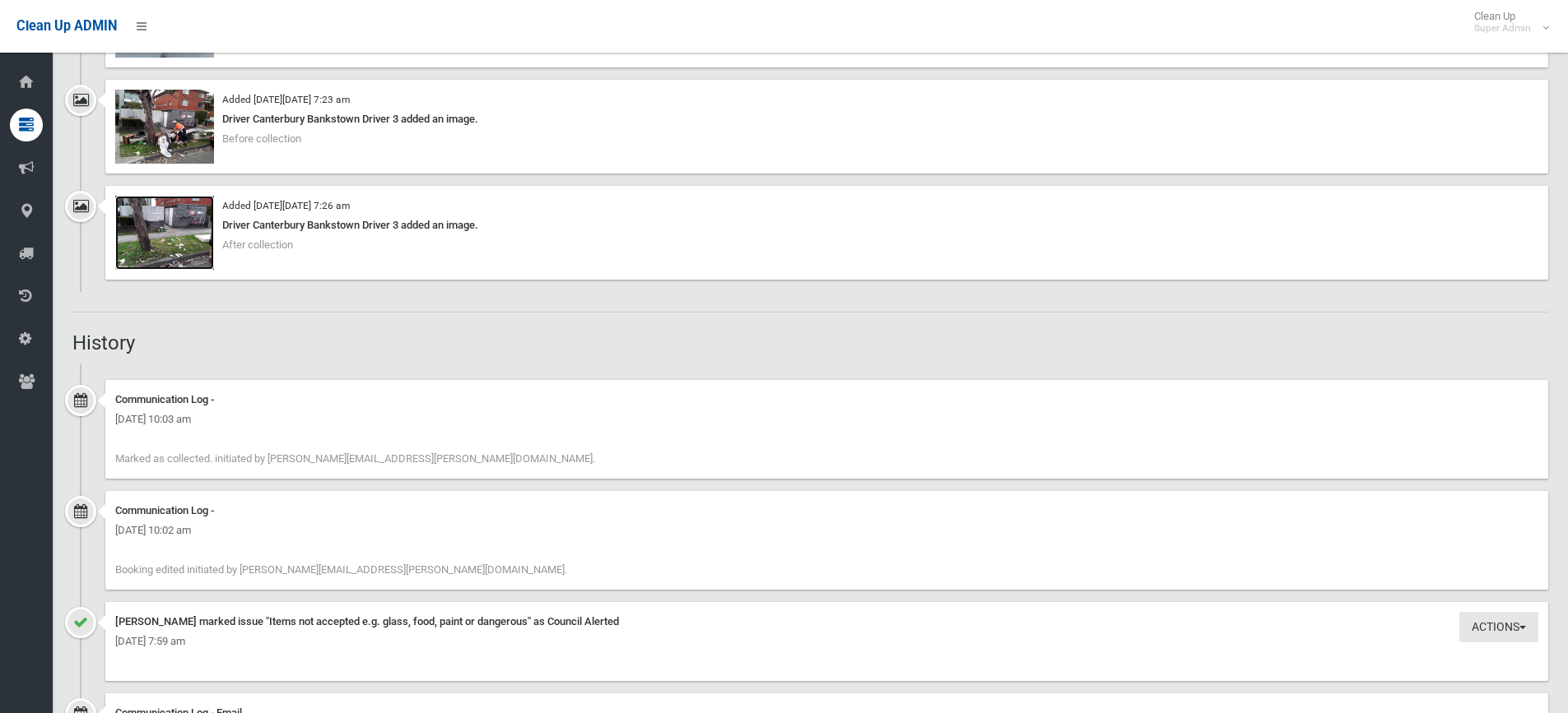
click at [186, 238] on img at bounding box center [165, 232] width 99 height 74
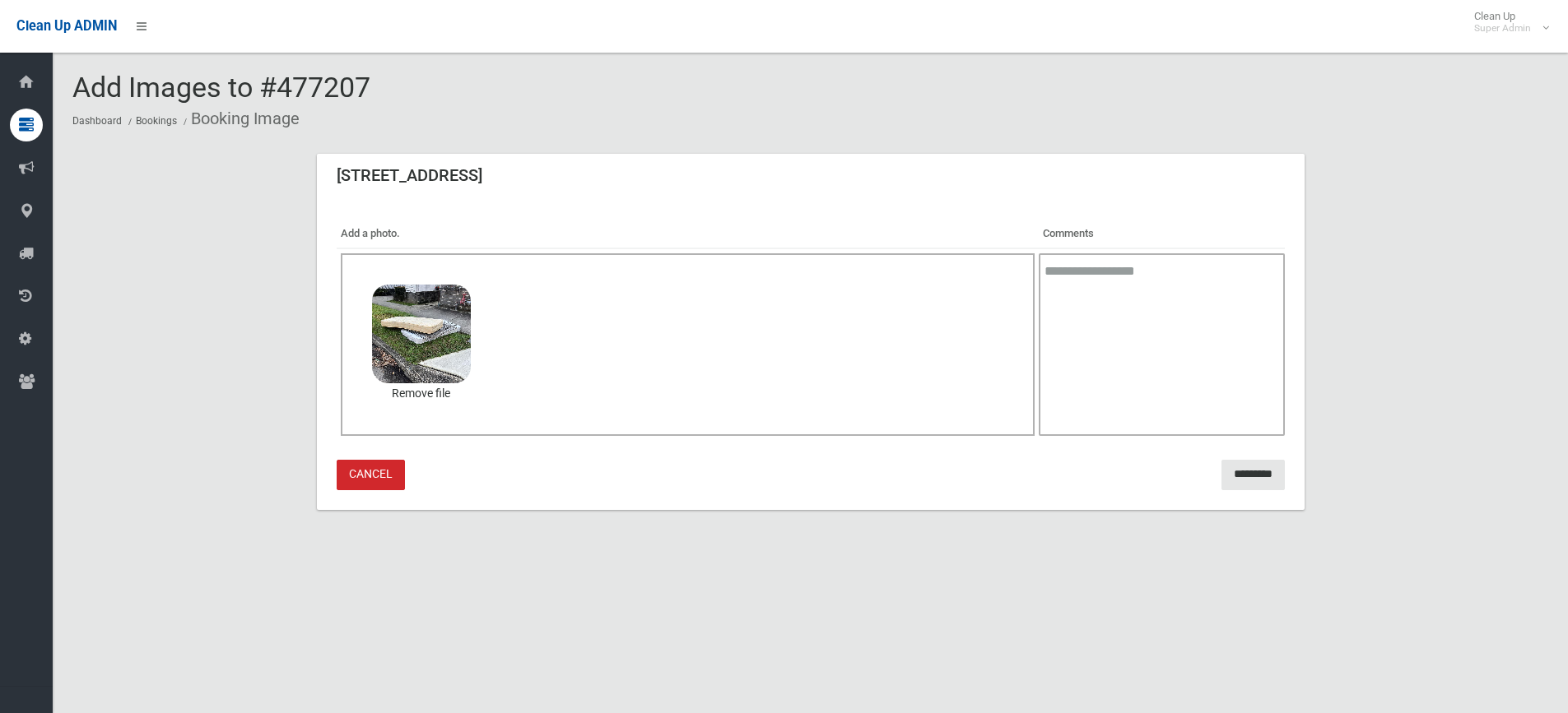
click at [1155, 280] on textarea at bounding box center [1161, 344] width 245 height 182
click at [1136, 300] on textarea "**********" at bounding box center [1161, 344] width 245 height 182
click at [1128, 296] on textarea "**********" at bounding box center [1161, 344] width 245 height 182
type textarea "**********"
click at [1237, 469] on input "*********" at bounding box center [1253, 475] width 64 height 30
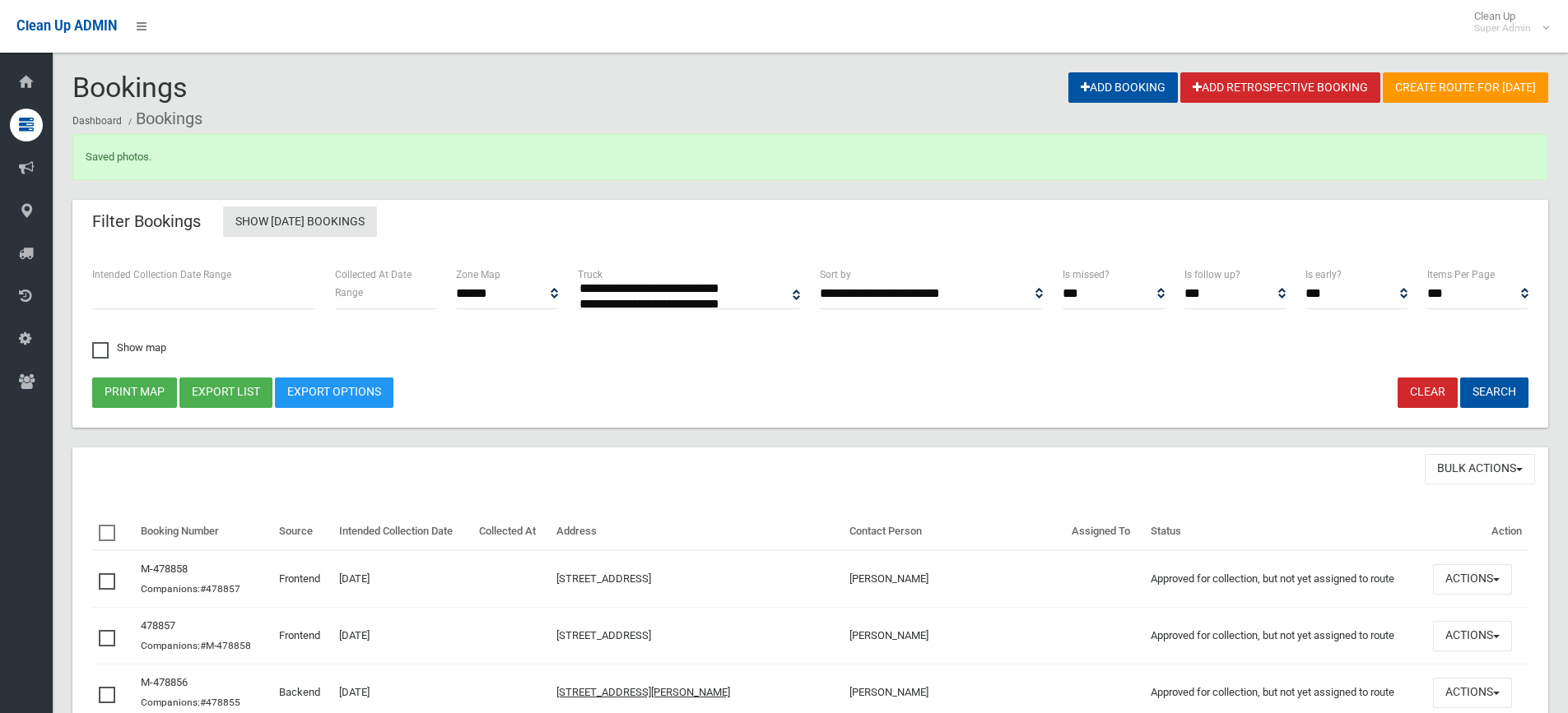
select select
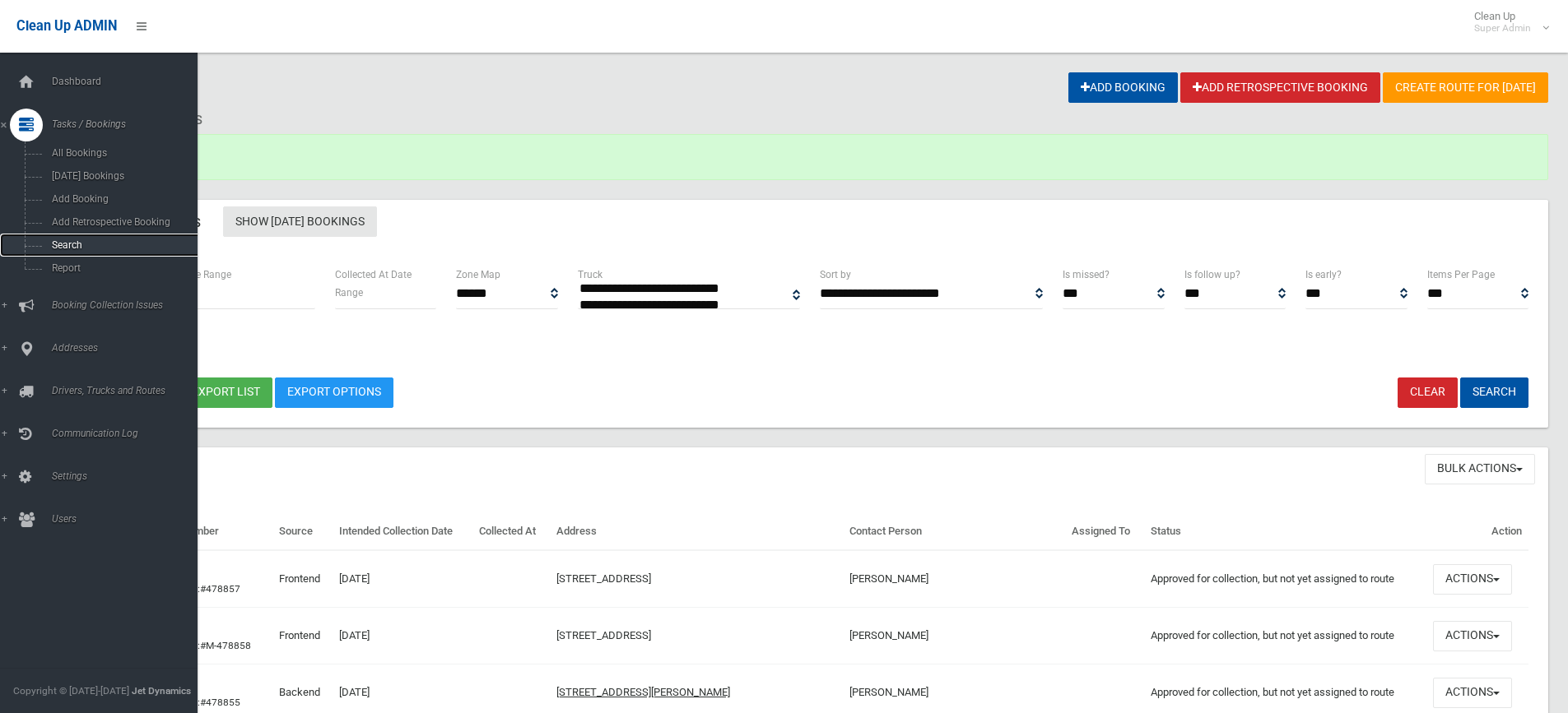
click at [69, 243] on span "Search" at bounding box center [121, 245] width 149 height 12
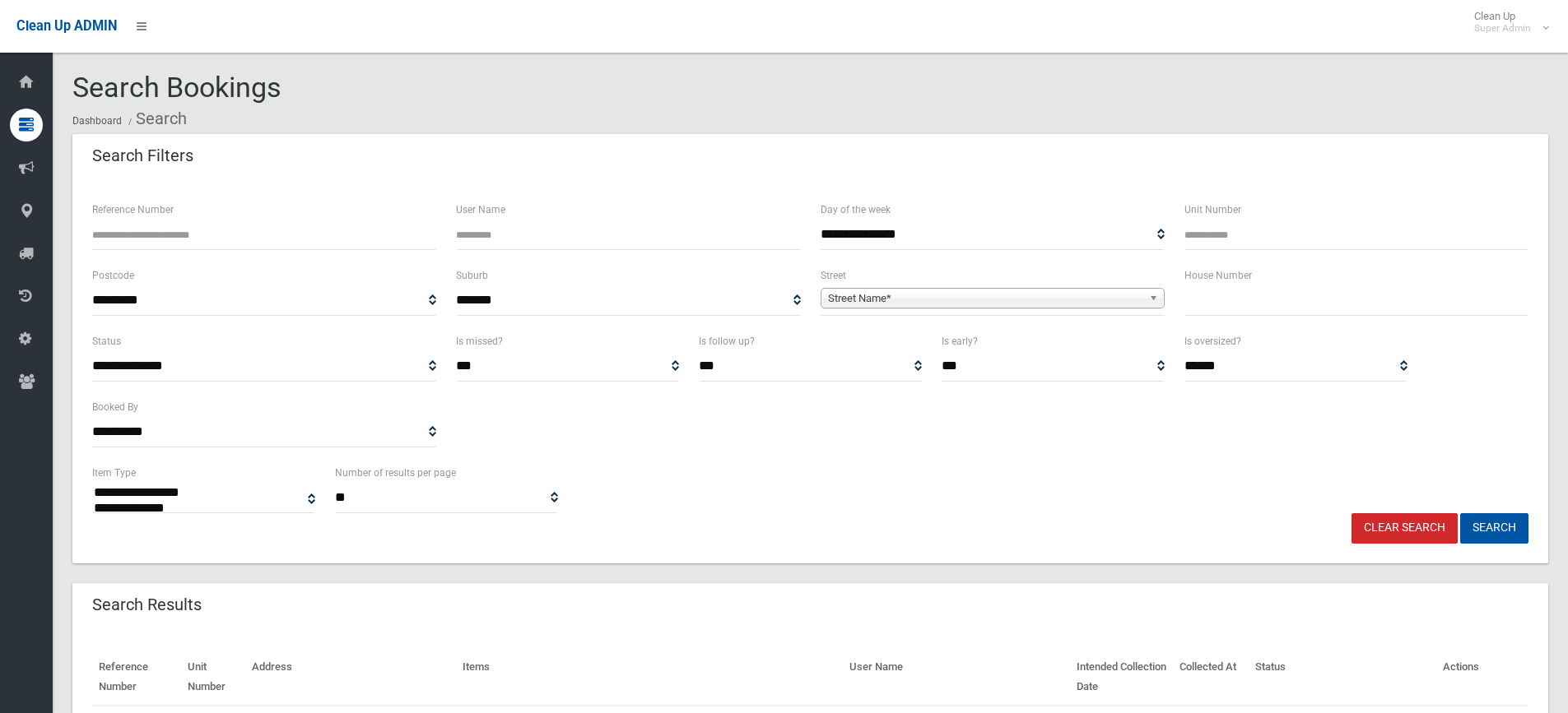
select select
click at [1216, 292] on input "text" at bounding box center [1356, 300] width 344 height 30
type input "**"
click at [868, 299] on span "Street Name*" at bounding box center [985, 298] width 314 height 20
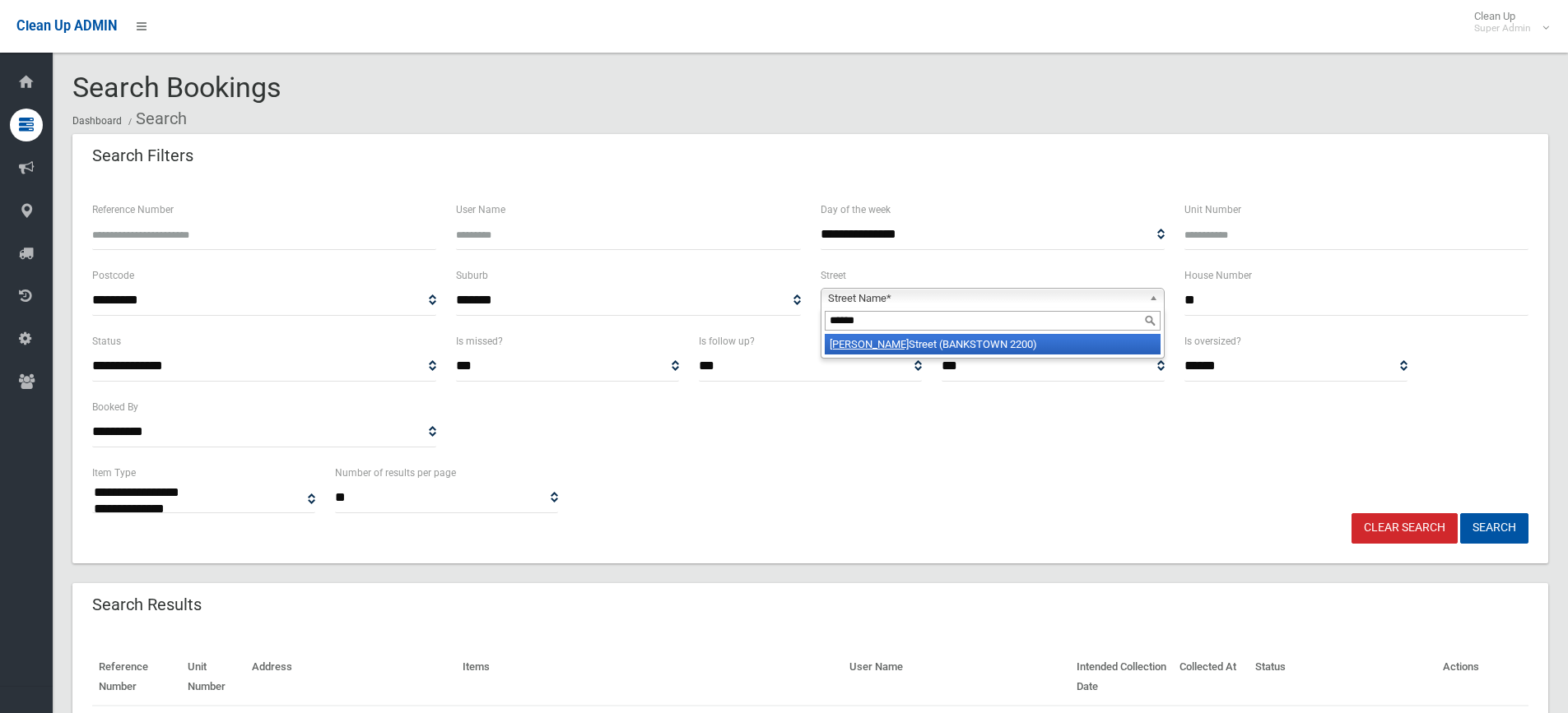
type input "******"
click at [1047, 336] on li "Jacobs Street (BANKSTOWN 2200)" at bounding box center [993, 344] width 336 height 21
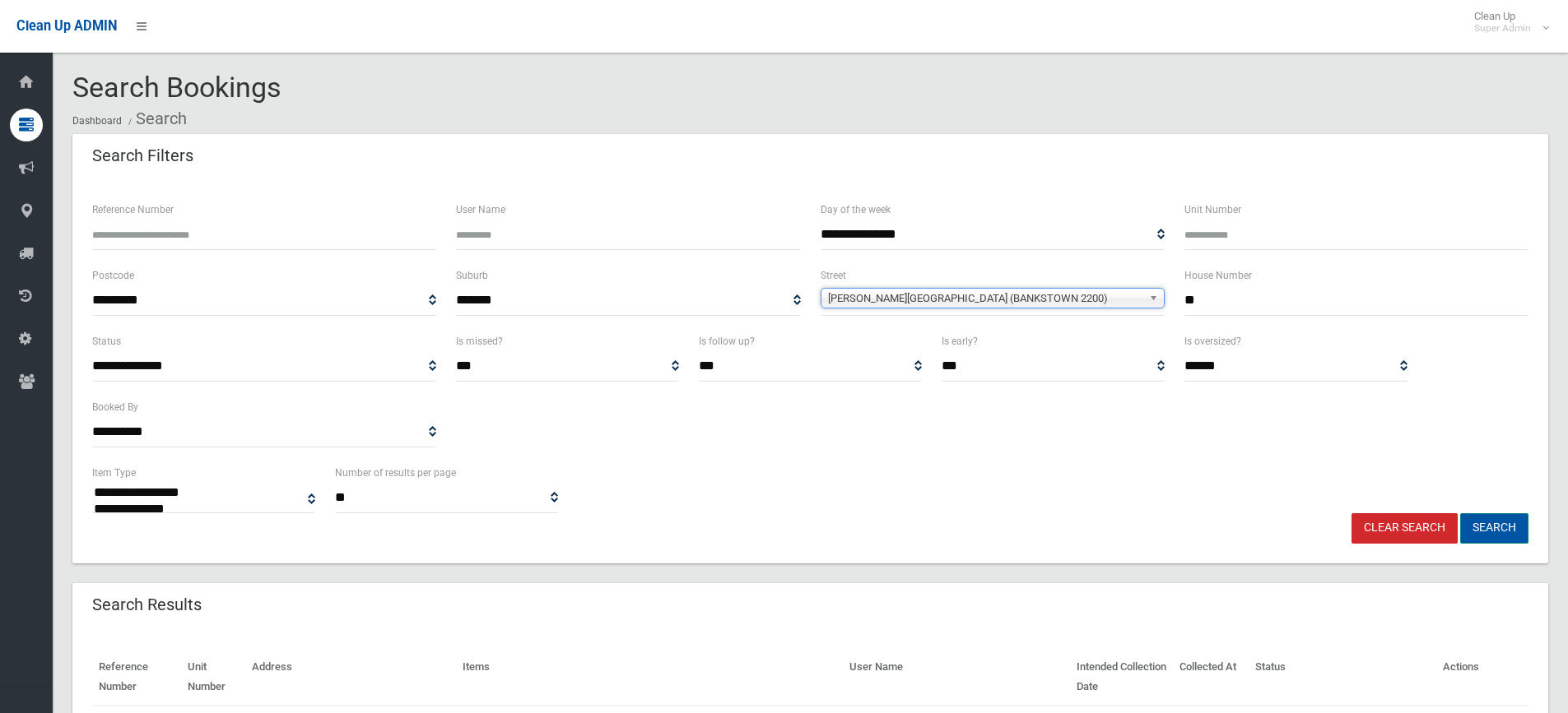
click at [1488, 531] on button "Search" at bounding box center [1494, 528] width 69 height 30
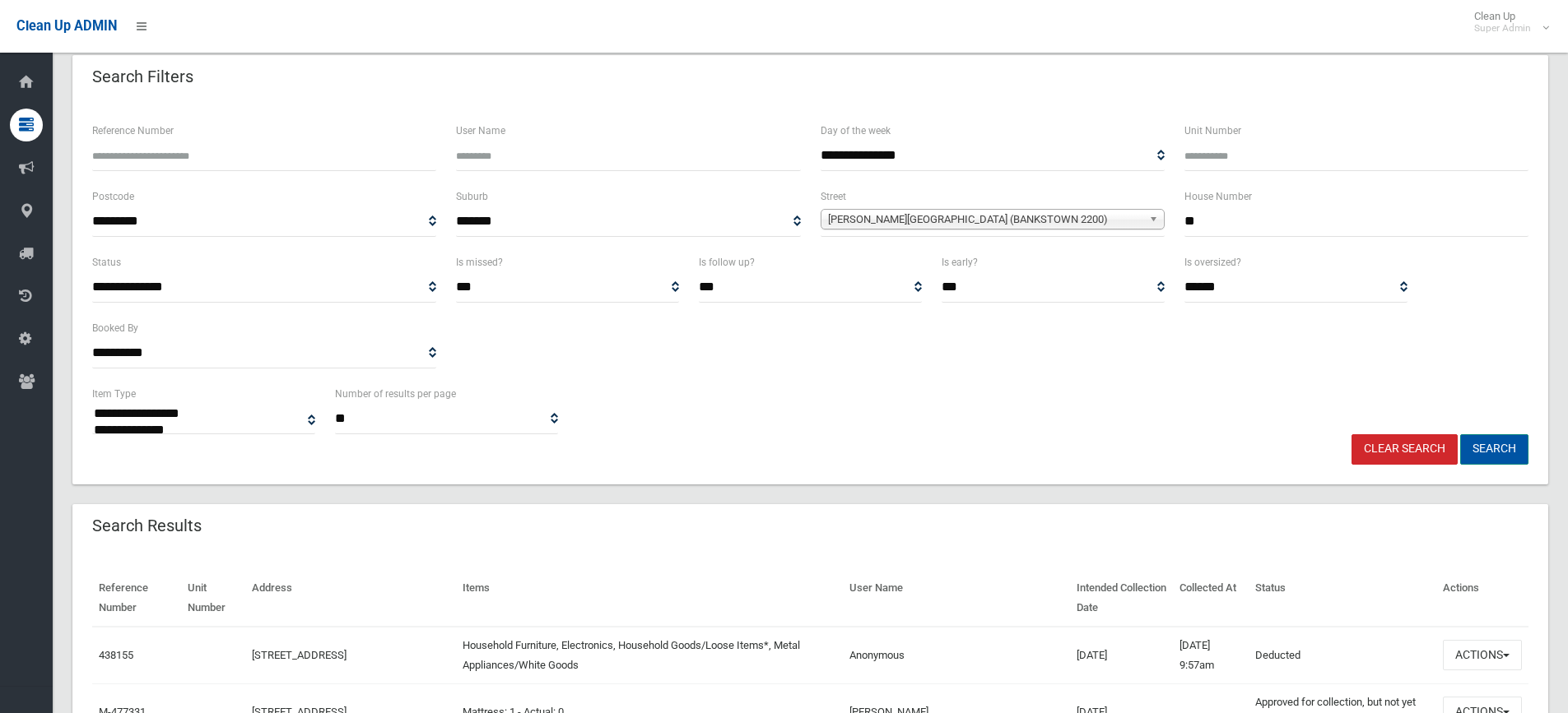
scroll to position [247, 0]
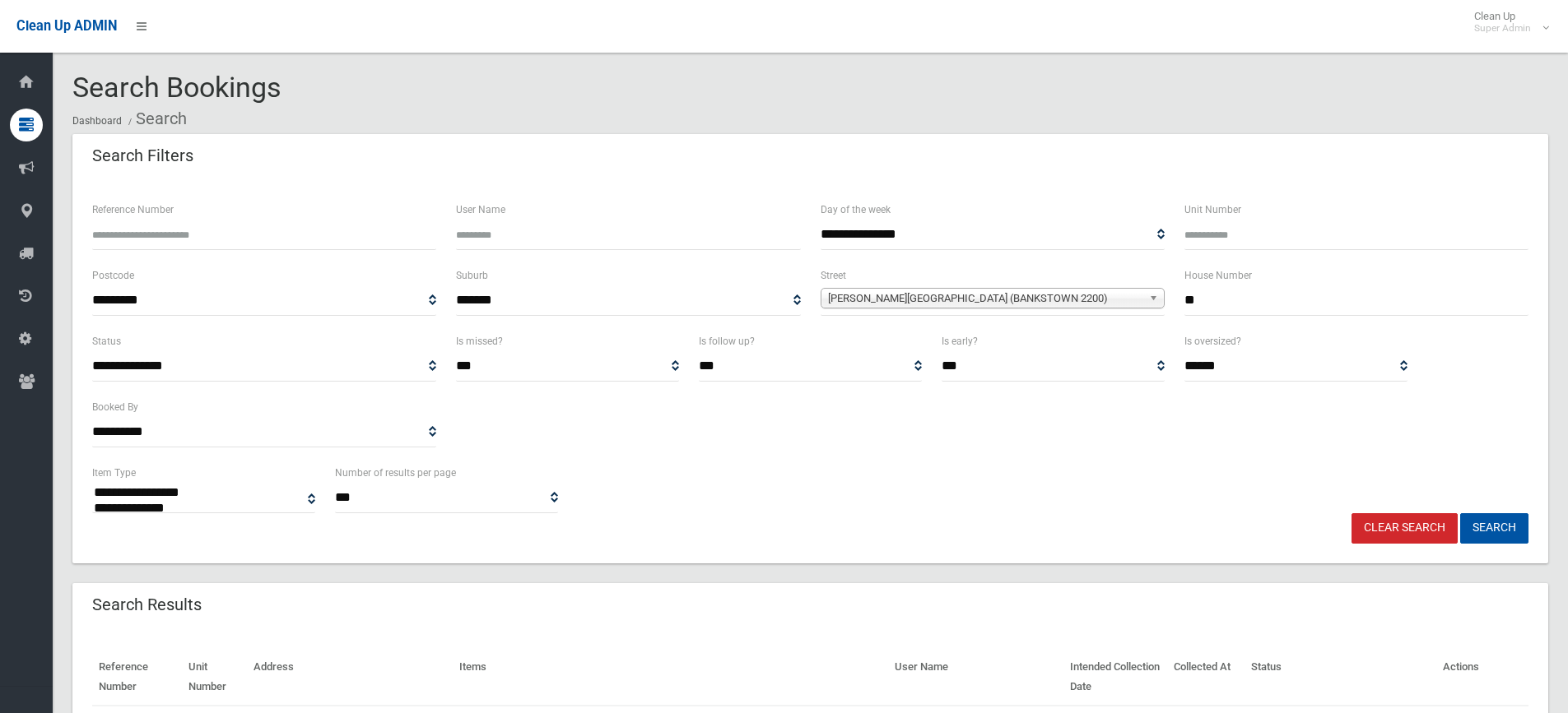
select select
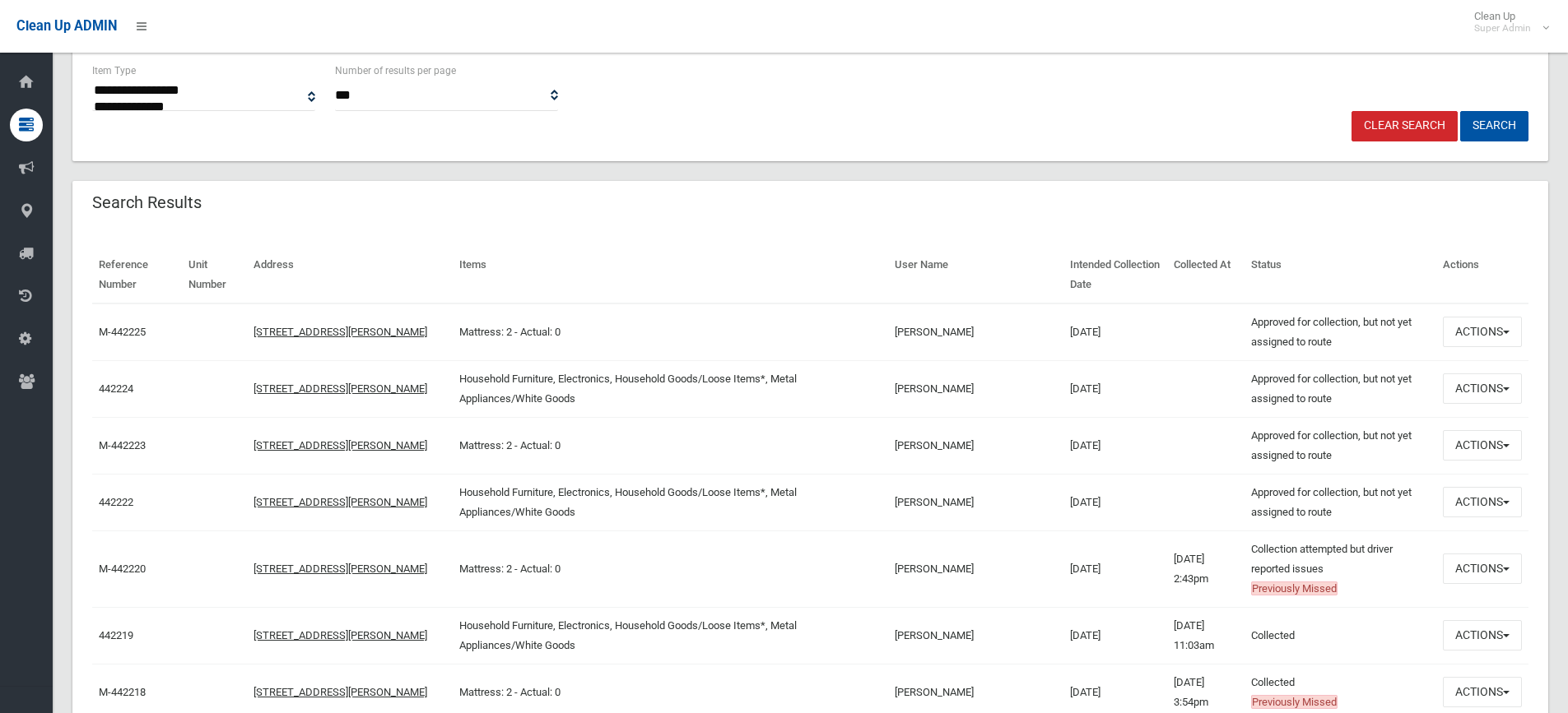
scroll to position [411, 0]
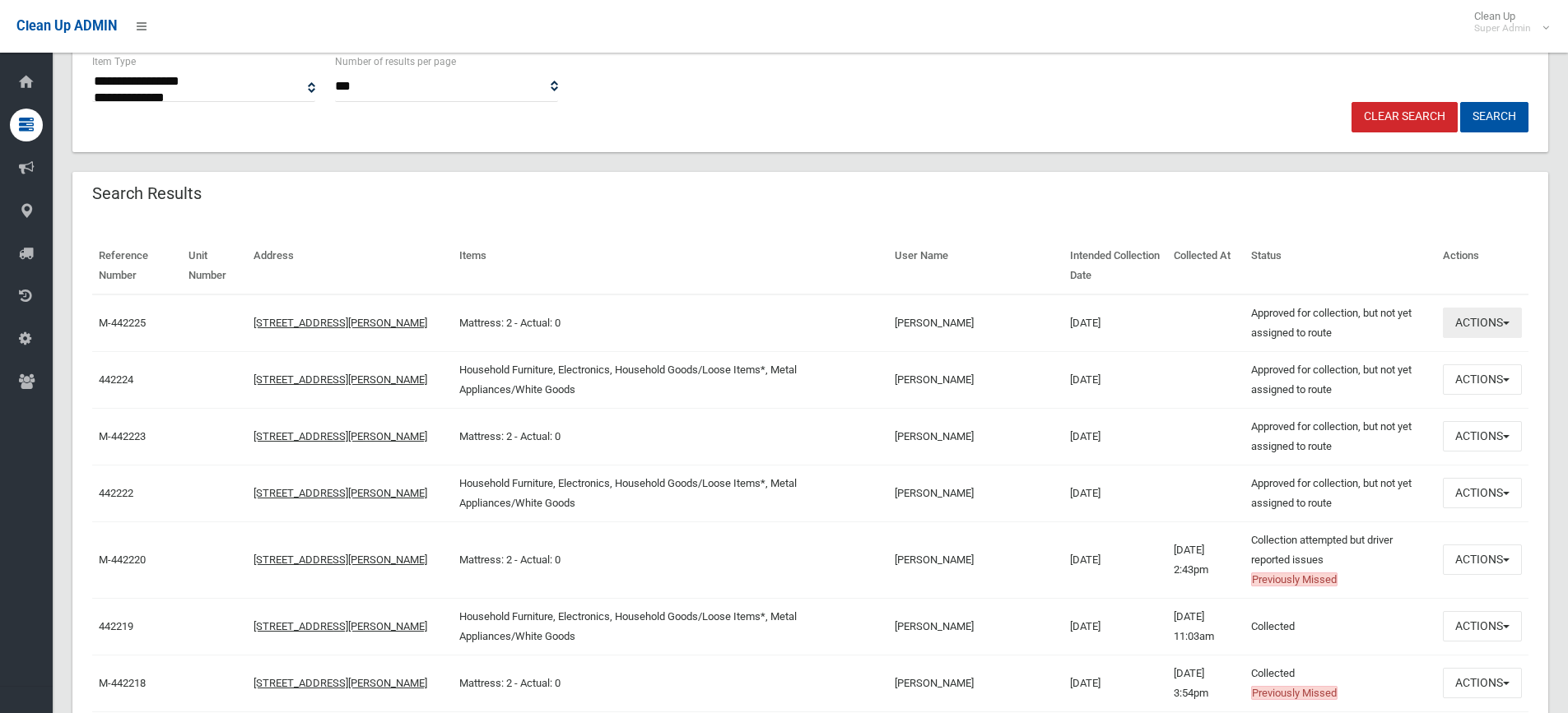
click at [1486, 319] on button "Actions" at bounding box center [1482, 323] width 79 height 30
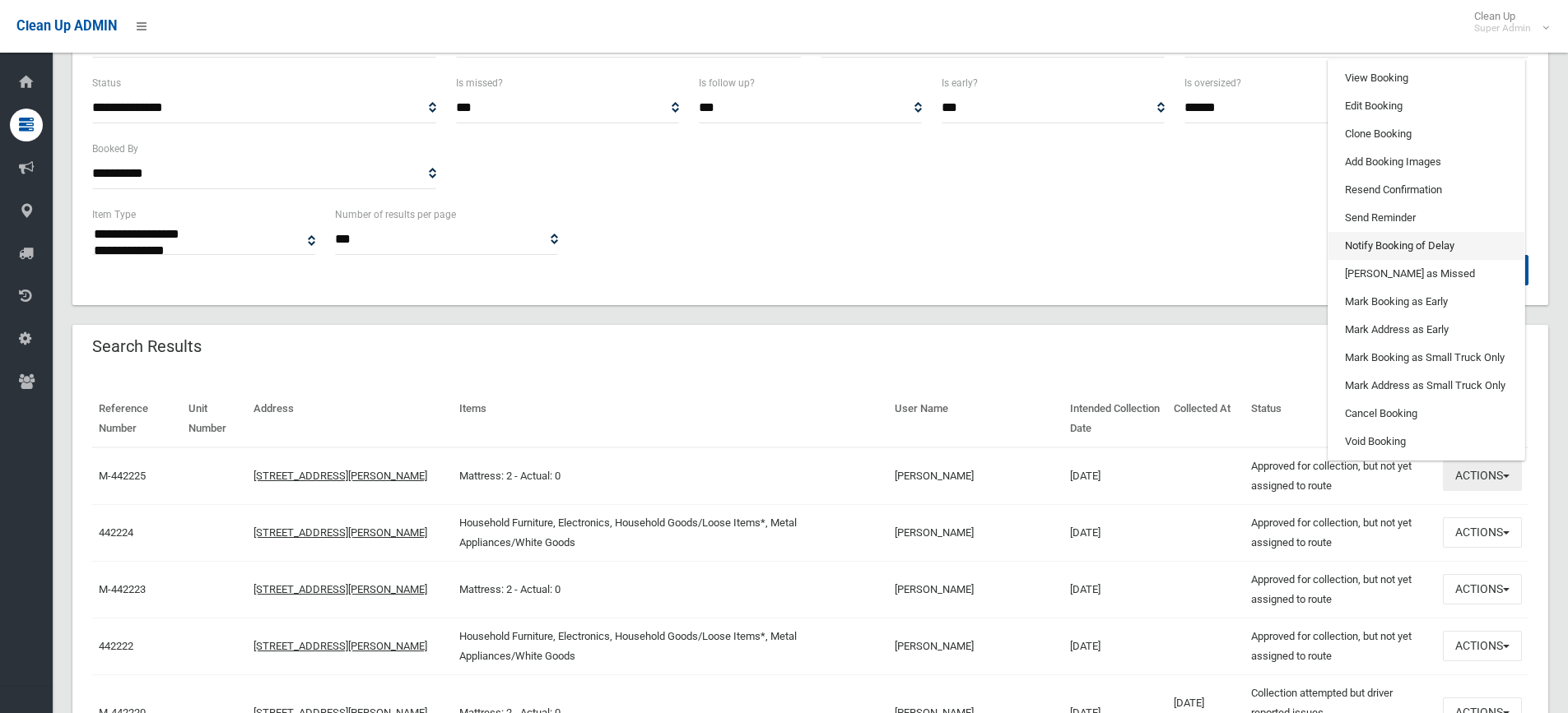
scroll to position [247, 0]
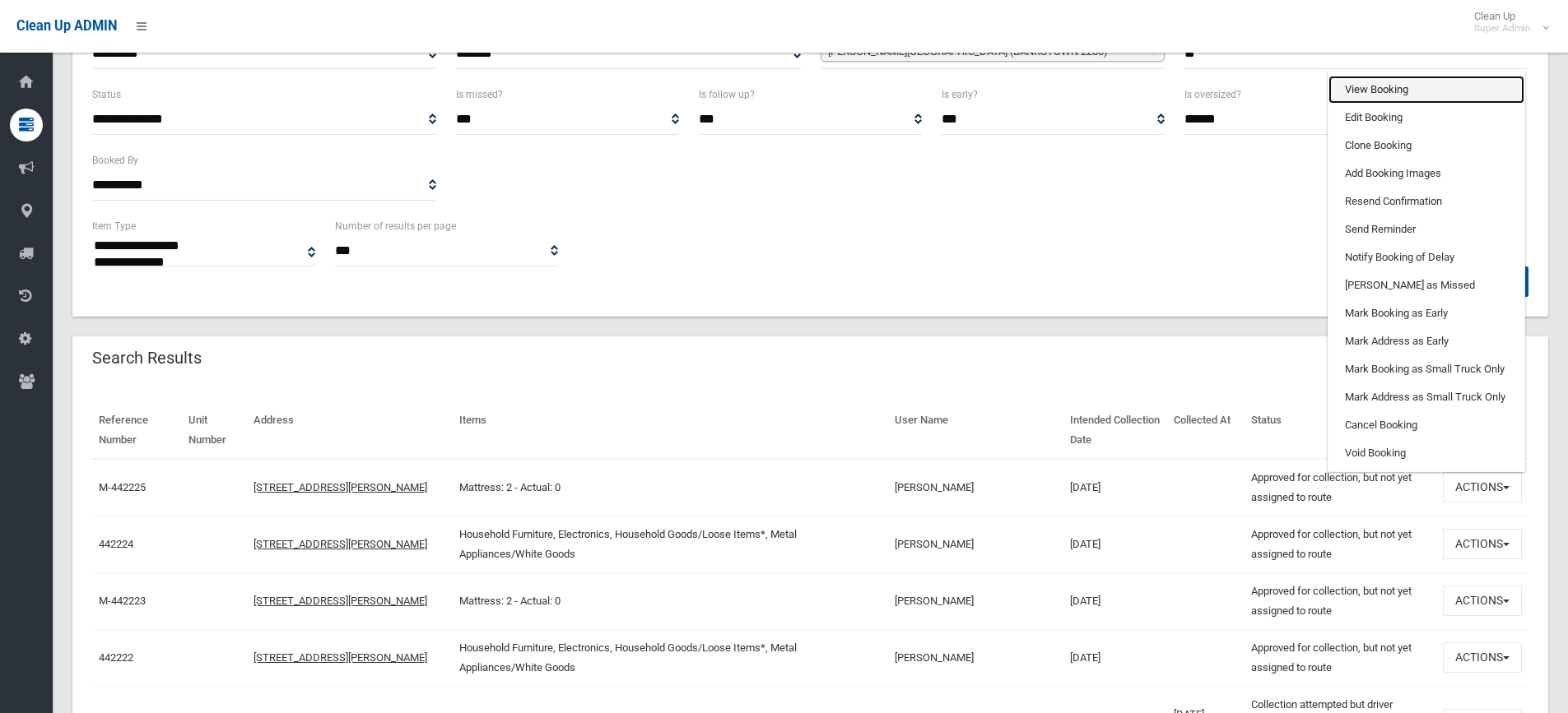
click at [1376, 94] on link "View Booking" at bounding box center [1426, 89] width 196 height 28
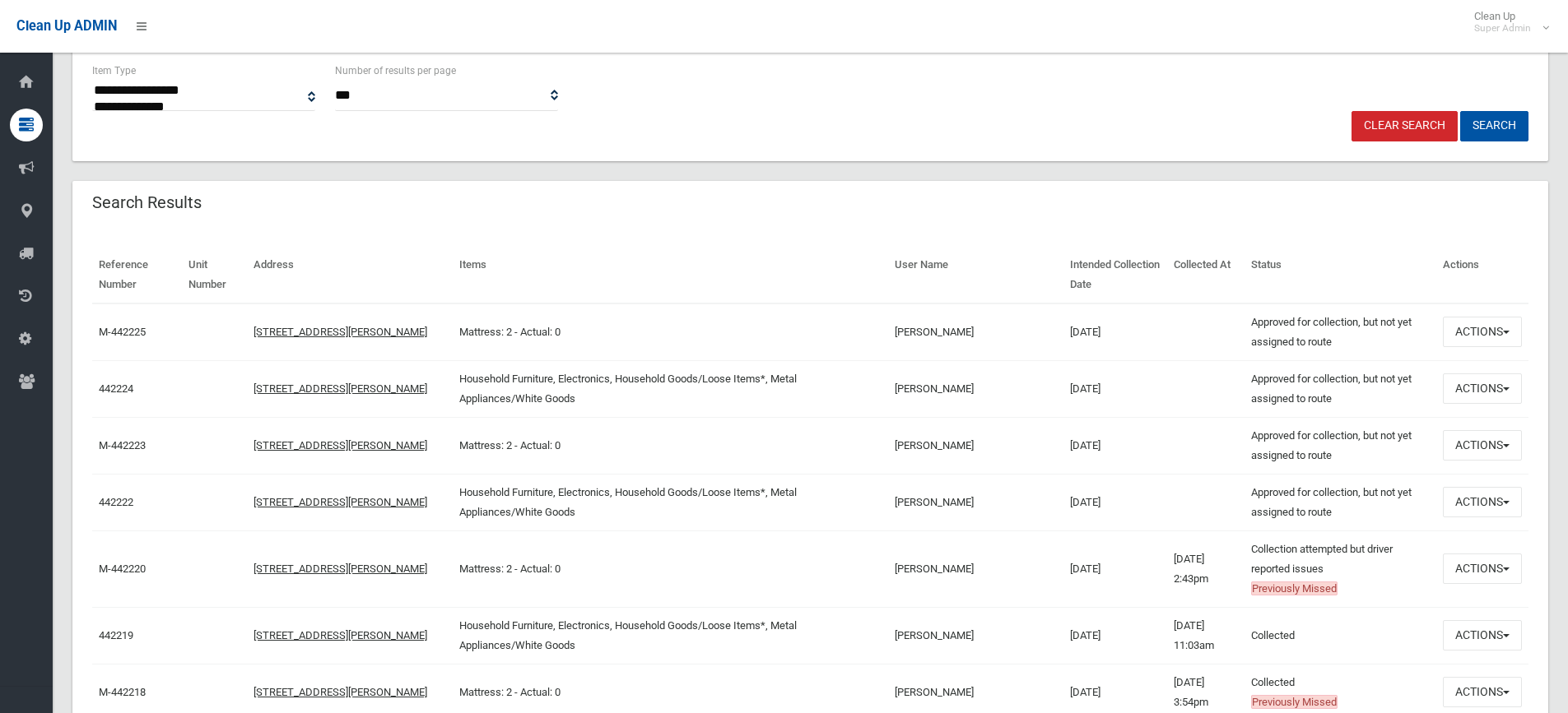
scroll to position [411, 0]
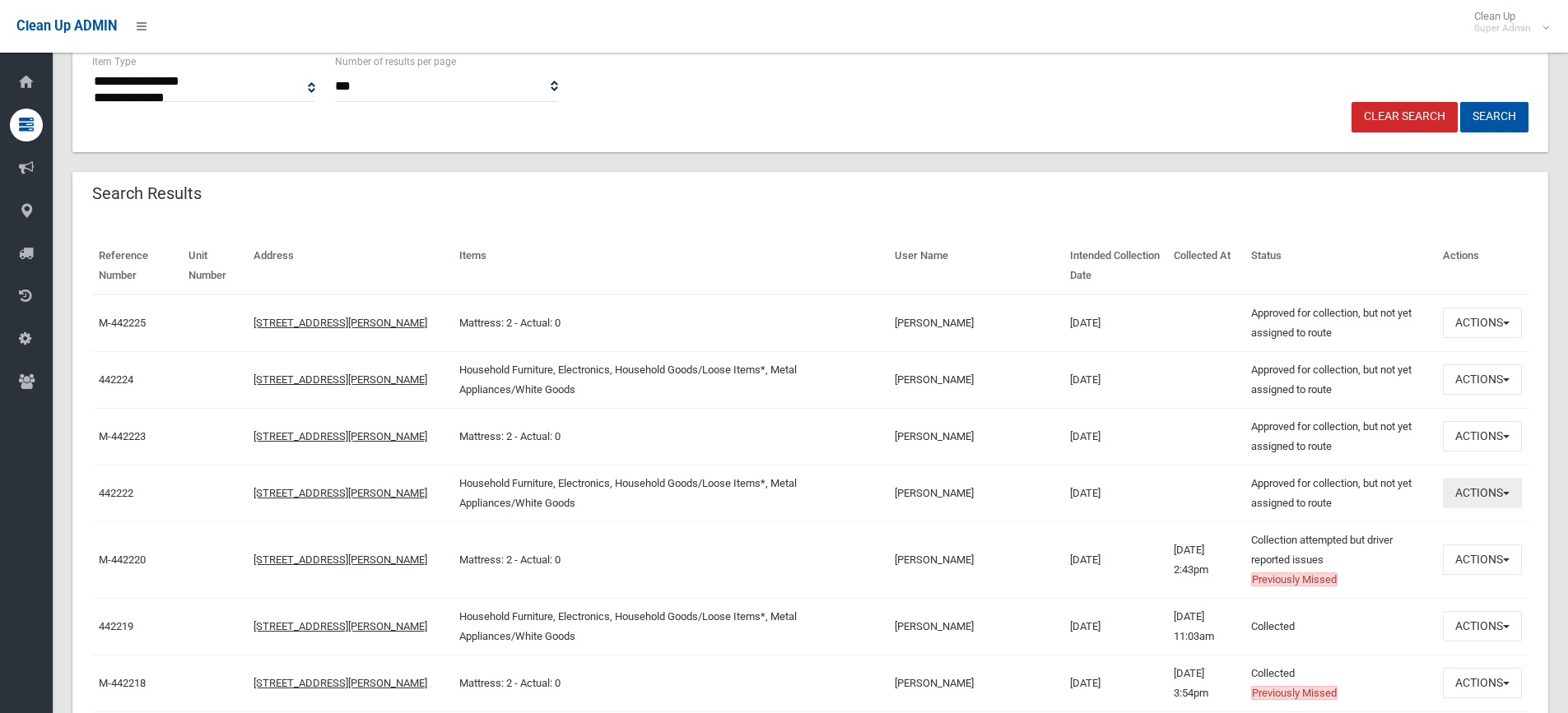
click at [1474, 493] on button "Actions" at bounding box center [1482, 493] width 79 height 30
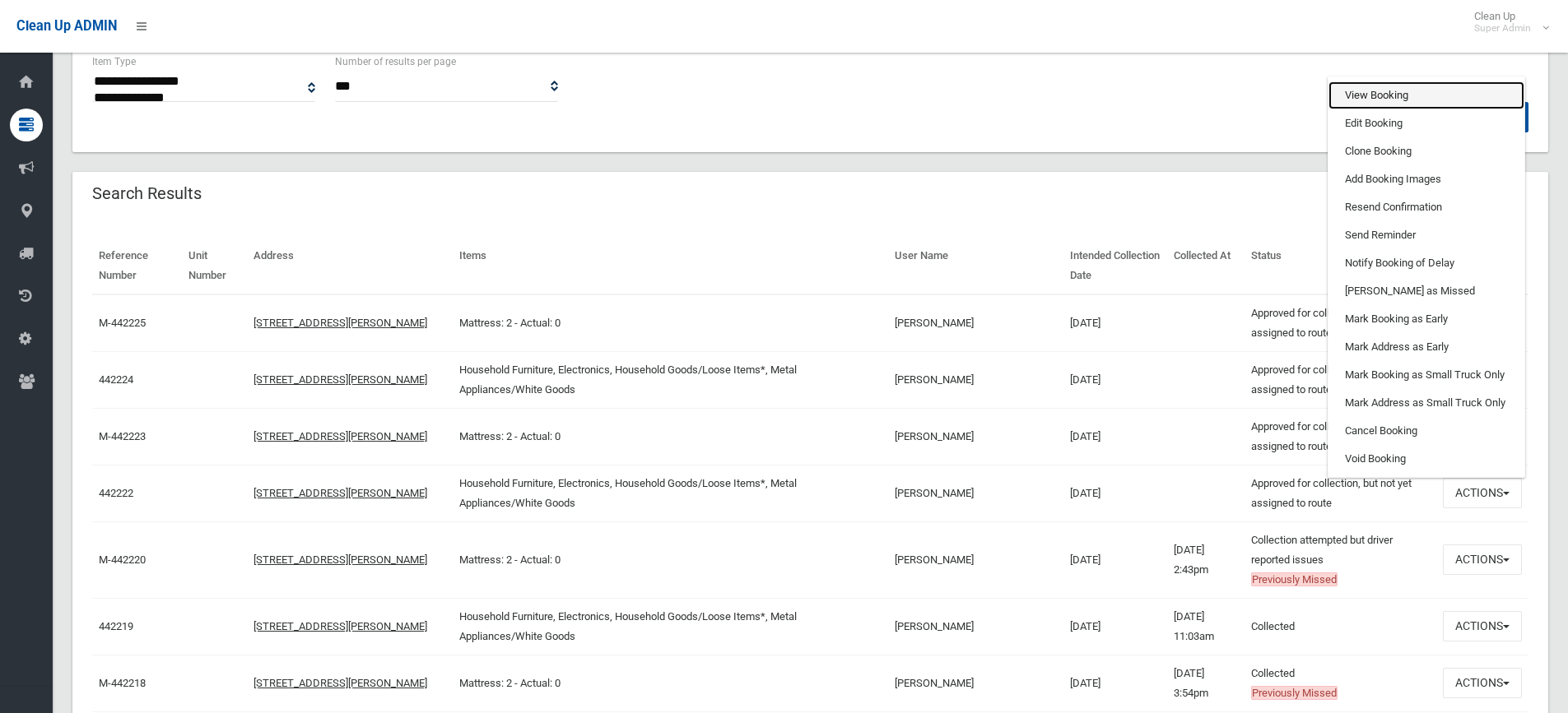
click at [1384, 95] on link "View Booking" at bounding box center [1426, 94] width 196 height 28
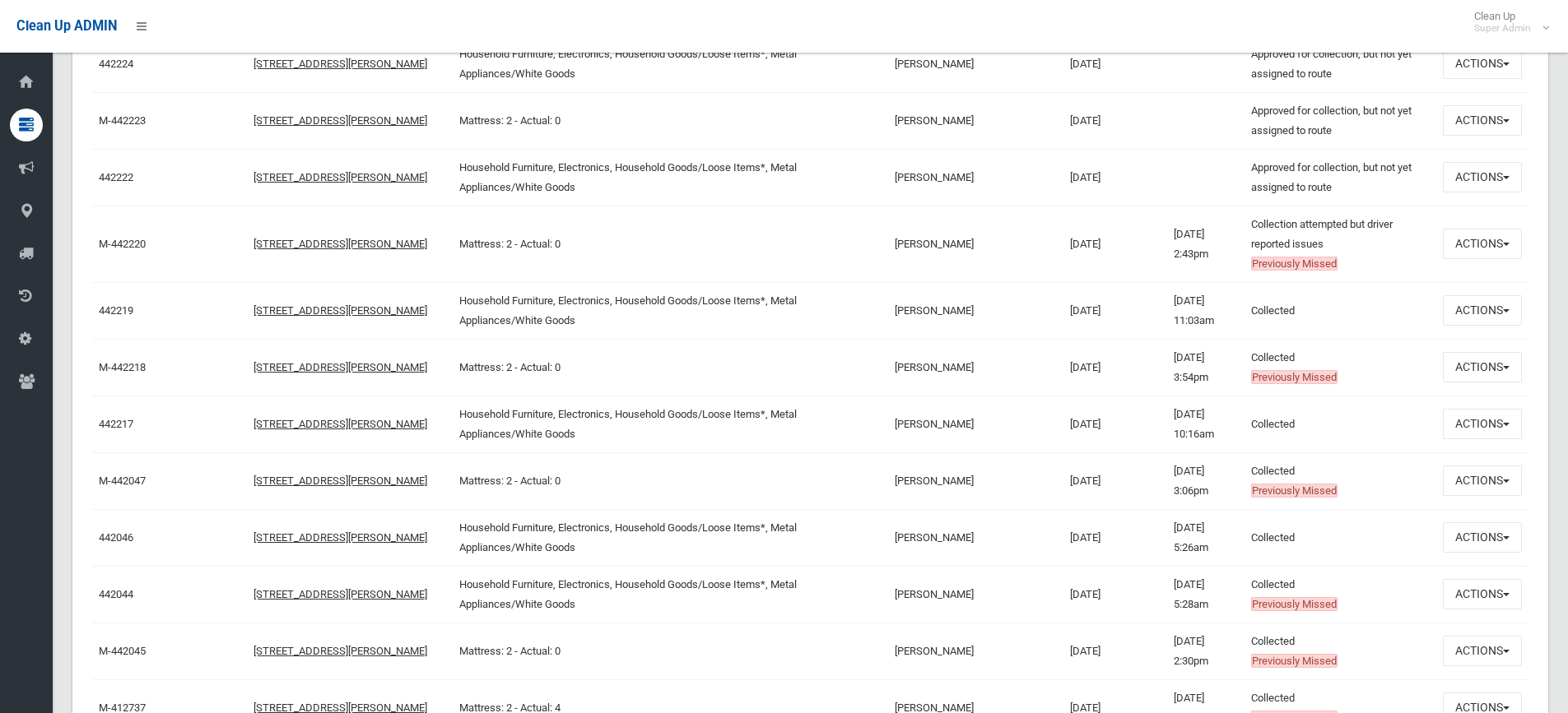
scroll to position [741, 0]
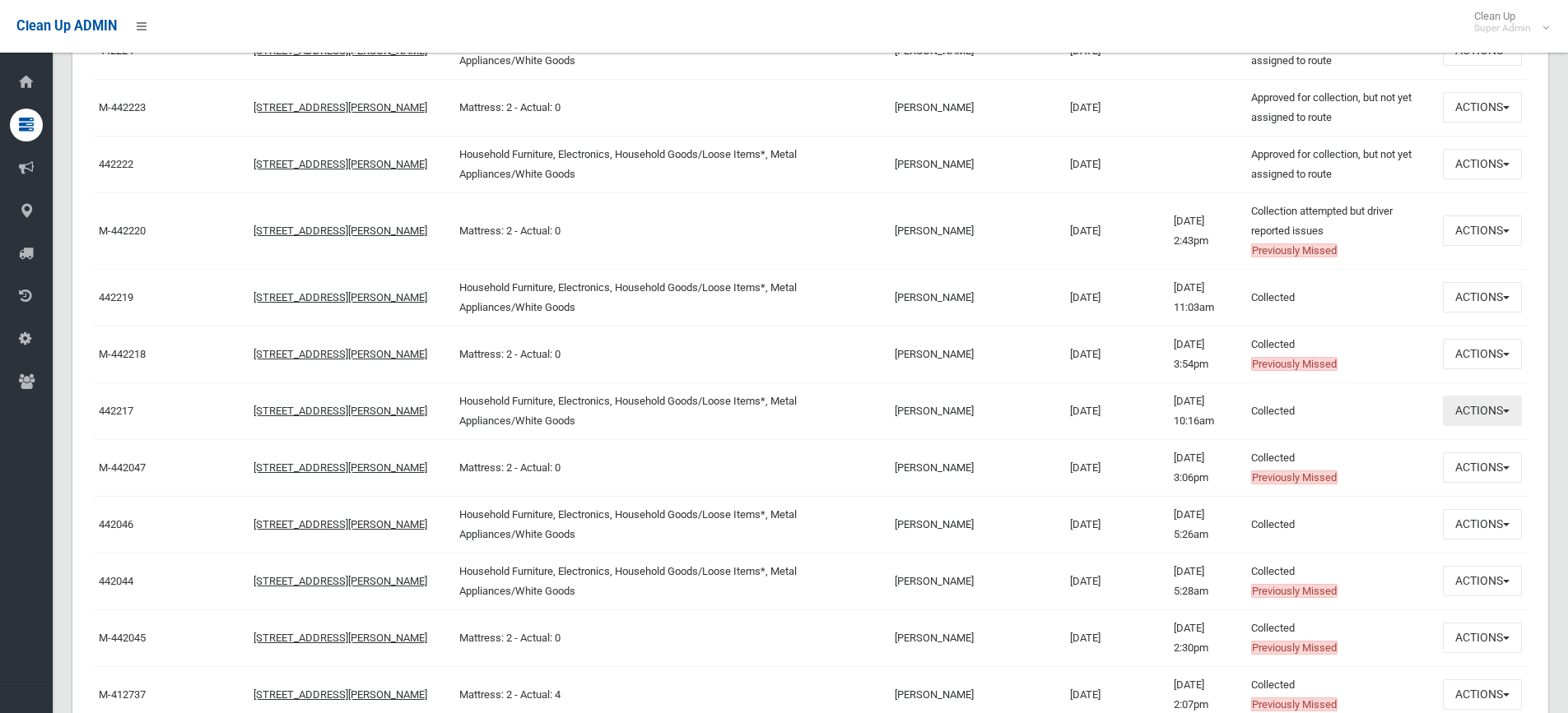
click at [1482, 404] on button "Actions" at bounding box center [1482, 410] width 79 height 30
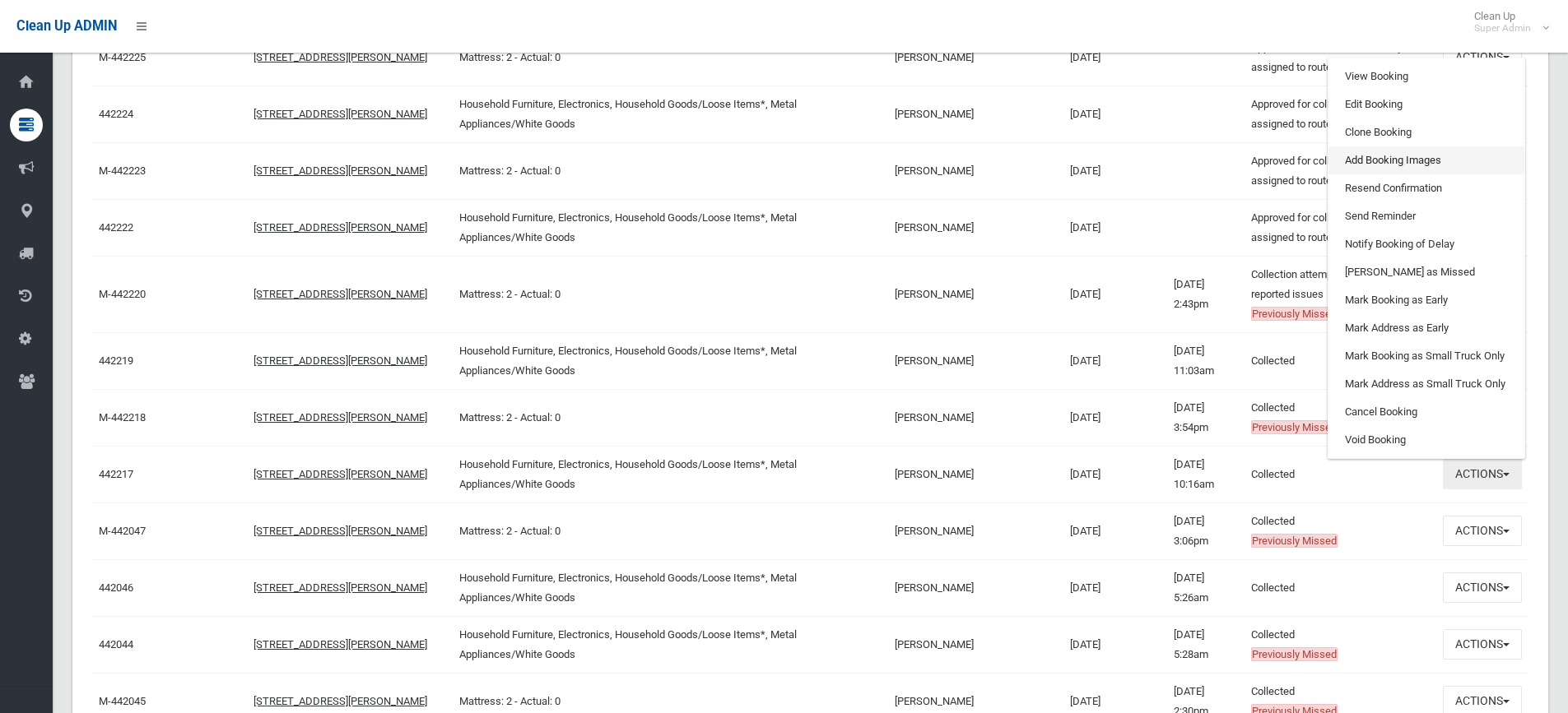
scroll to position [658, 0]
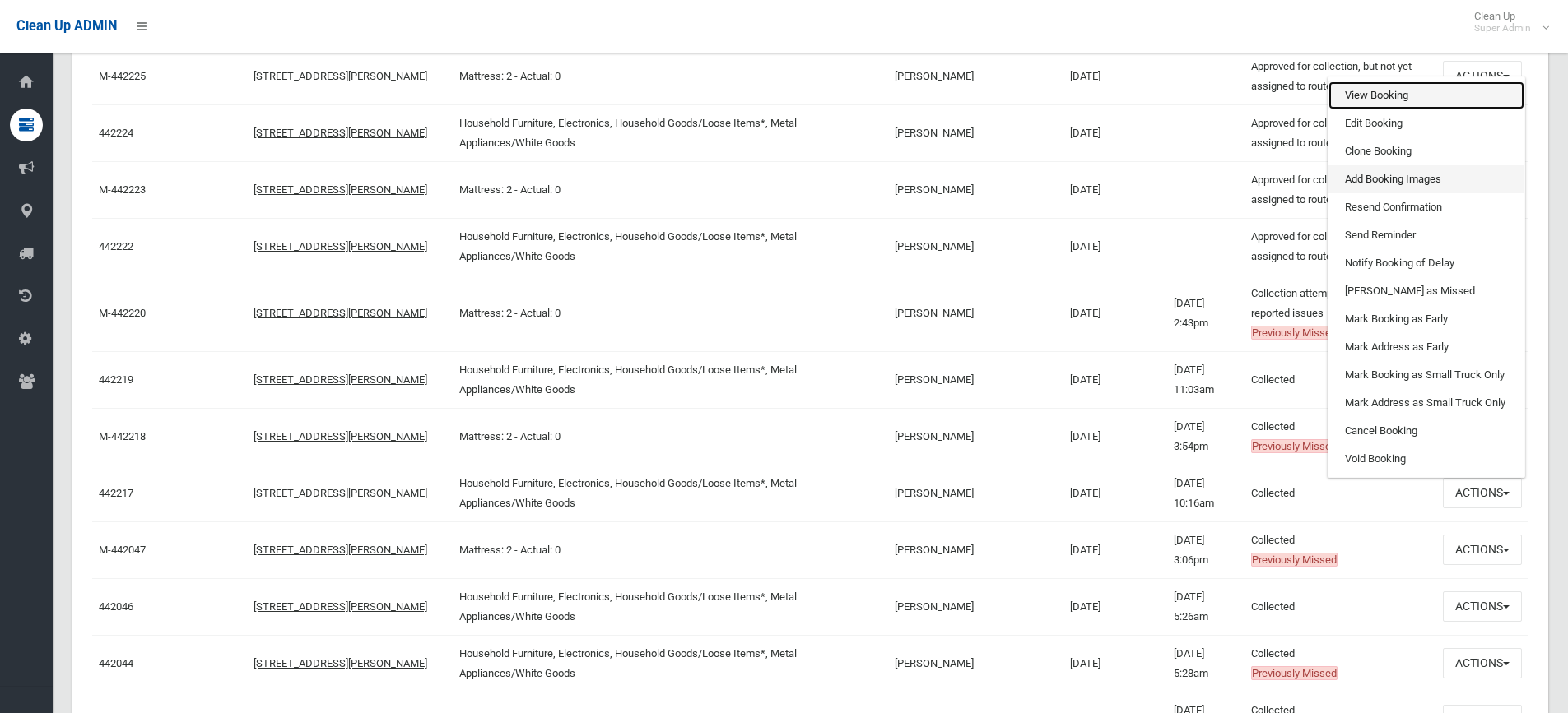
click at [1356, 97] on link "View Booking" at bounding box center [1426, 94] width 196 height 28
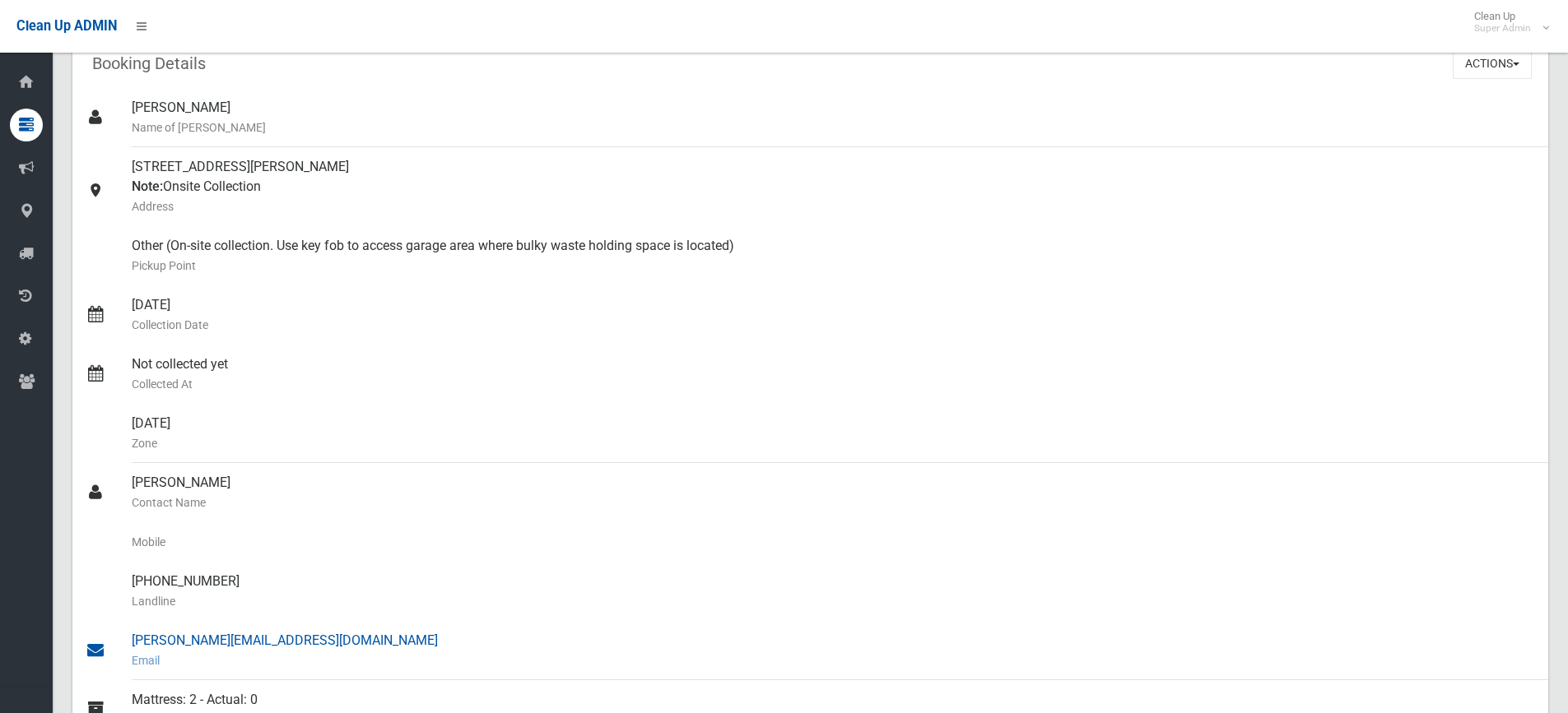
scroll to position [131, 0]
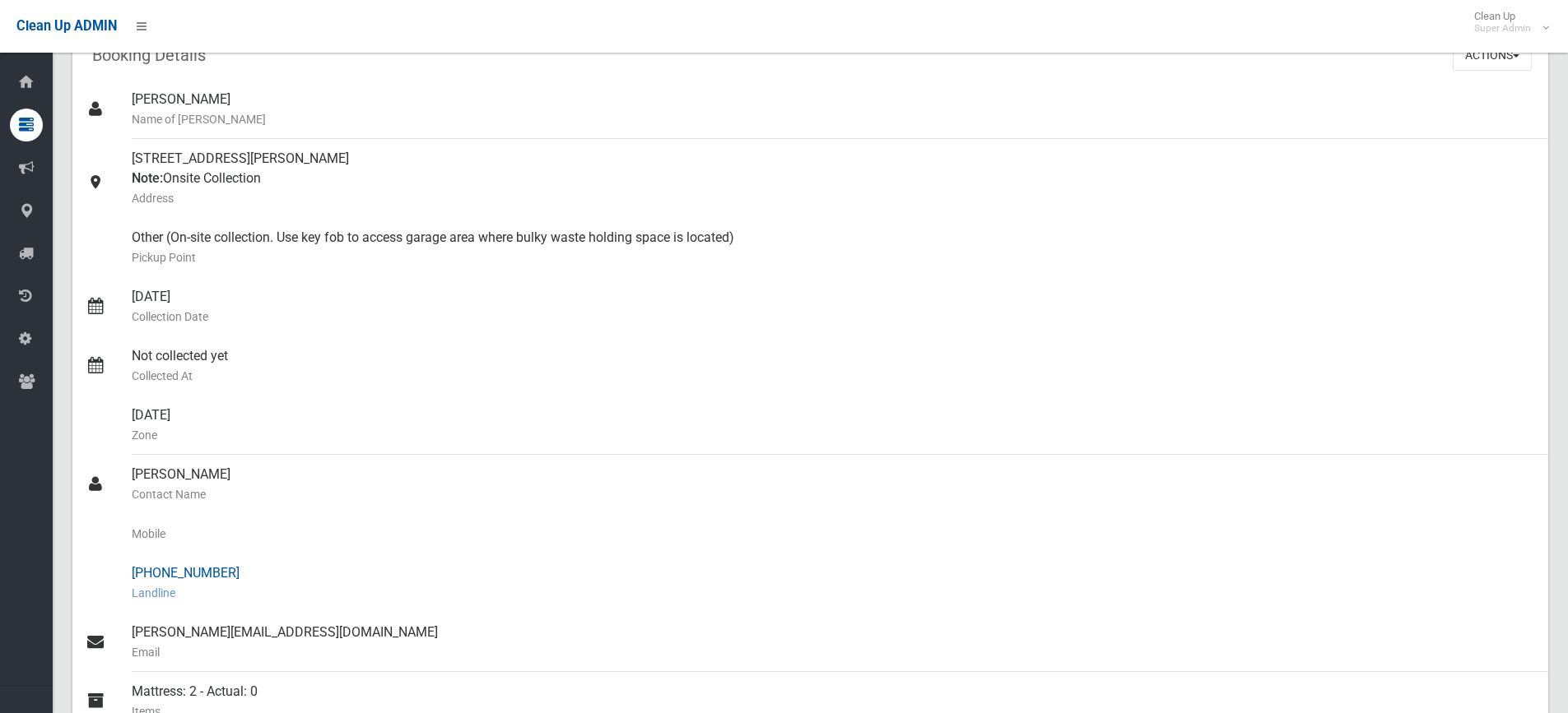
drag, startPoint x: 159, startPoint y: 700, endPoint x: 238, endPoint y: 565, distance: 156.4
click at [238, 565] on div "[PHONE_NUMBER] Landline" at bounding box center [833, 583] width 1403 height 59
copy div "9635 5101"
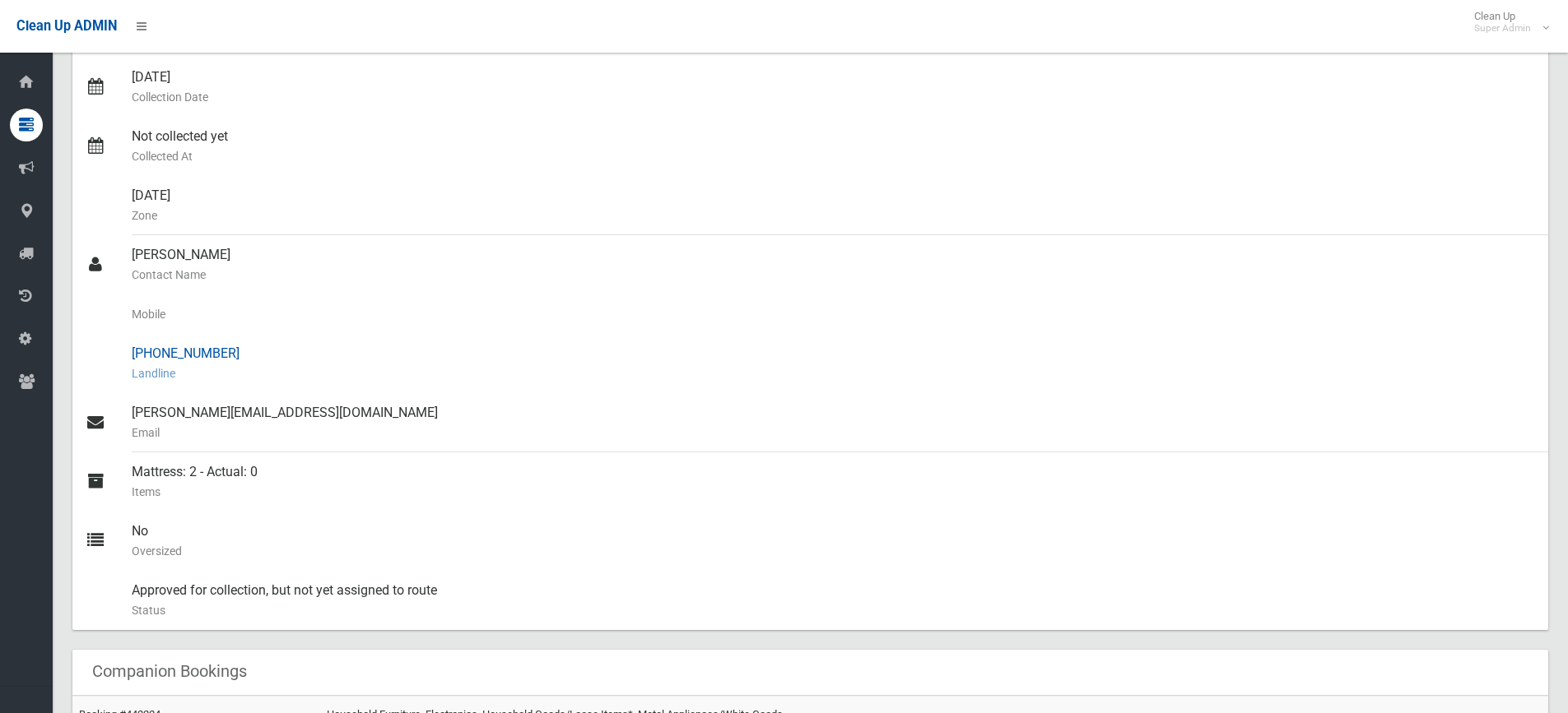
scroll to position [461, 0]
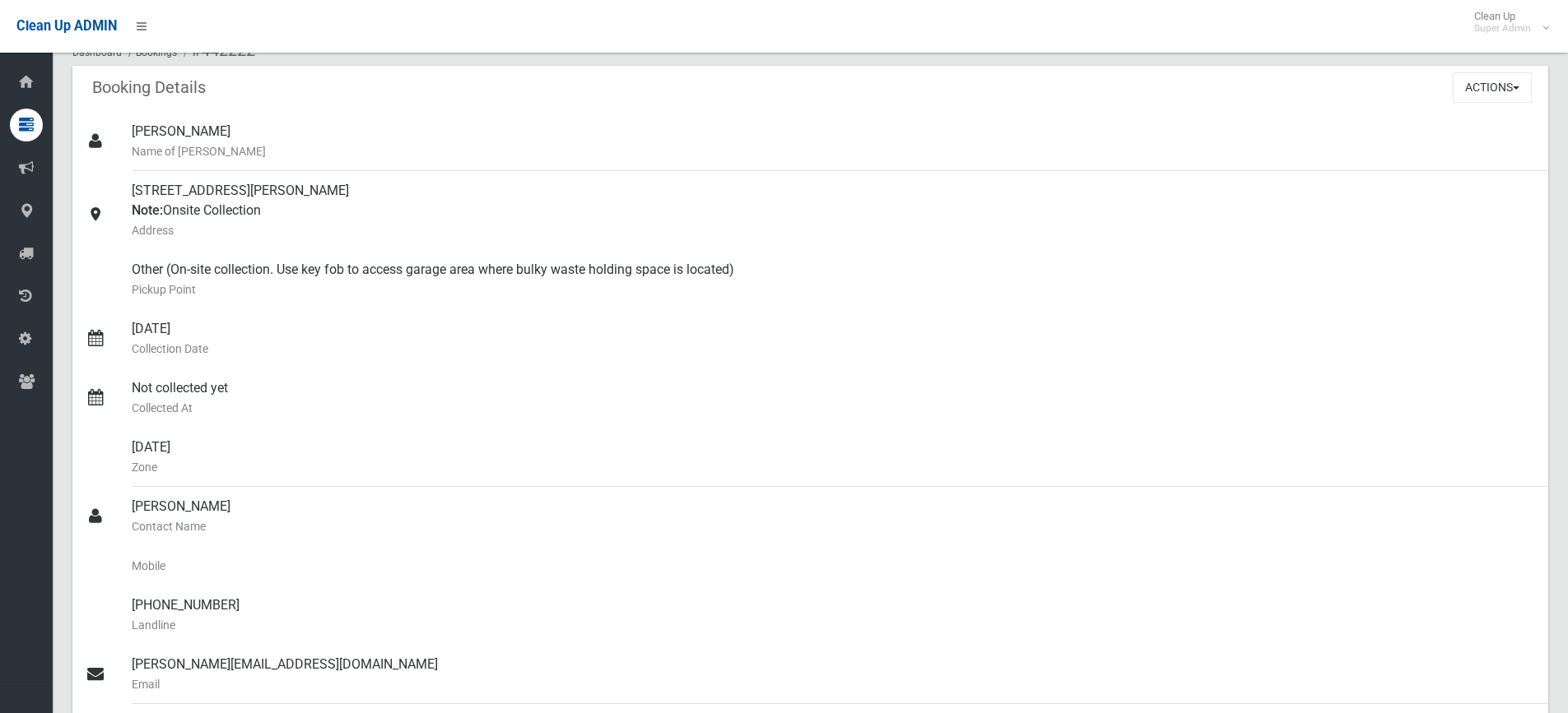
scroll to position [82, 0]
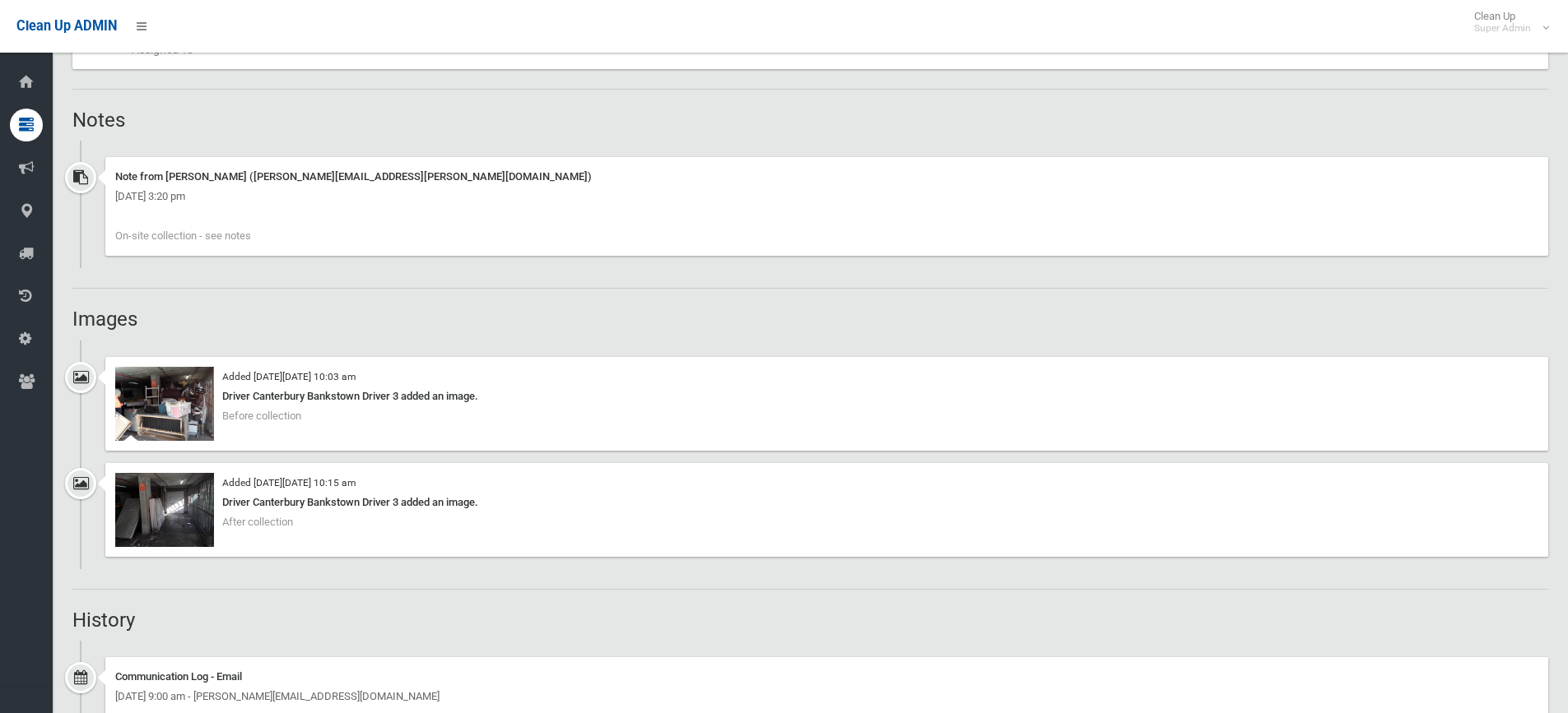
scroll to position [1069, 0]
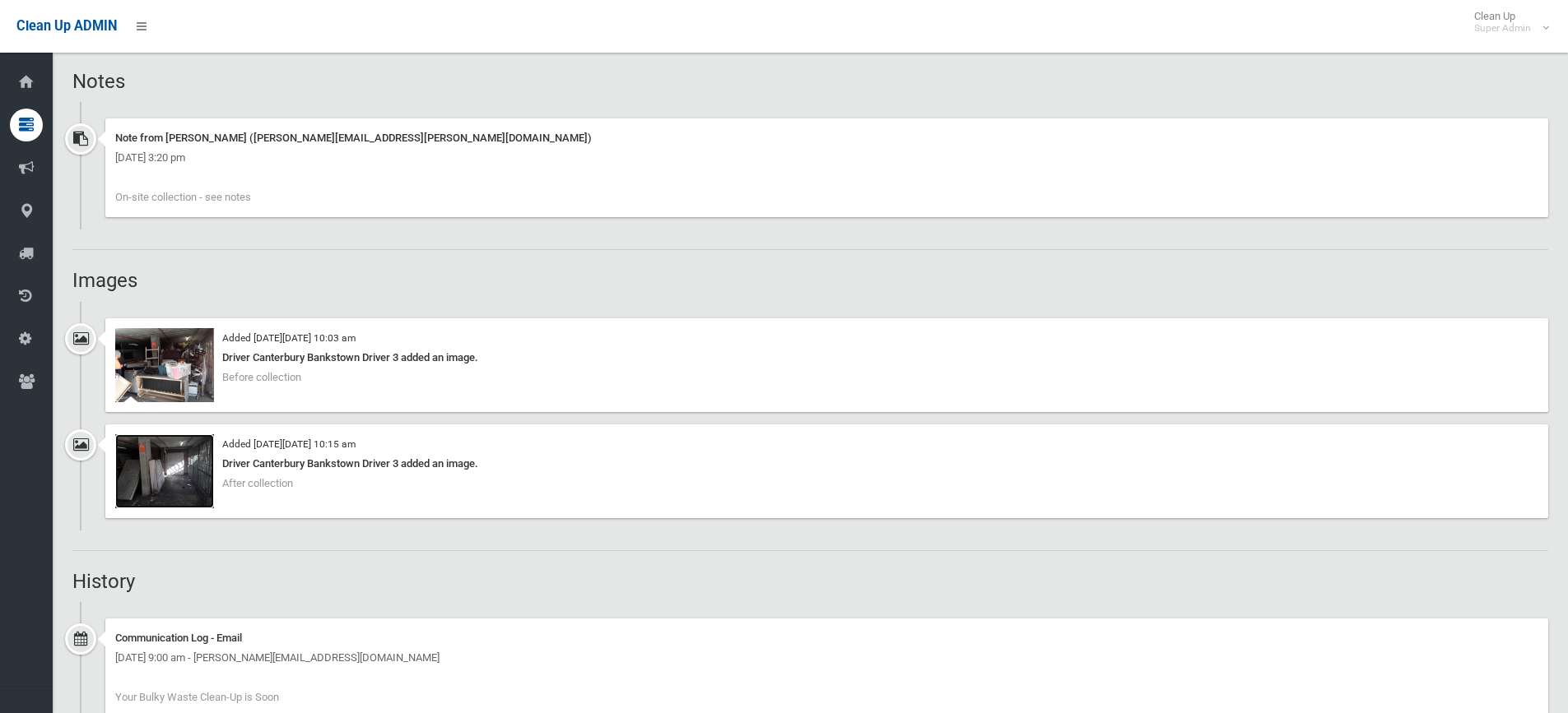
click at [176, 478] on img at bounding box center [165, 471] width 99 height 74
click at [176, 366] on img at bounding box center [165, 365] width 99 height 74
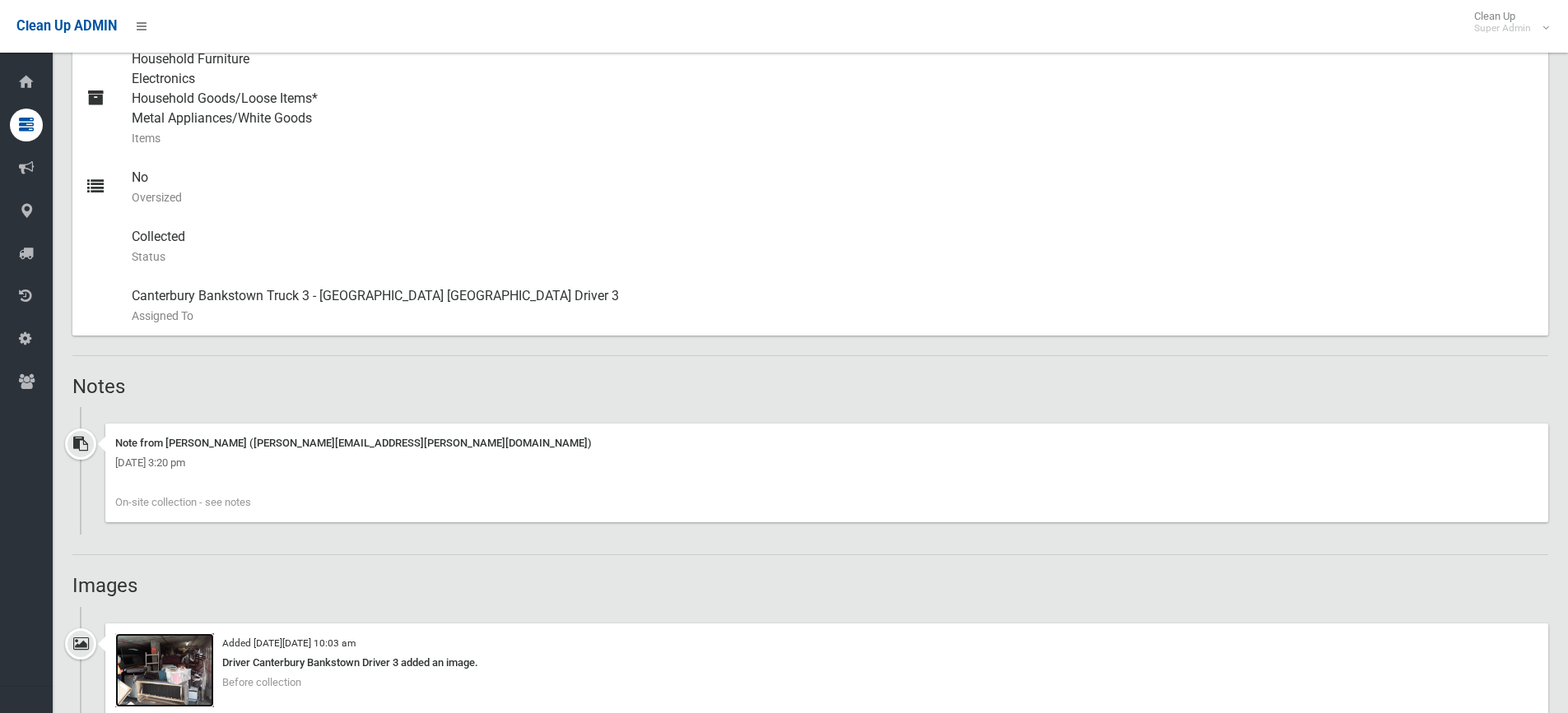
scroll to position [1091, 0]
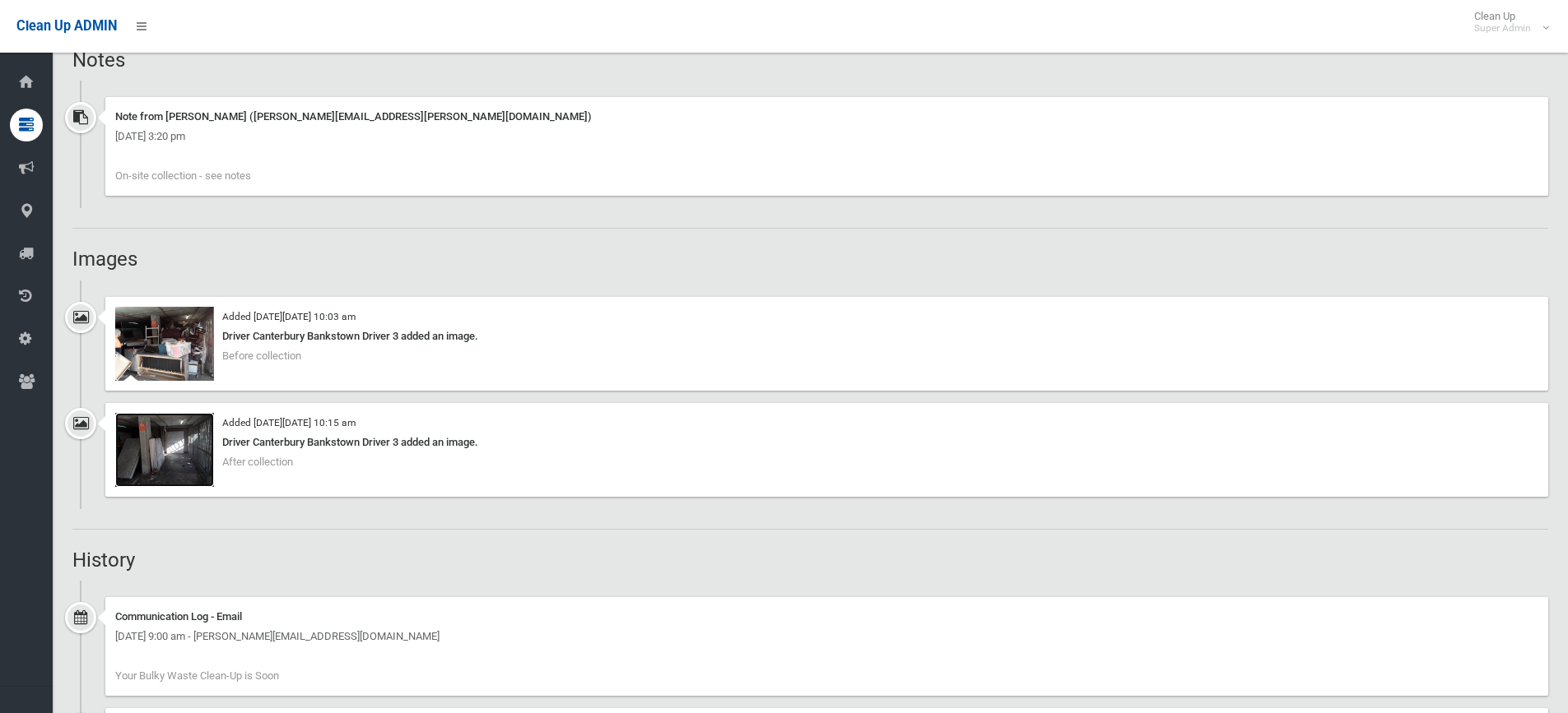
click at [176, 451] on img at bounding box center [165, 450] width 99 height 74
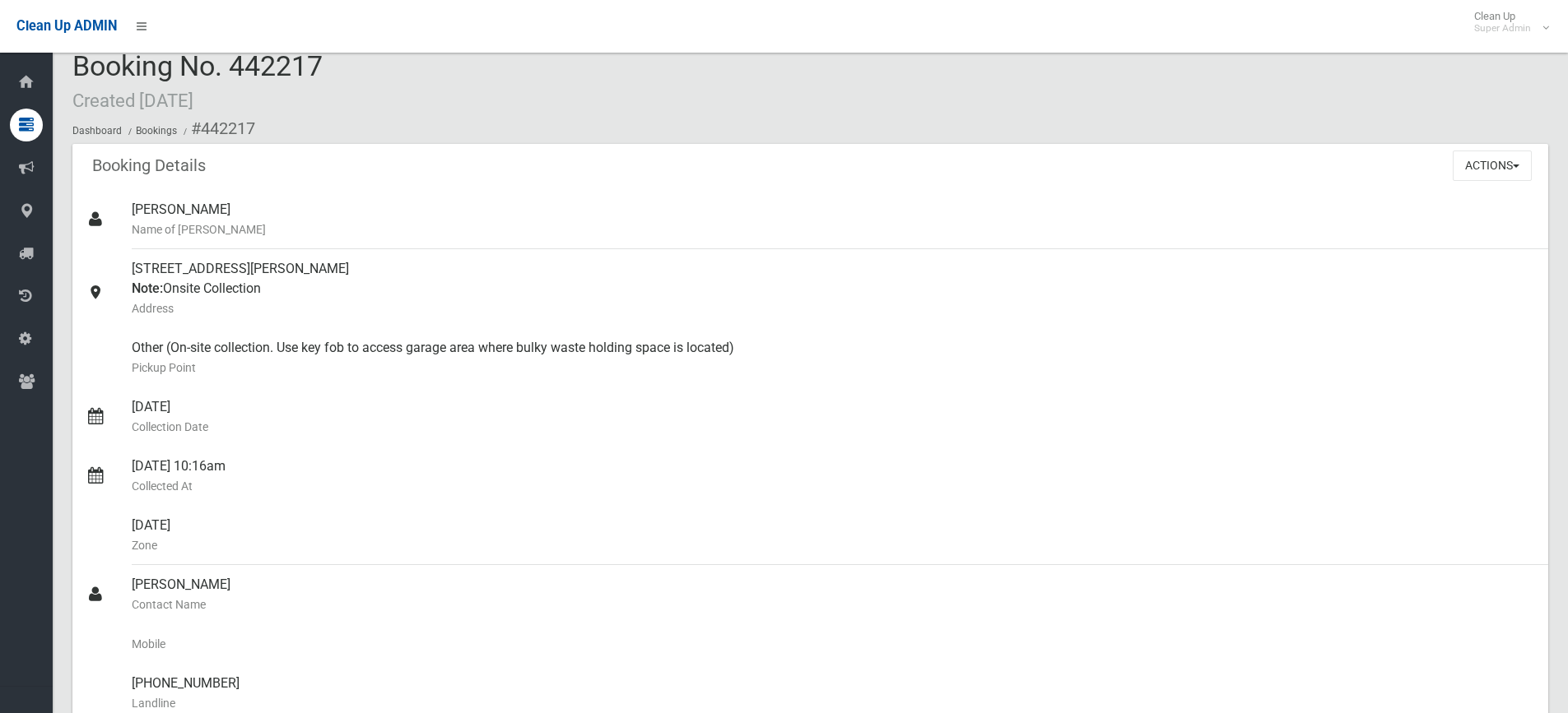
scroll to position [0, 0]
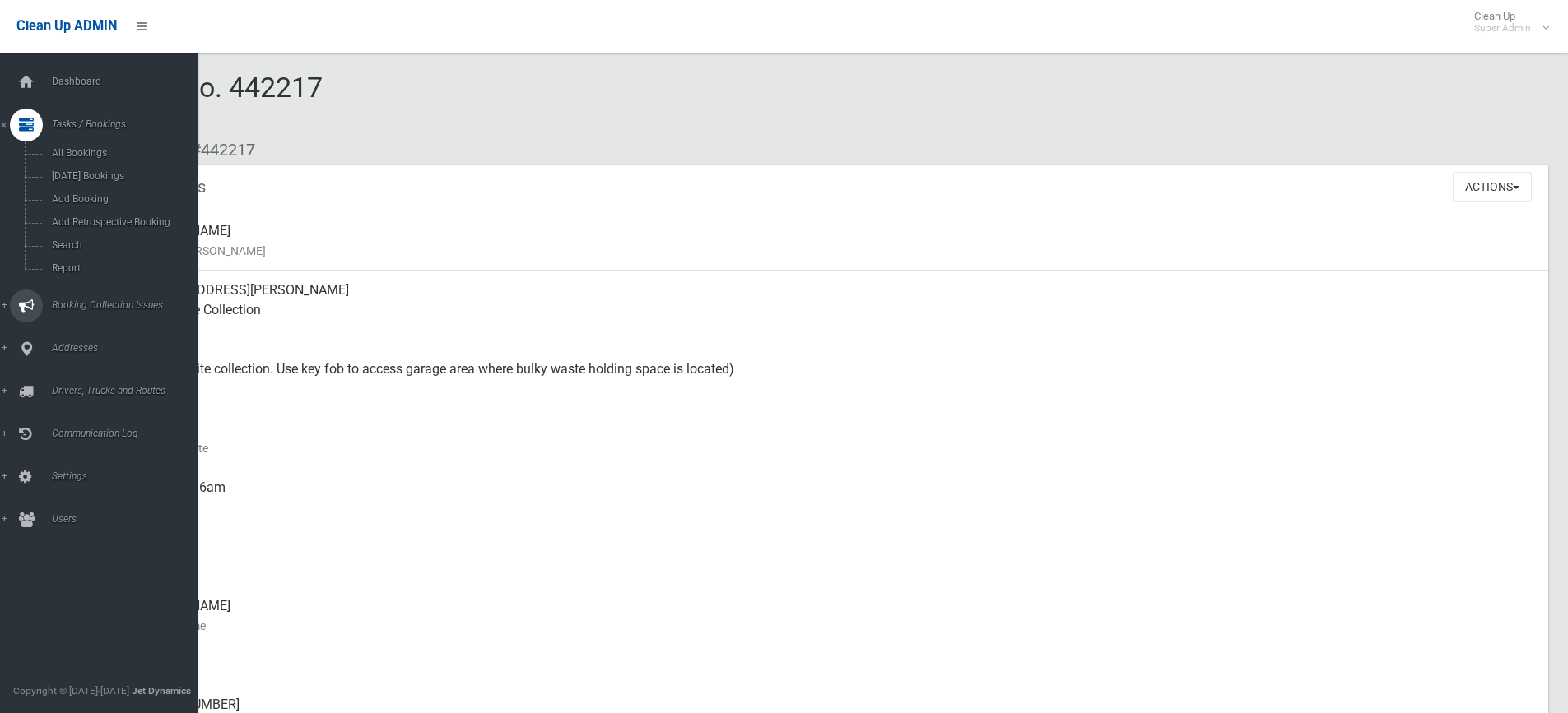
click at [84, 301] on span "Booking Collection Issues" at bounding box center [128, 305] width 163 height 12
click at [96, 192] on span "All Reported Issues" at bounding box center [121, 196] width 149 height 12
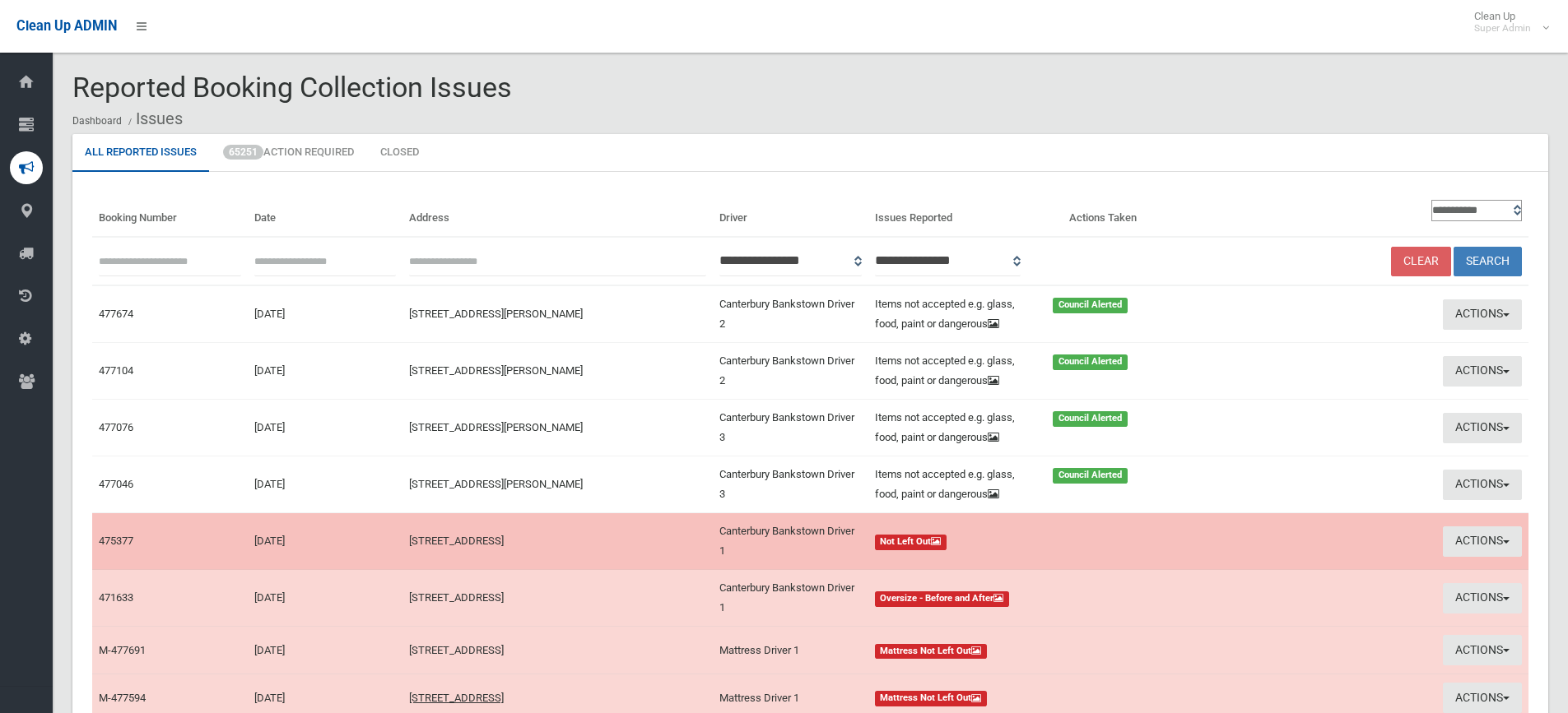
scroll to position [82, 0]
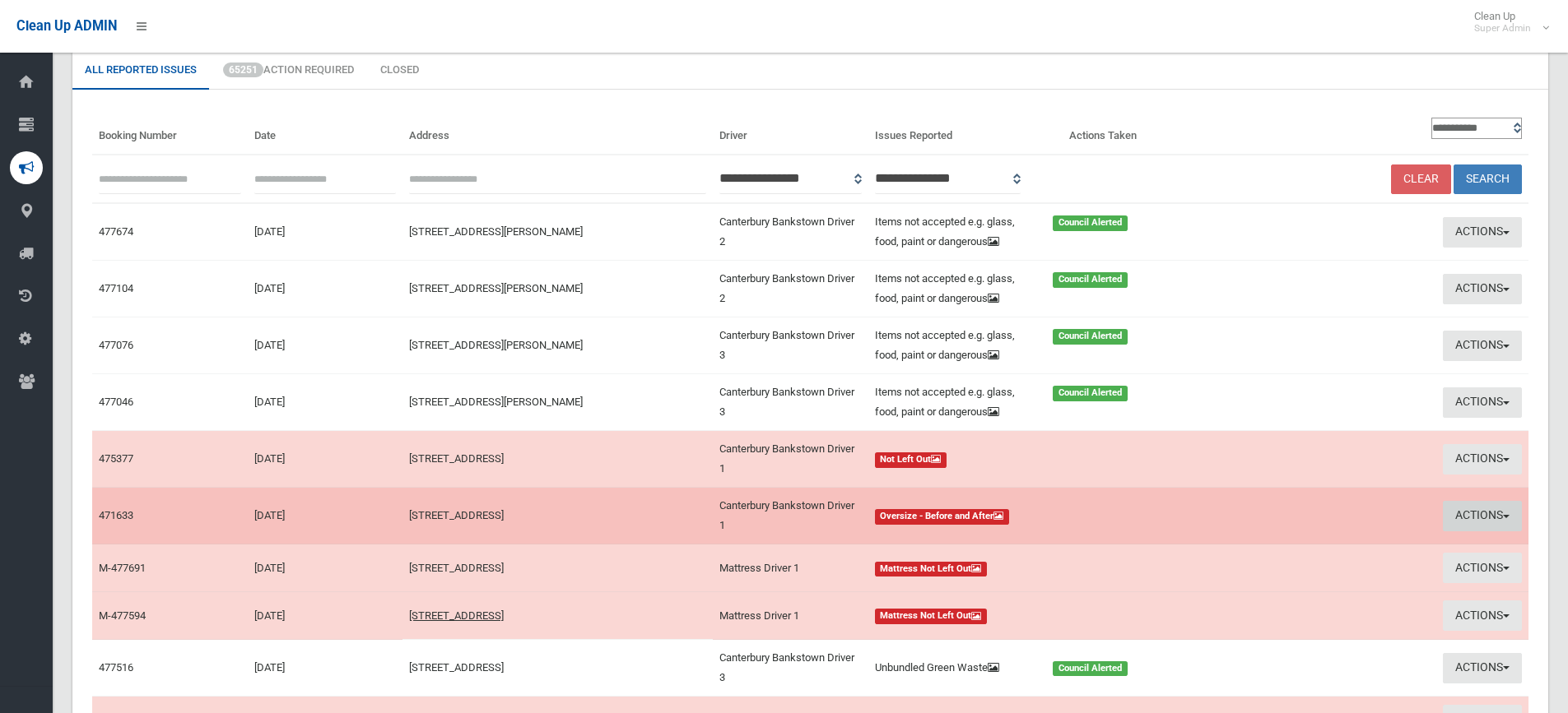
click at [1474, 512] on button "Actions" at bounding box center [1482, 516] width 79 height 30
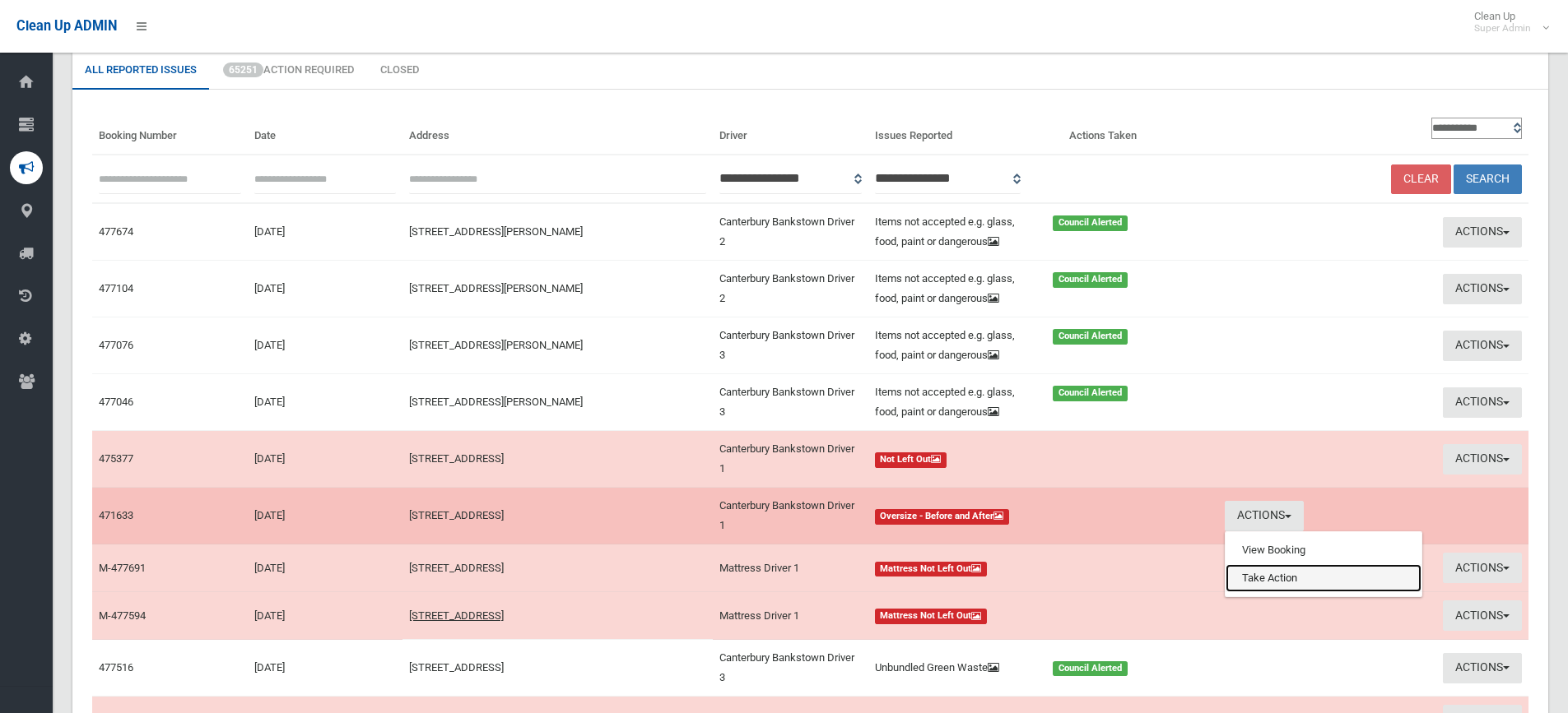
click at [1279, 578] on link "Take Action" at bounding box center [1323, 578] width 196 height 28
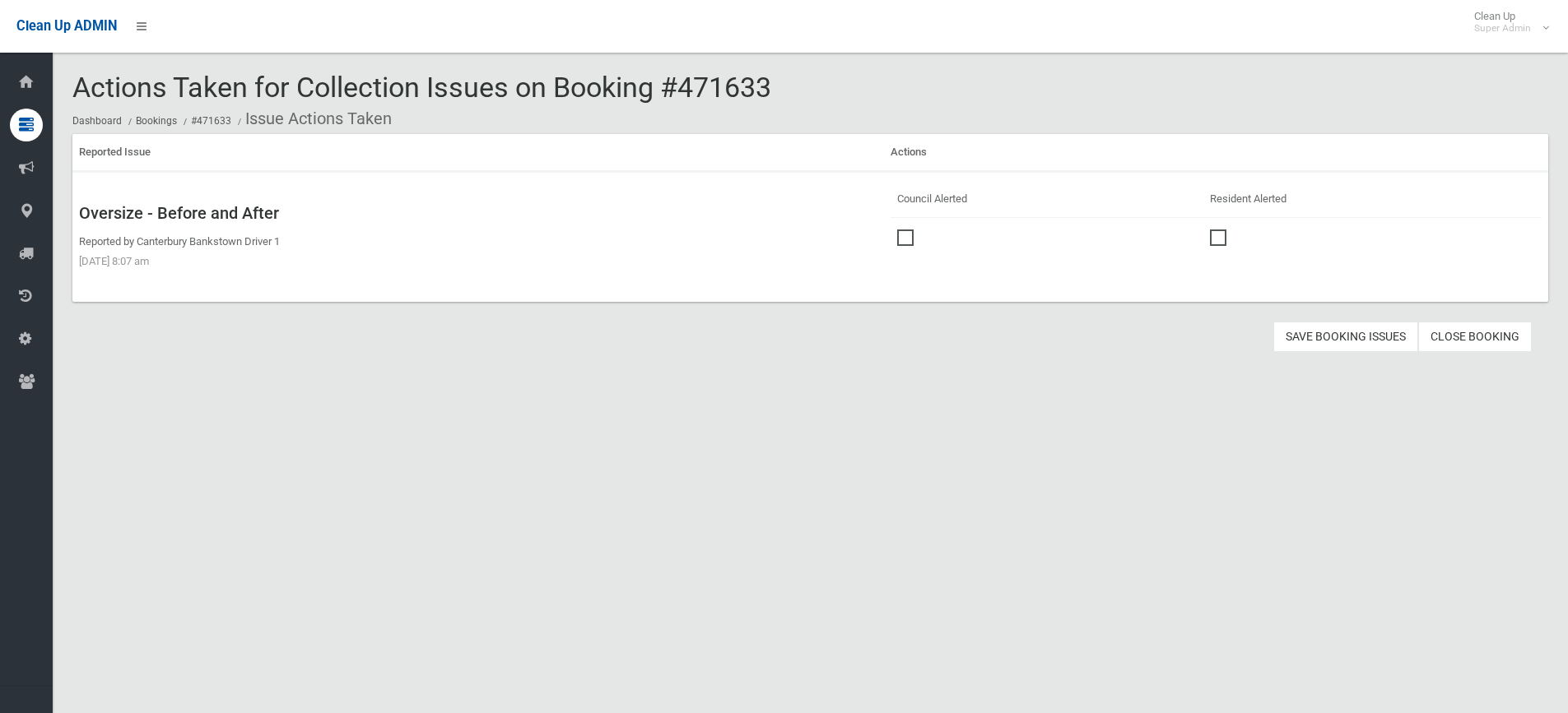
click at [907, 230] on span at bounding box center [910, 230] width 25 height 0
click at [1333, 337] on button "Save Booking Issues" at bounding box center [1345, 337] width 145 height 30
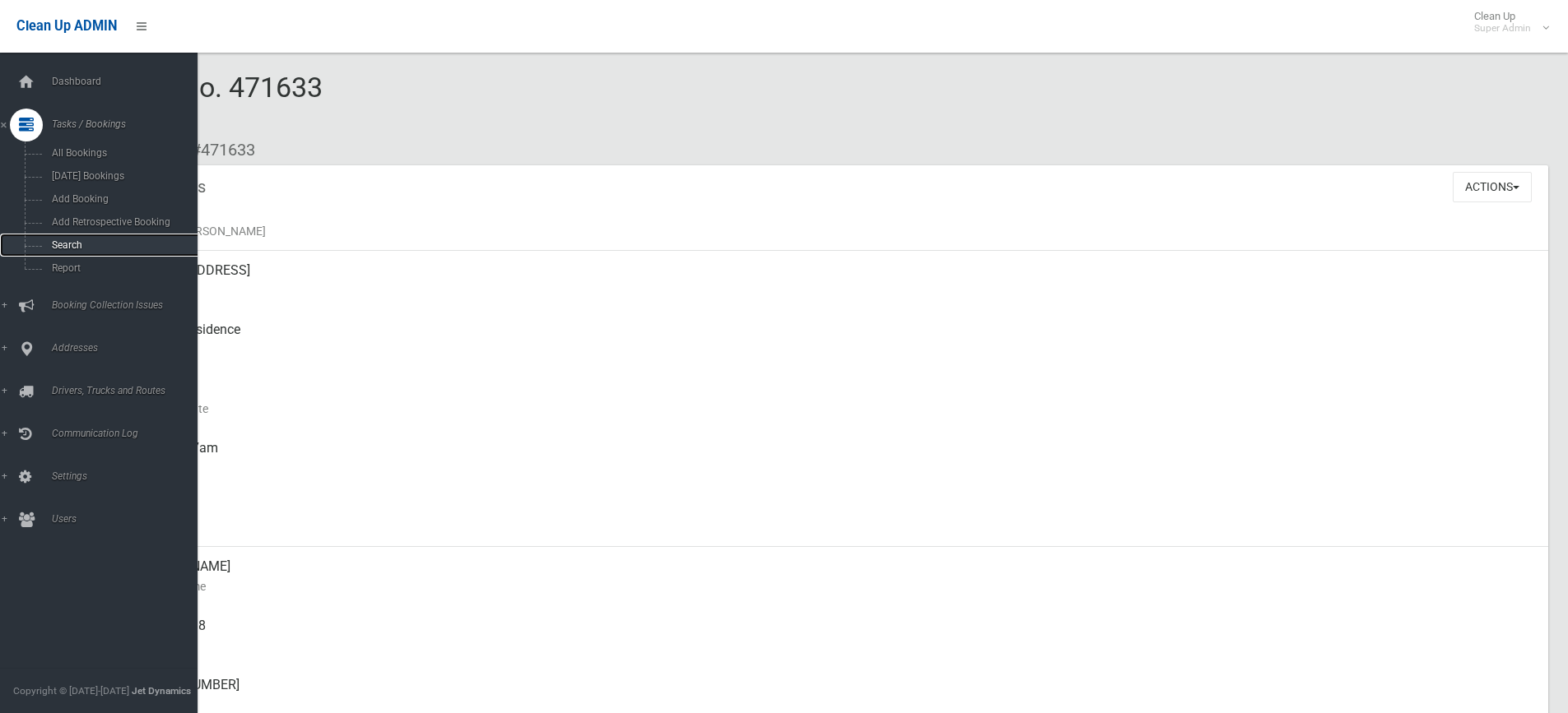
click at [58, 242] on span "Search" at bounding box center [121, 245] width 149 height 12
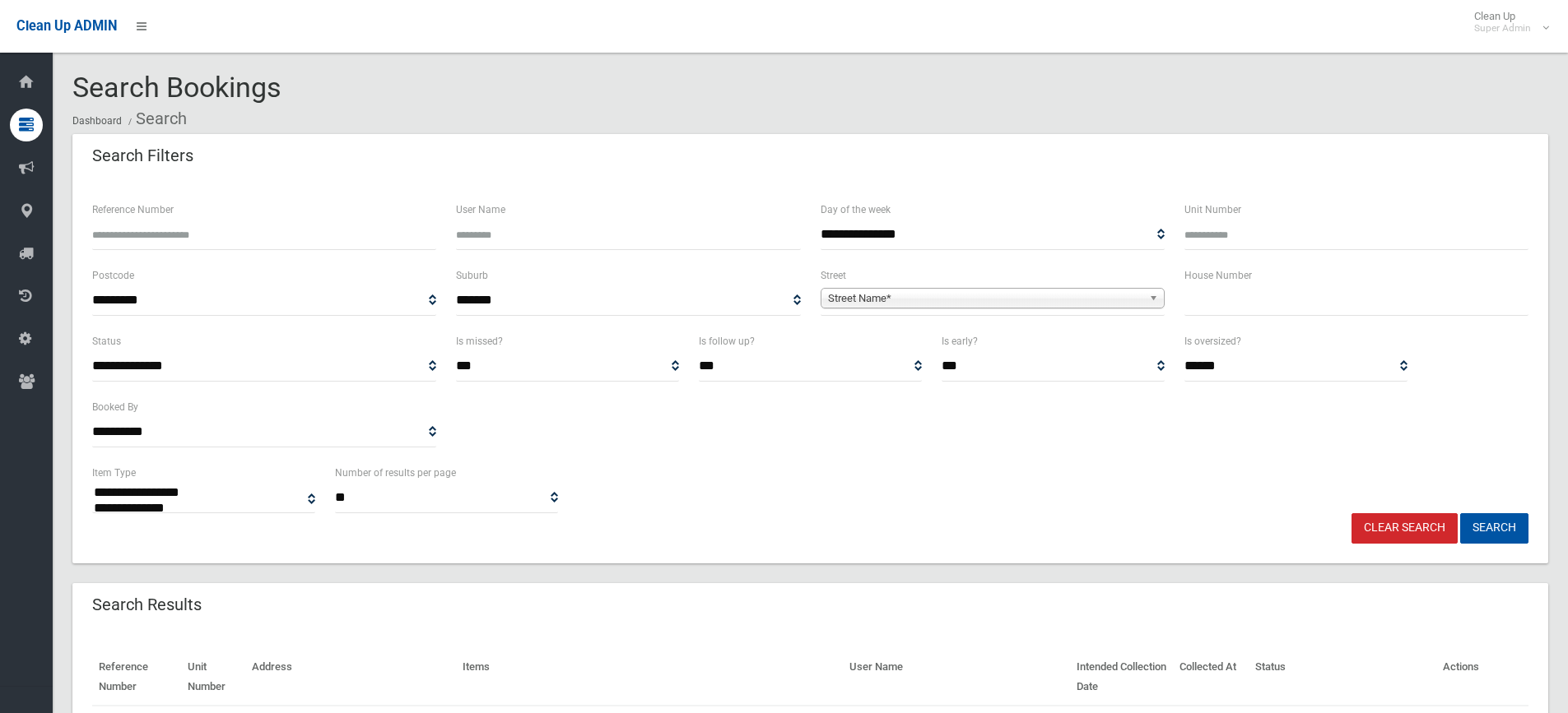
select select
click at [226, 233] on input "Reference Number" at bounding box center [263, 235] width 344 height 30
type input "******"
click at [1460, 513] on button "Search" at bounding box center [1494, 528] width 69 height 30
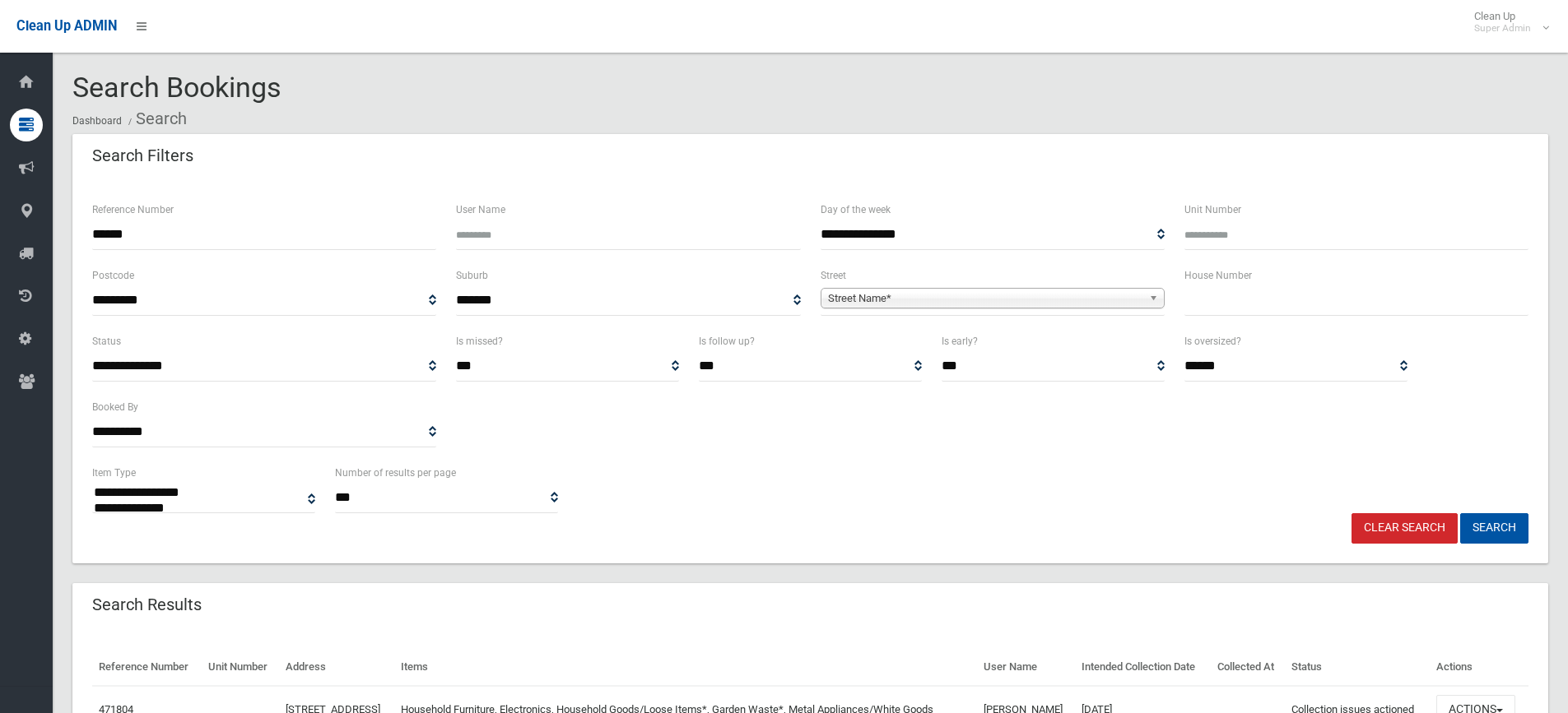
select select
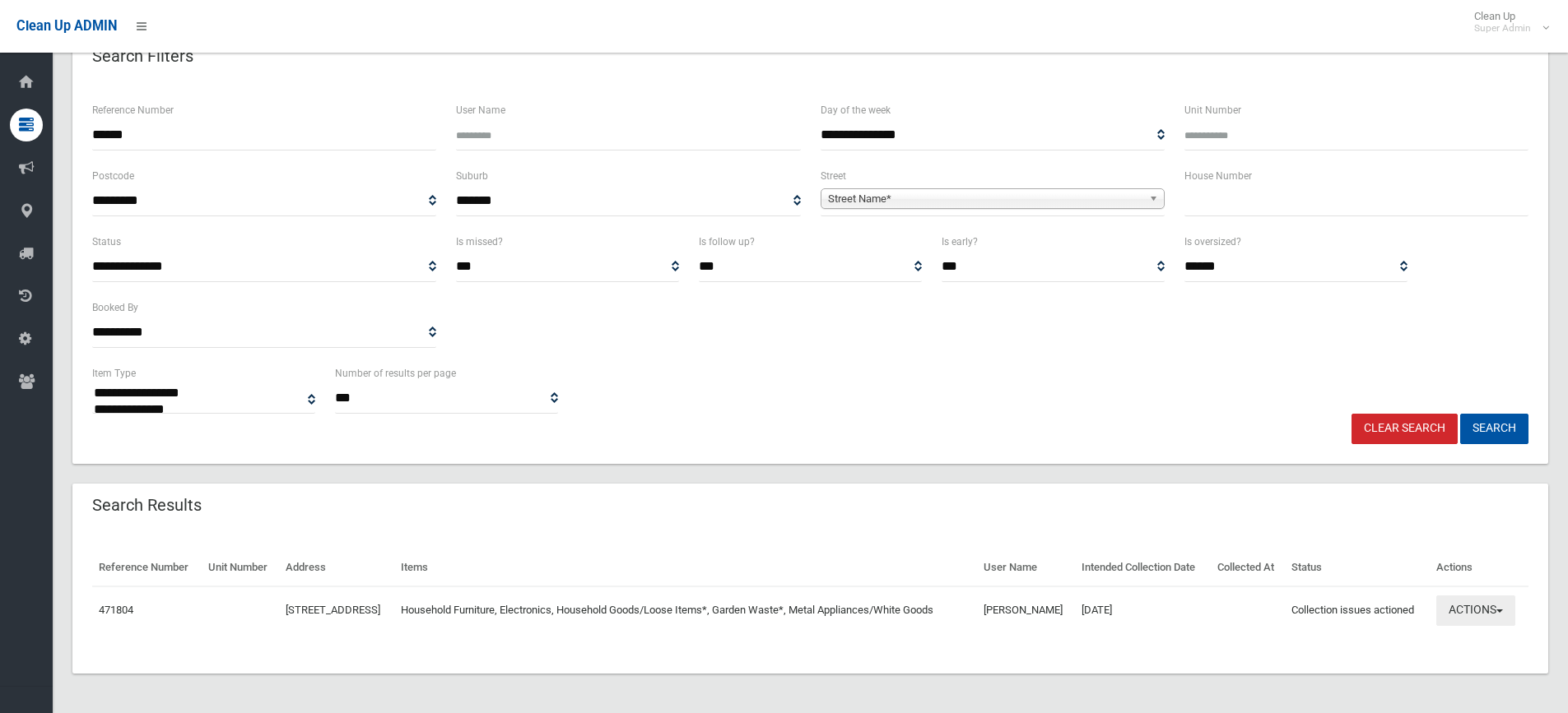
scroll to position [129, 0]
click at [1472, 601] on button "Actions" at bounding box center [1475, 611] width 79 height 30
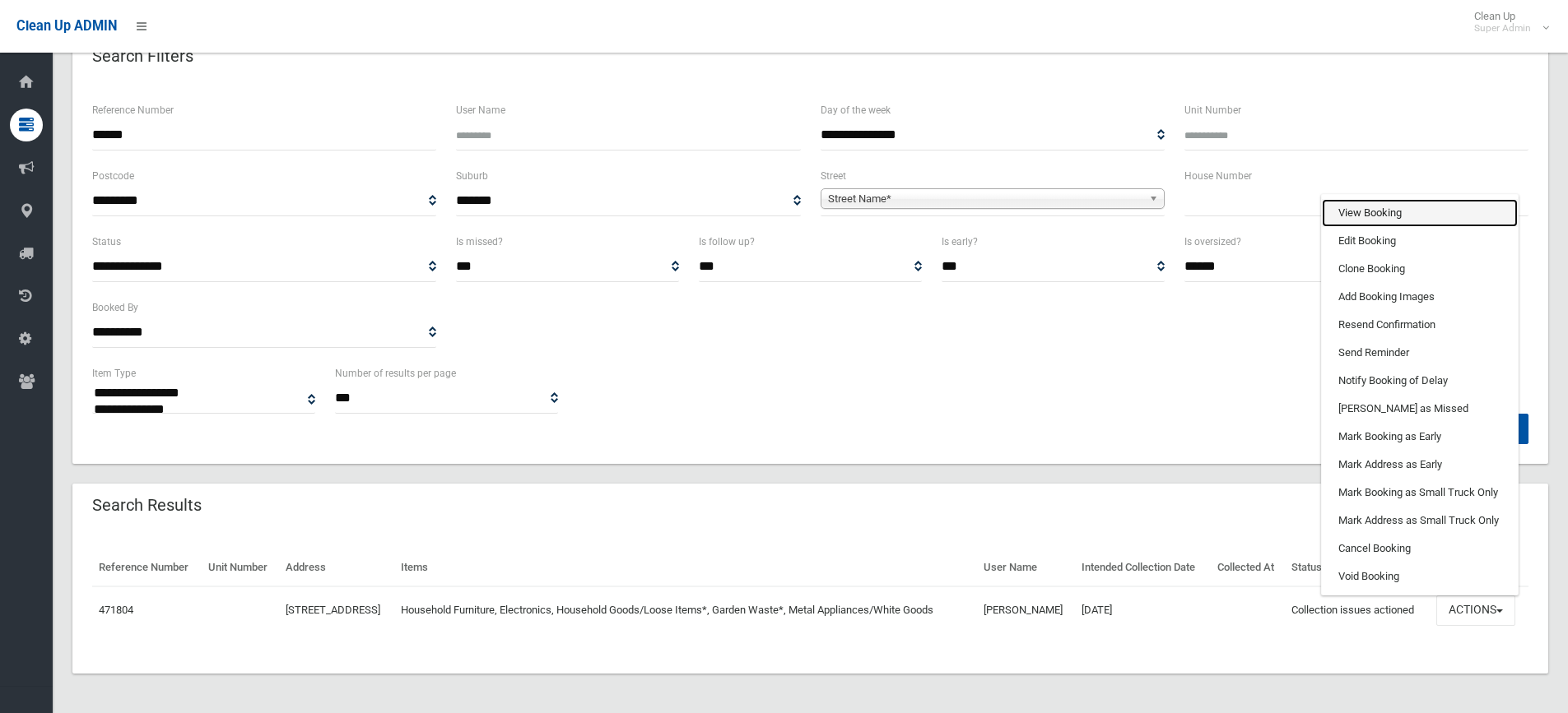
click at [1354, 210] on link "View Booking" at bounding box center [1420, 212] width 196 height 28
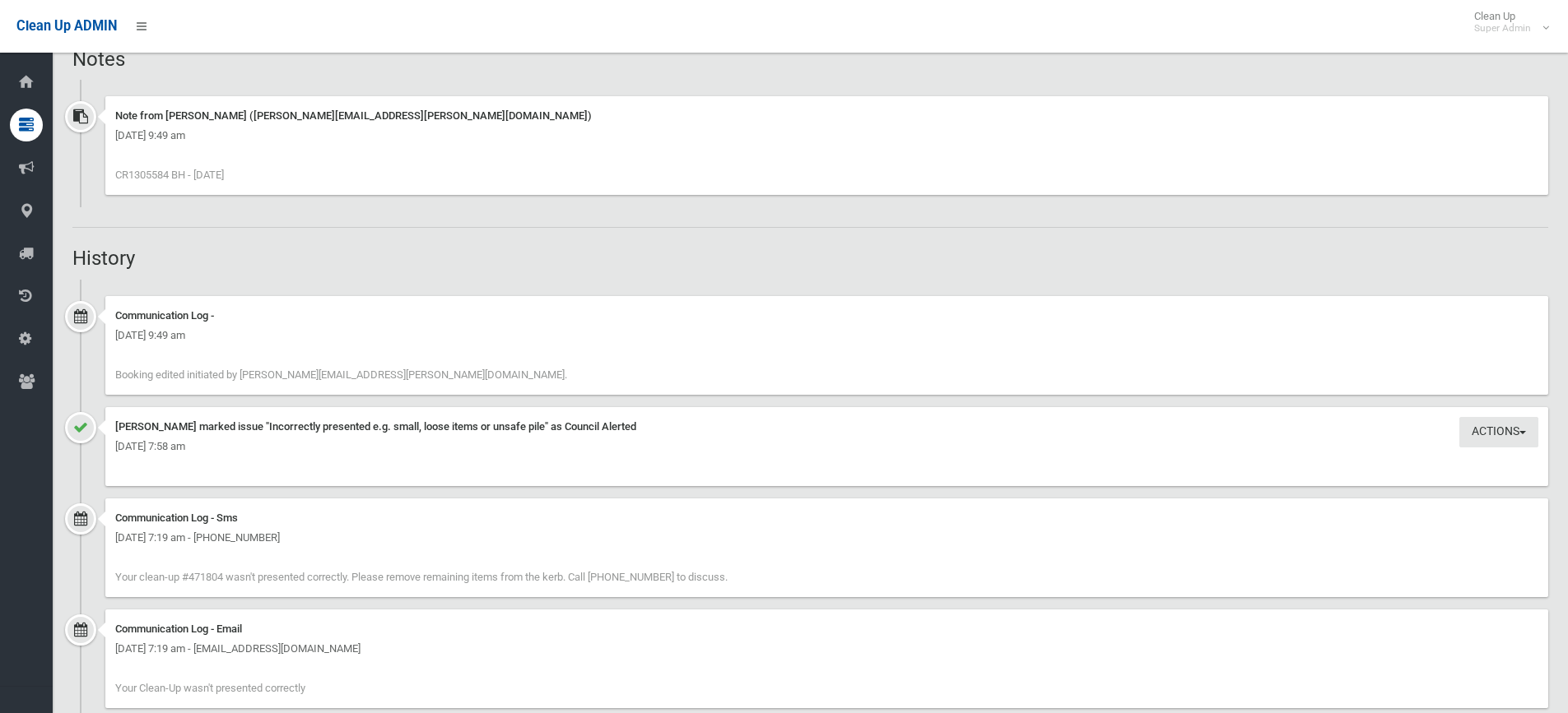
scroll to position [1645, 0]
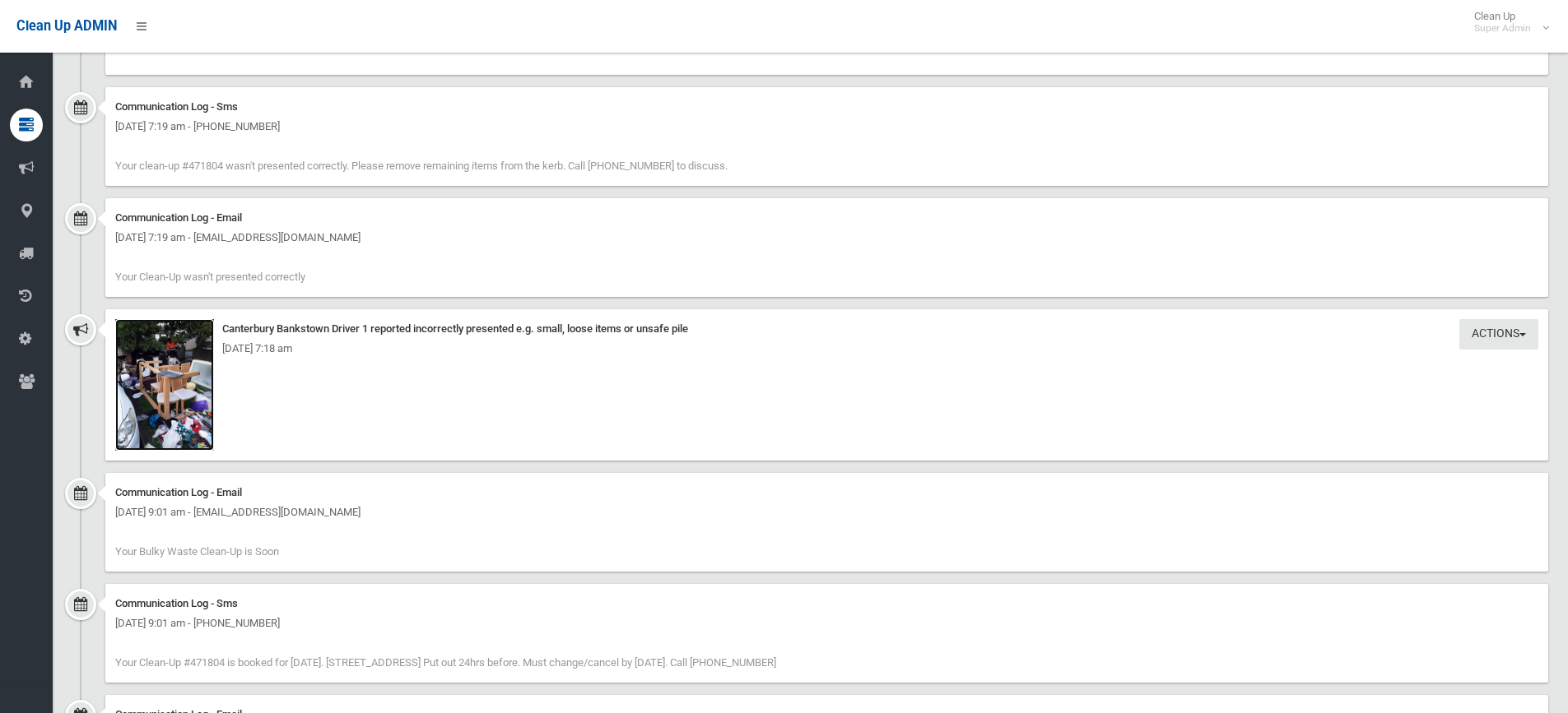
click at [171, 390] on img at bounding box center [165, 385] width 99 height 131
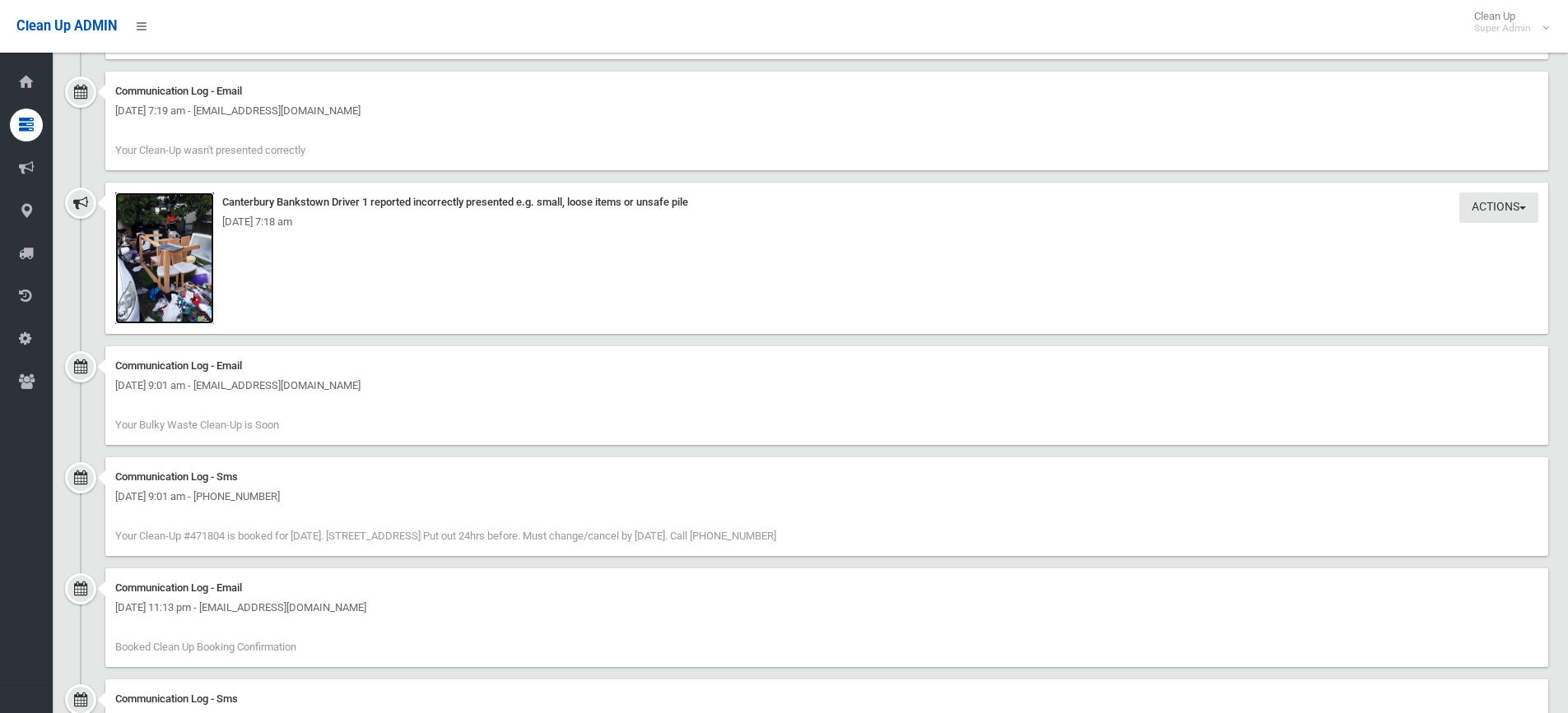
scroll to position [1550, 0]
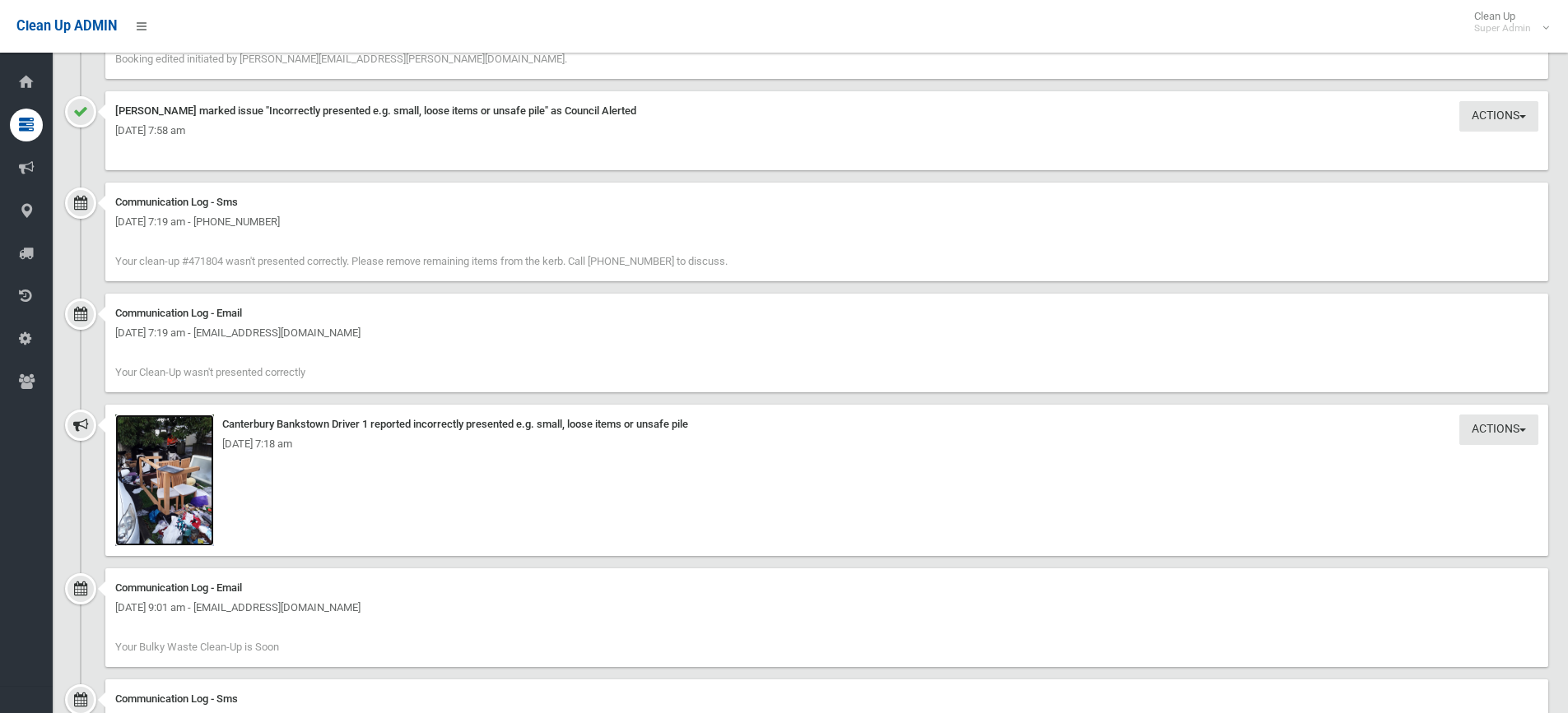
click at [175, 495] on img at bounding box center [165, 480] width 99 height 131
